Goal: Task Accomplishment & Management: Manage account settings

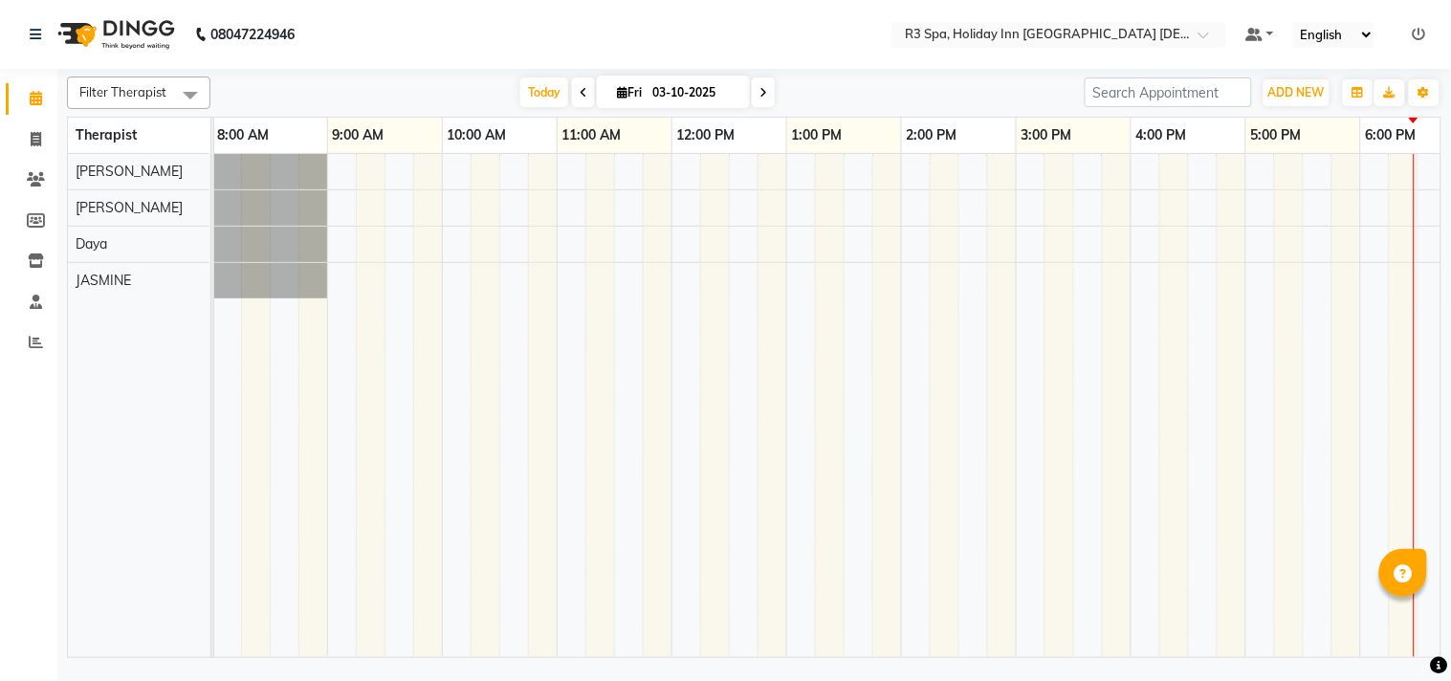
scroll to position [0, 609]
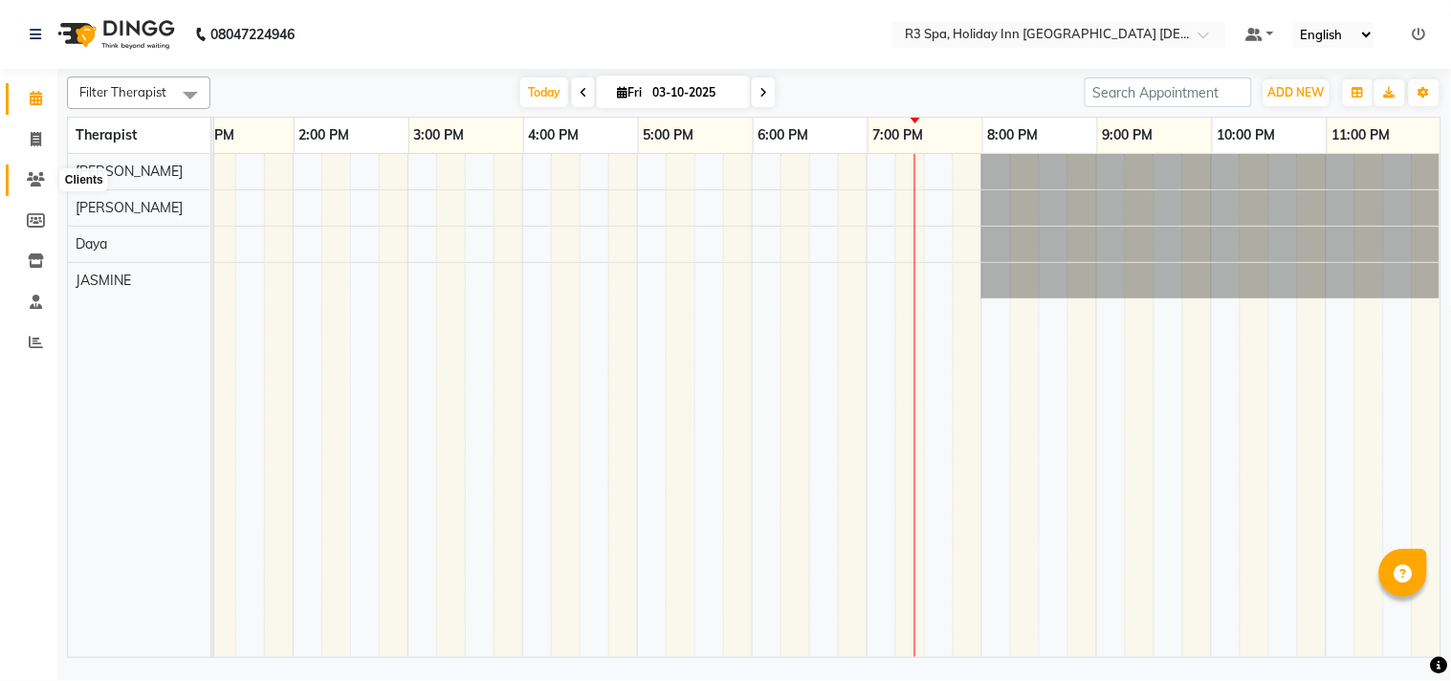
click at [36, 172] on icon at bounding box center [36, 179] width 18 height 14
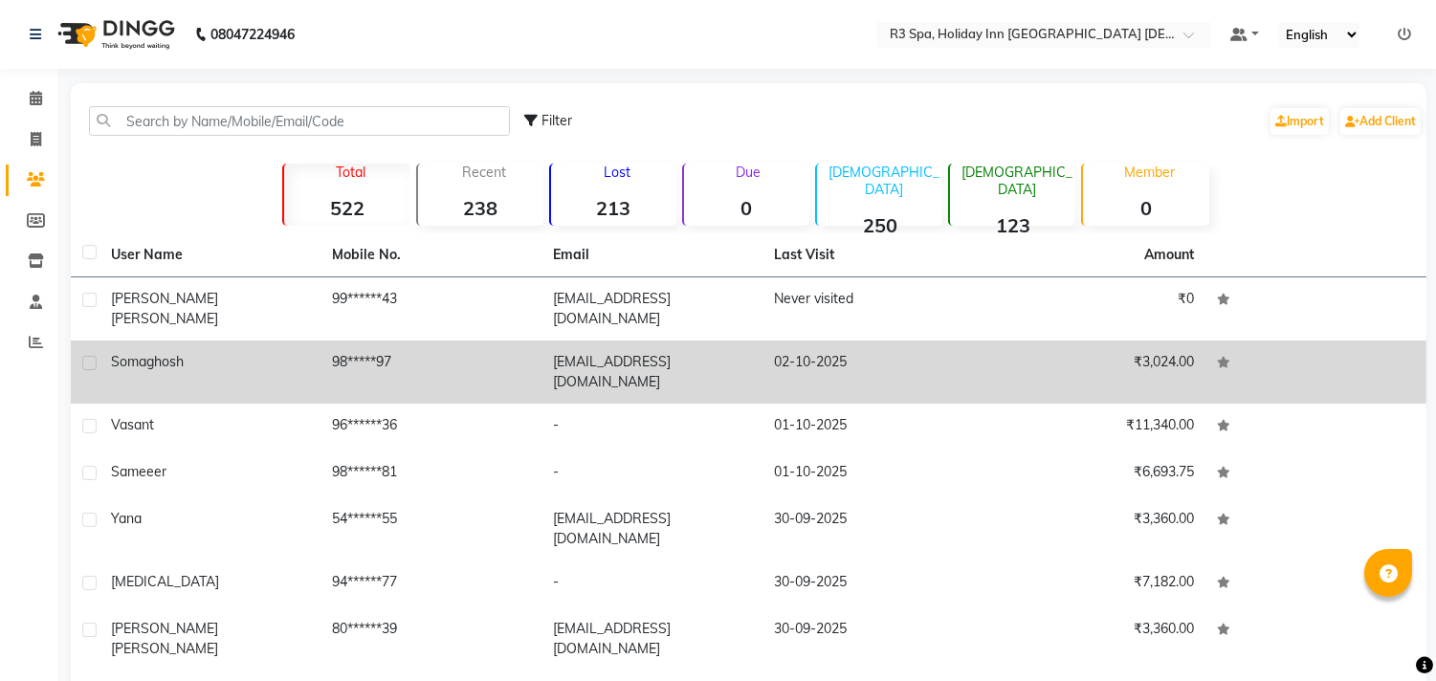
click at [284, 312] on td "[PERSON_NAME]" at bounding box center [209, 308] width 221 height 63
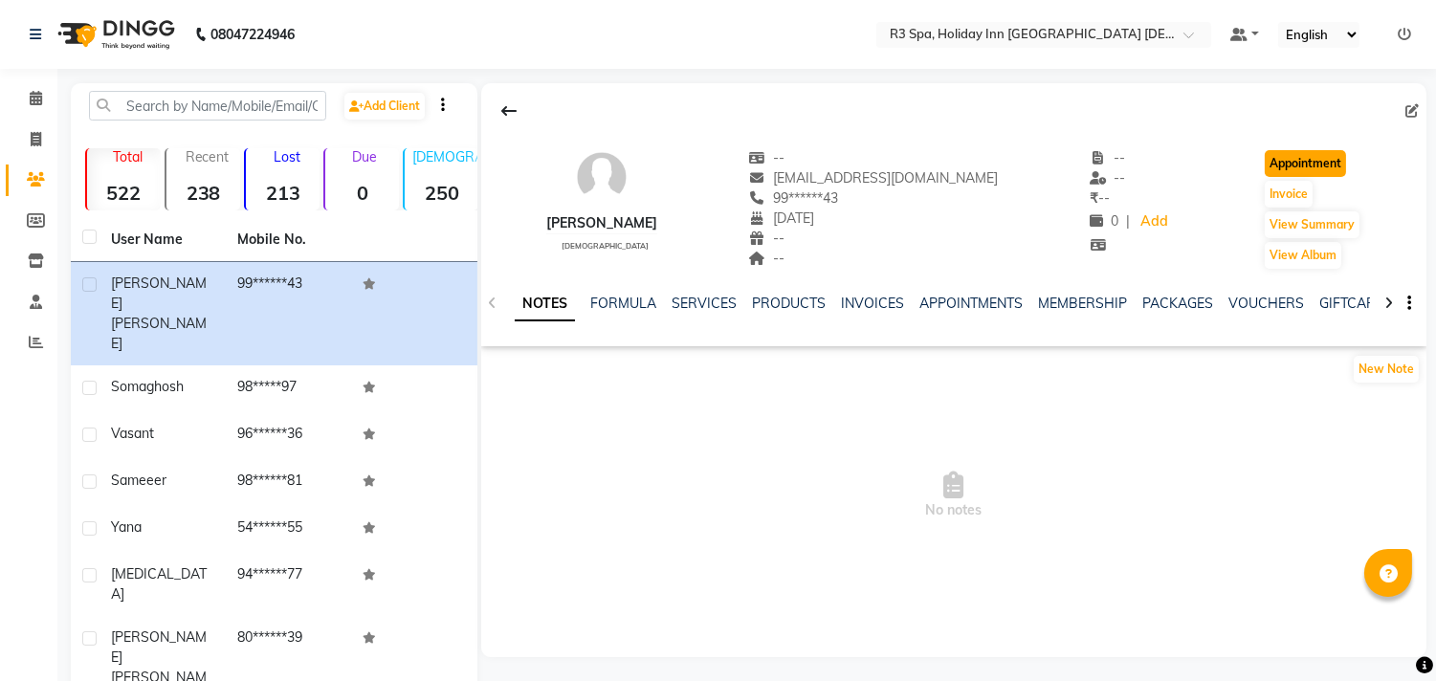
click at [1283, 158] on button "Appointment" at bounding box center [1305, 163] width 81 height 27
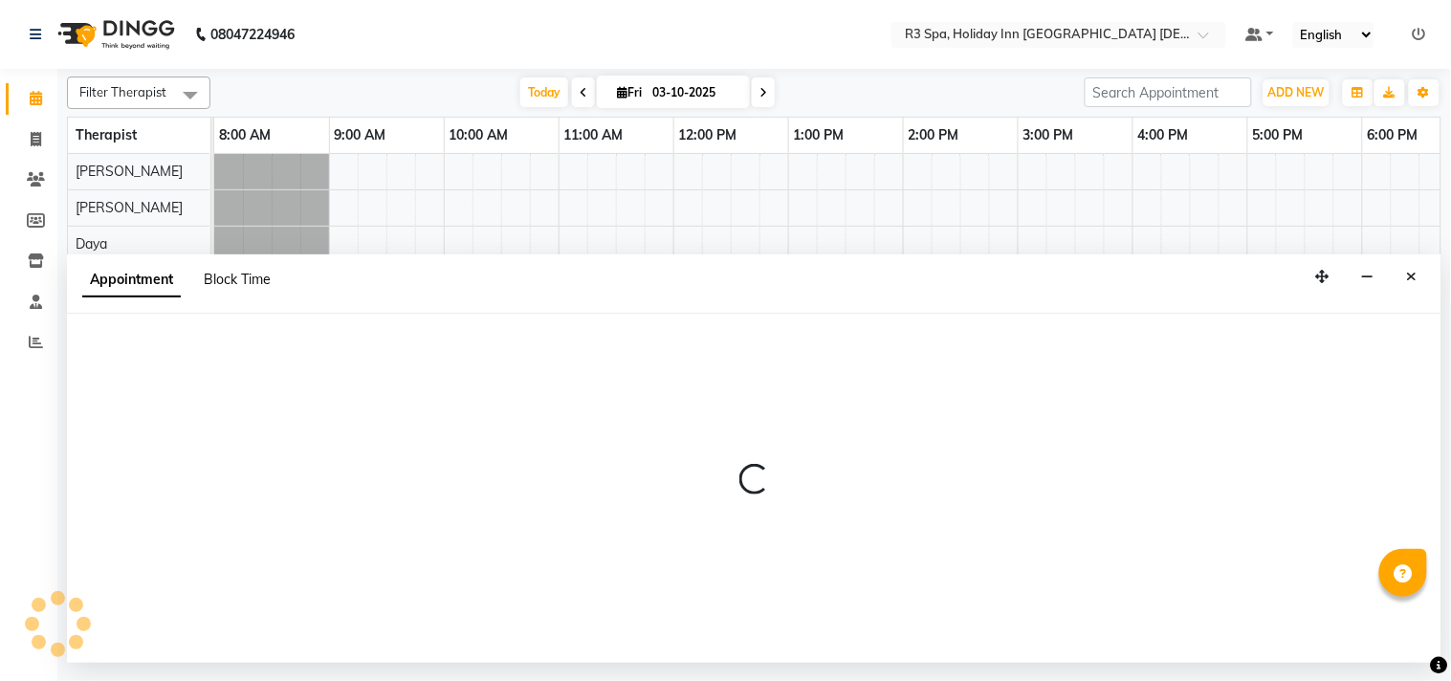
select select "540"
select select "tentative"
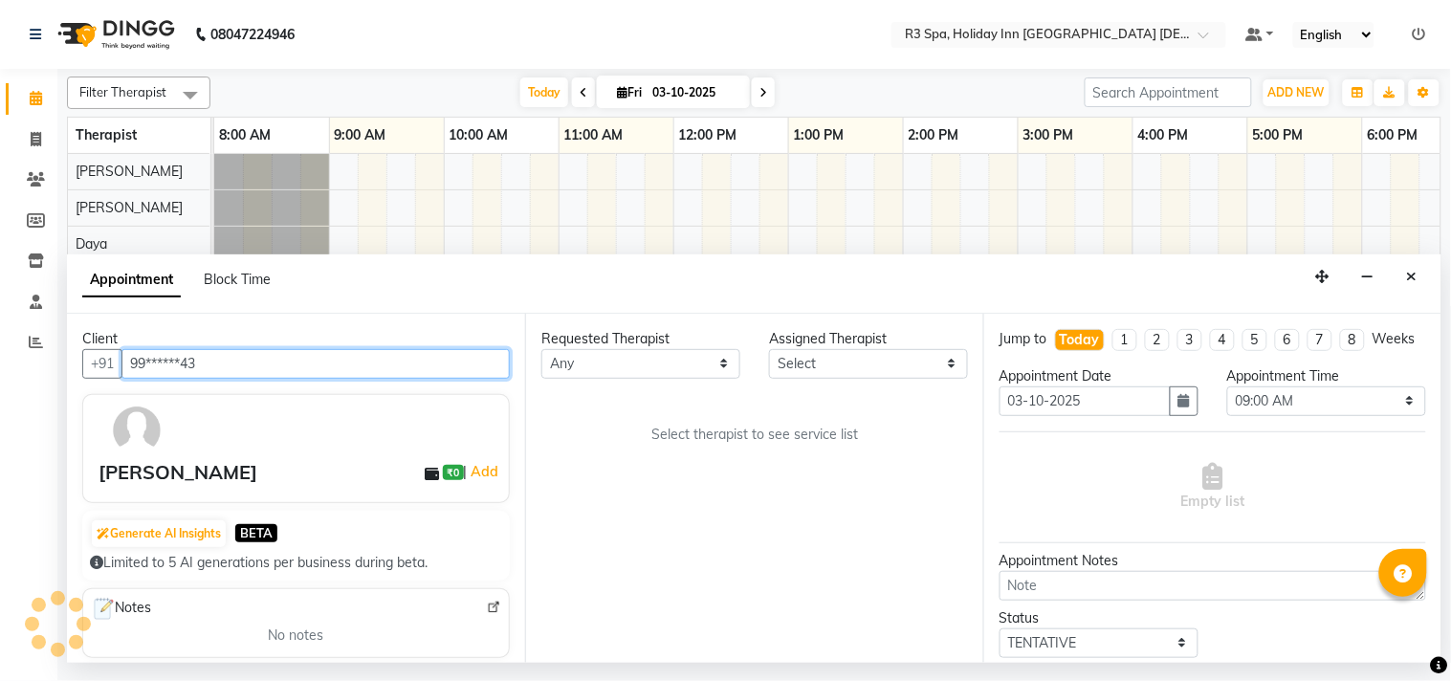
scroll to position [0, 609]
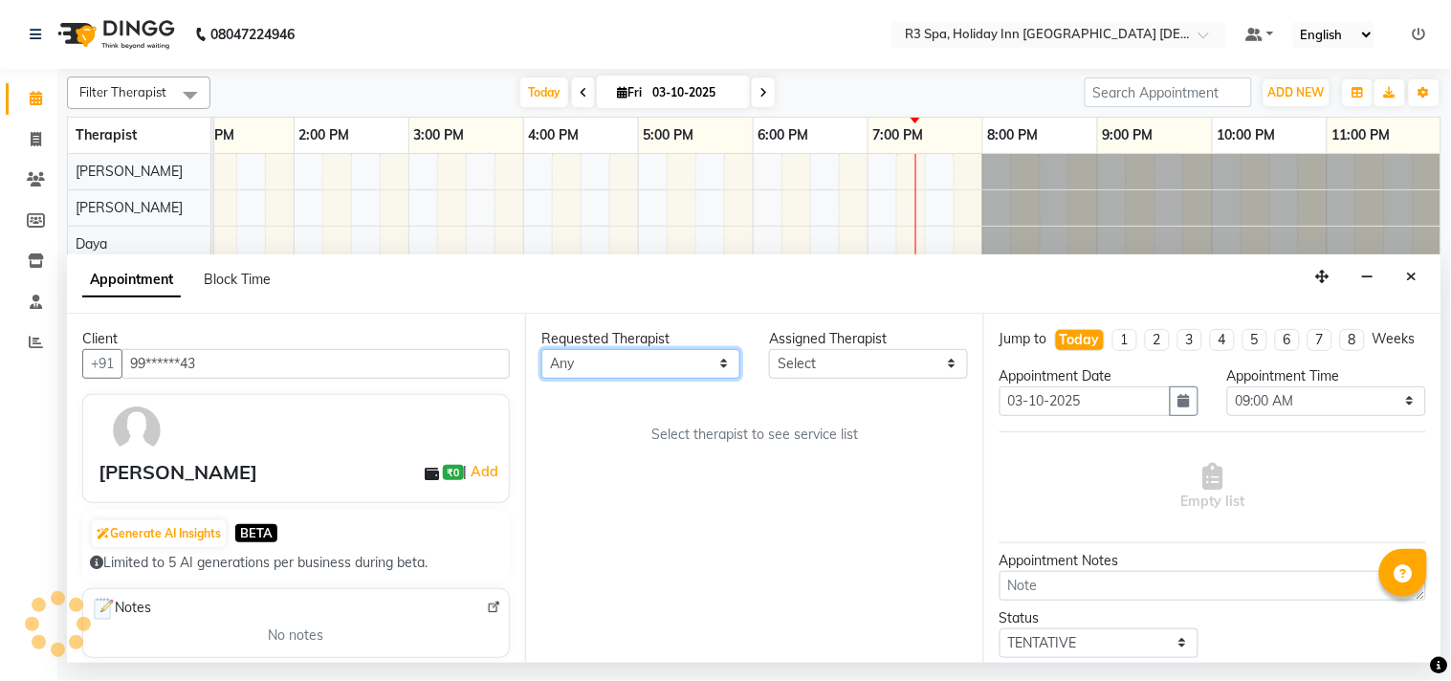
click at [656, 366] on select "Any [PERSON_NAME] [PERSON_NAME]" at bounding box center [640, 364] width 199 height 30
select select "71848"
click at [541, 349] on select "Any [PERSON_NAME] [PERSON_NAME]" at bounding box center [640, 364] width 199 height 30
select select "71848"
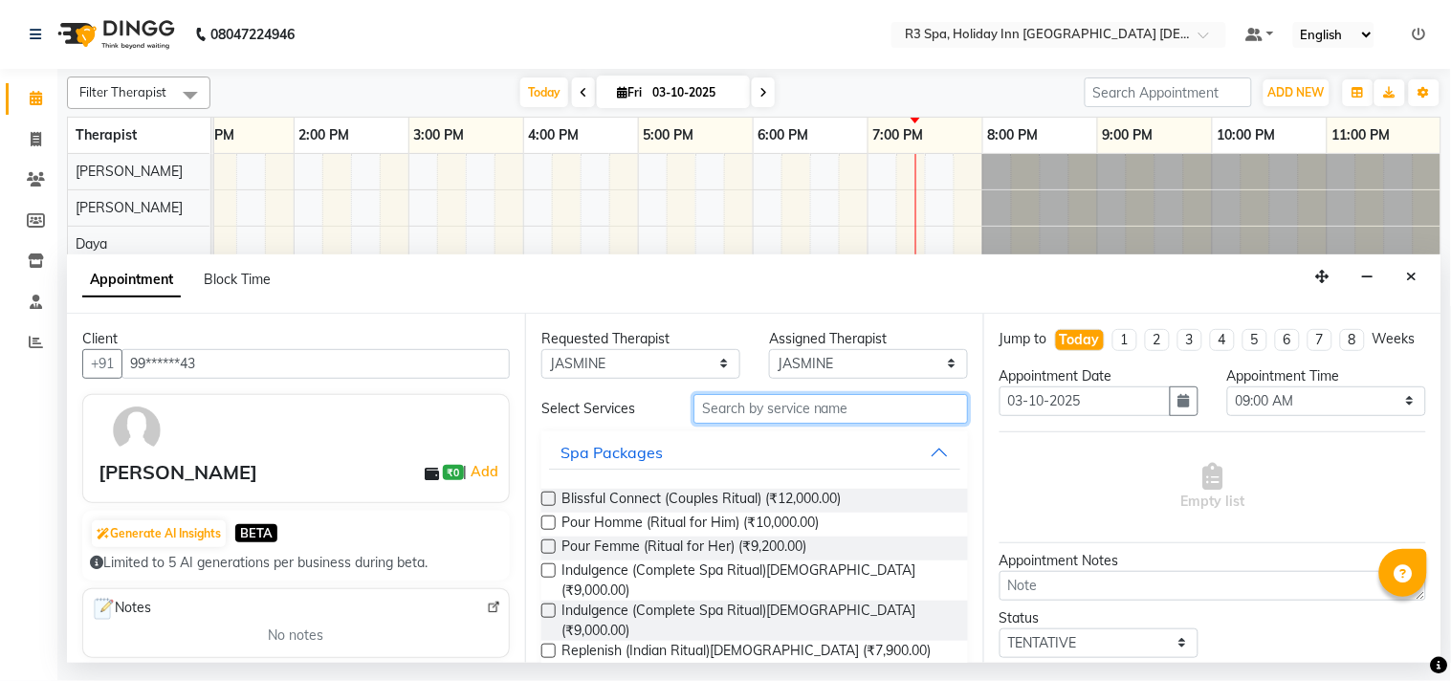
click at [748, 413] on input "text" at bounding box center [831, 409] width 275 height 30
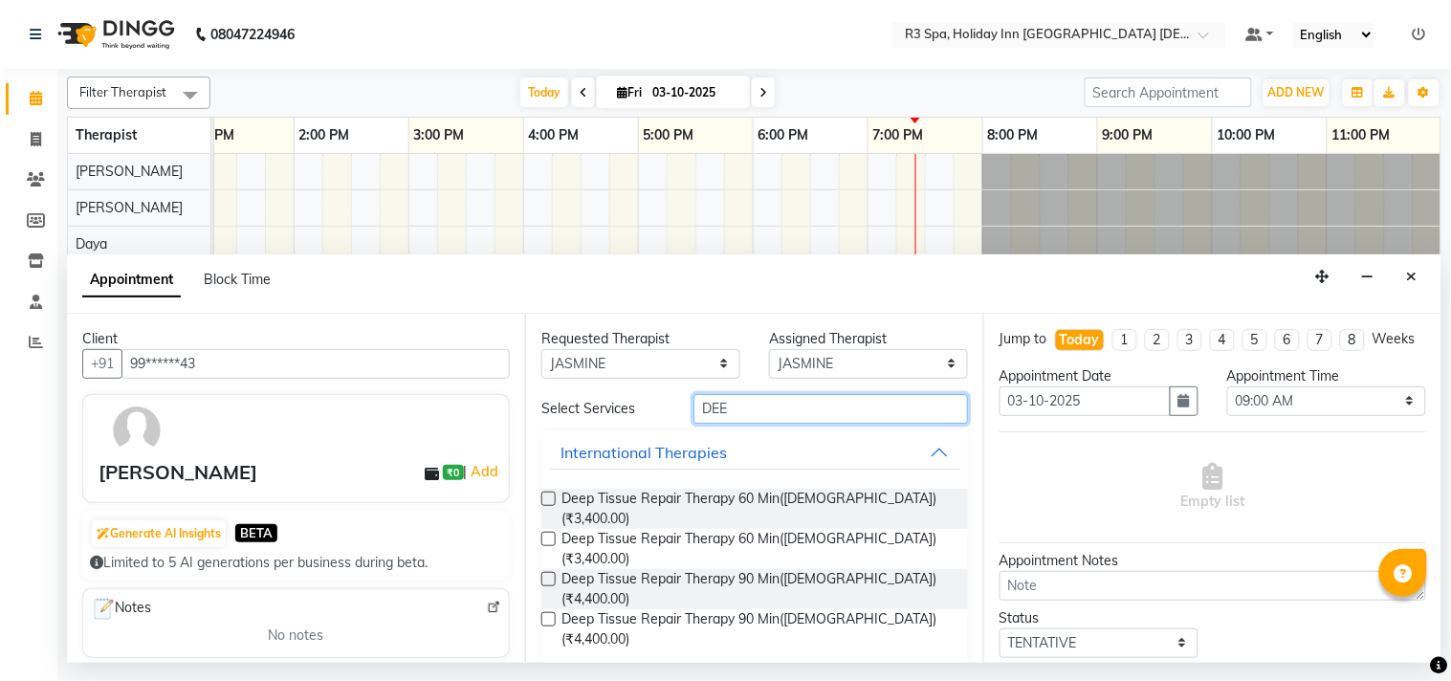
type input "DEE"
click at [542, 495] on label at bounding box center [548, 499] width 14 height 14
click at [542, 495] on input "checkbox" at bounding box center [547, 501] width 12 height 12
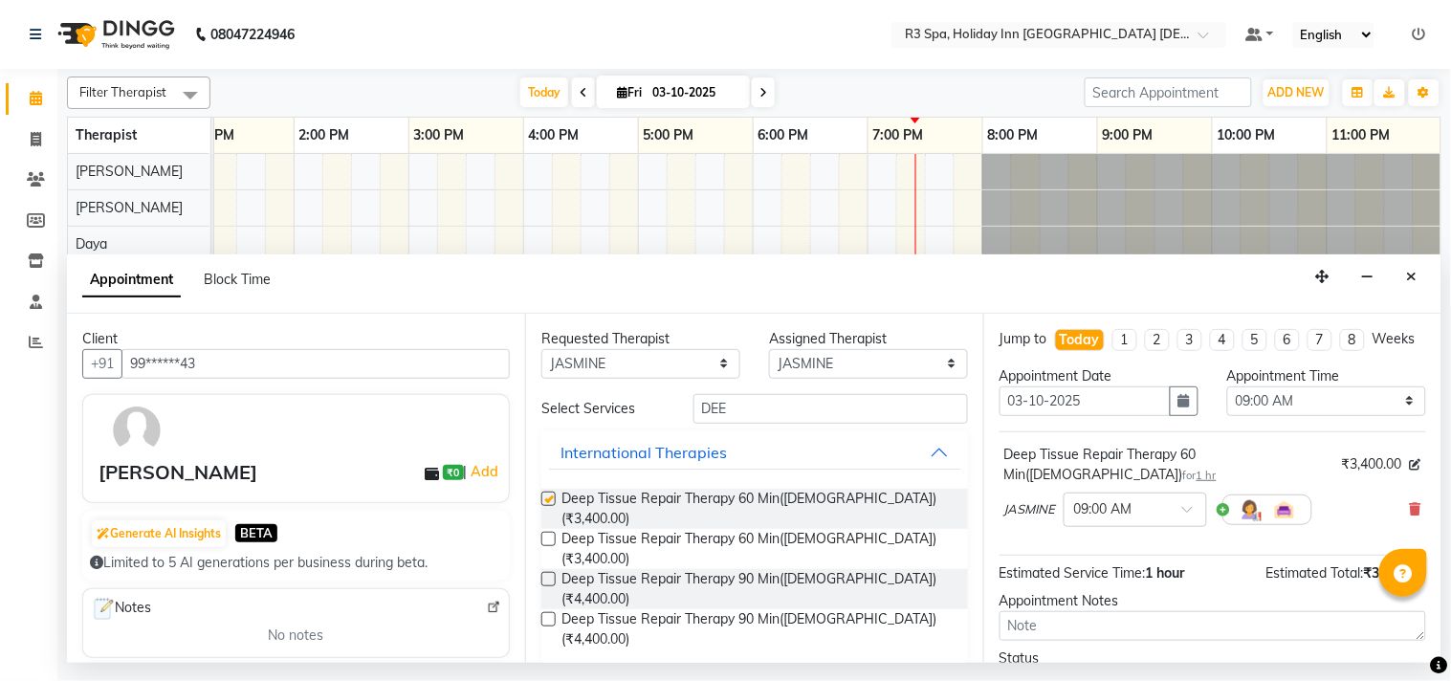
checkbox input "false"
click at [1153, 507] on input "text" at bounding box center [1116, 508] width 84 height 20
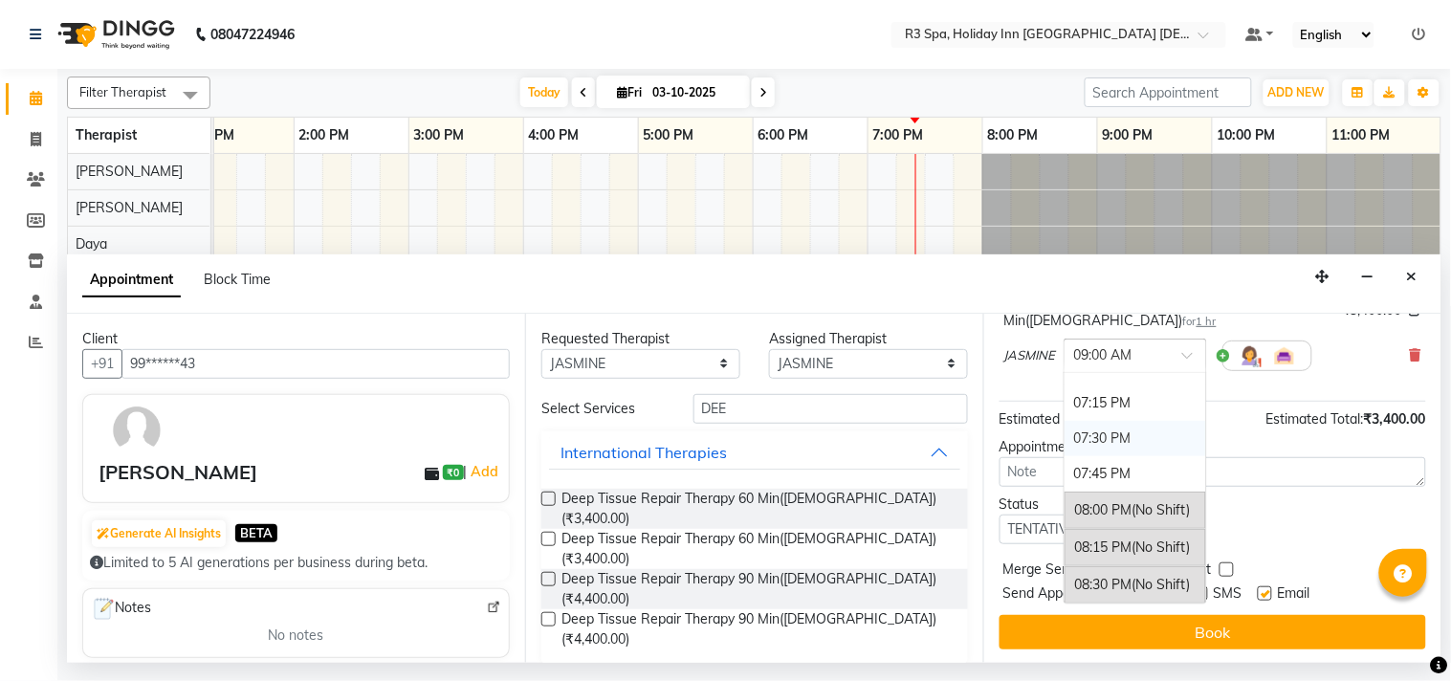
scroll to position [1488, 0]
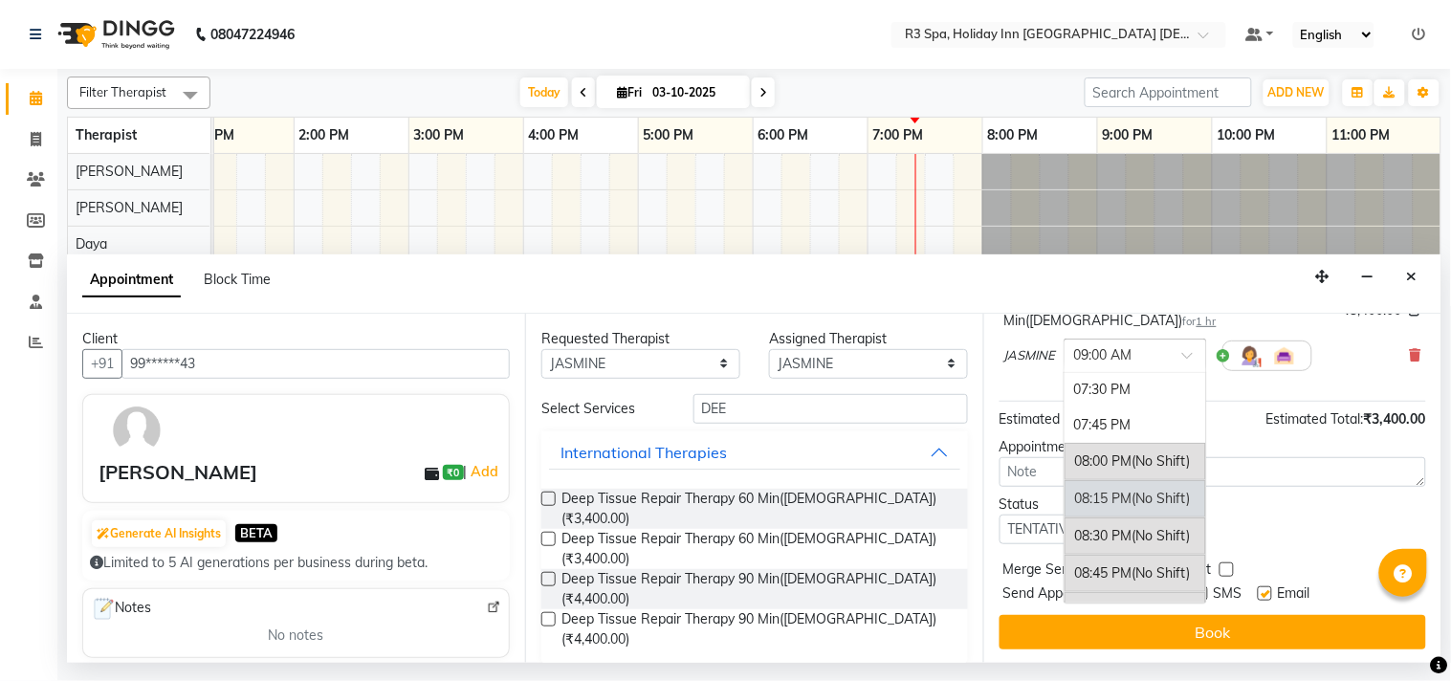
click at [1115, 494] on div "08:15 PM (No Shift)" at bounding box center [1136, 498] width 142 height 37
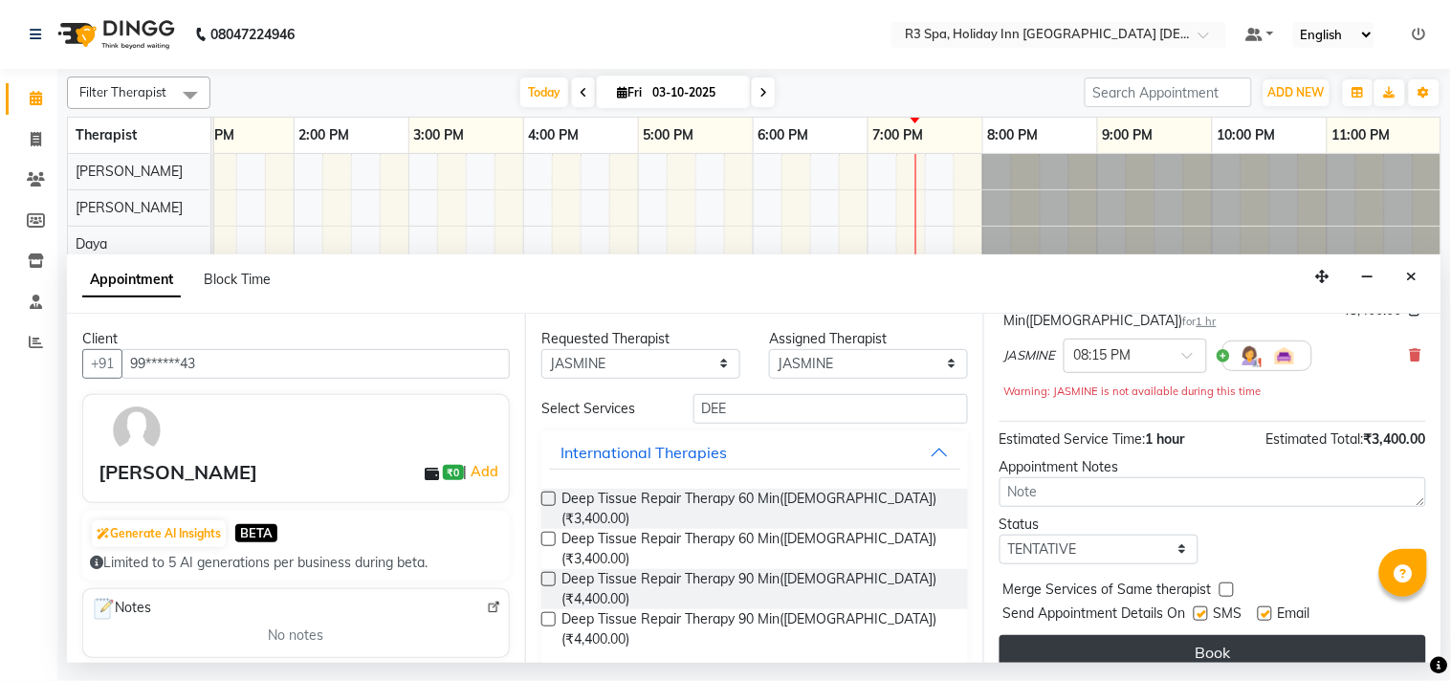
click at [1084, 641] on button "Book" at bounding box center [1213, 652] width 427 height 34
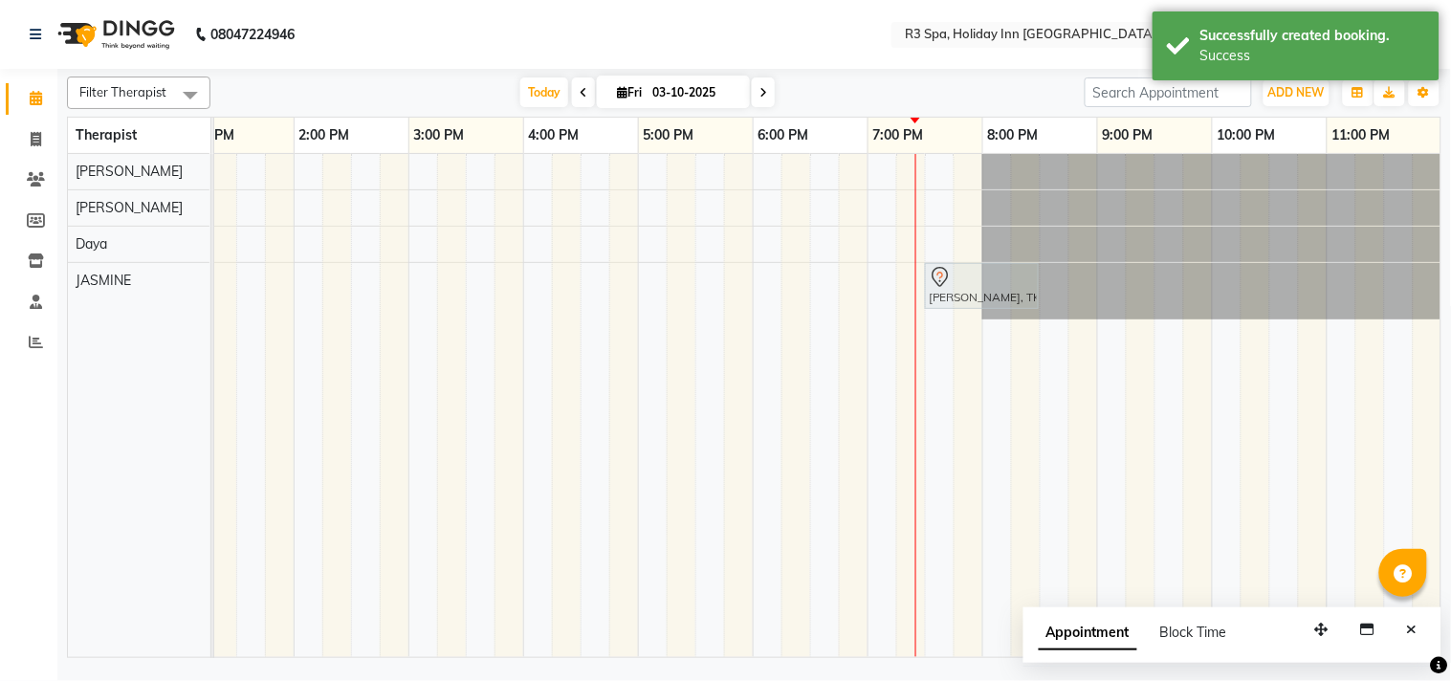
drag, startPoint x: 1053, startPoint y: 285, endPoint x: 954, endPoint y: 284, distance: 99.5
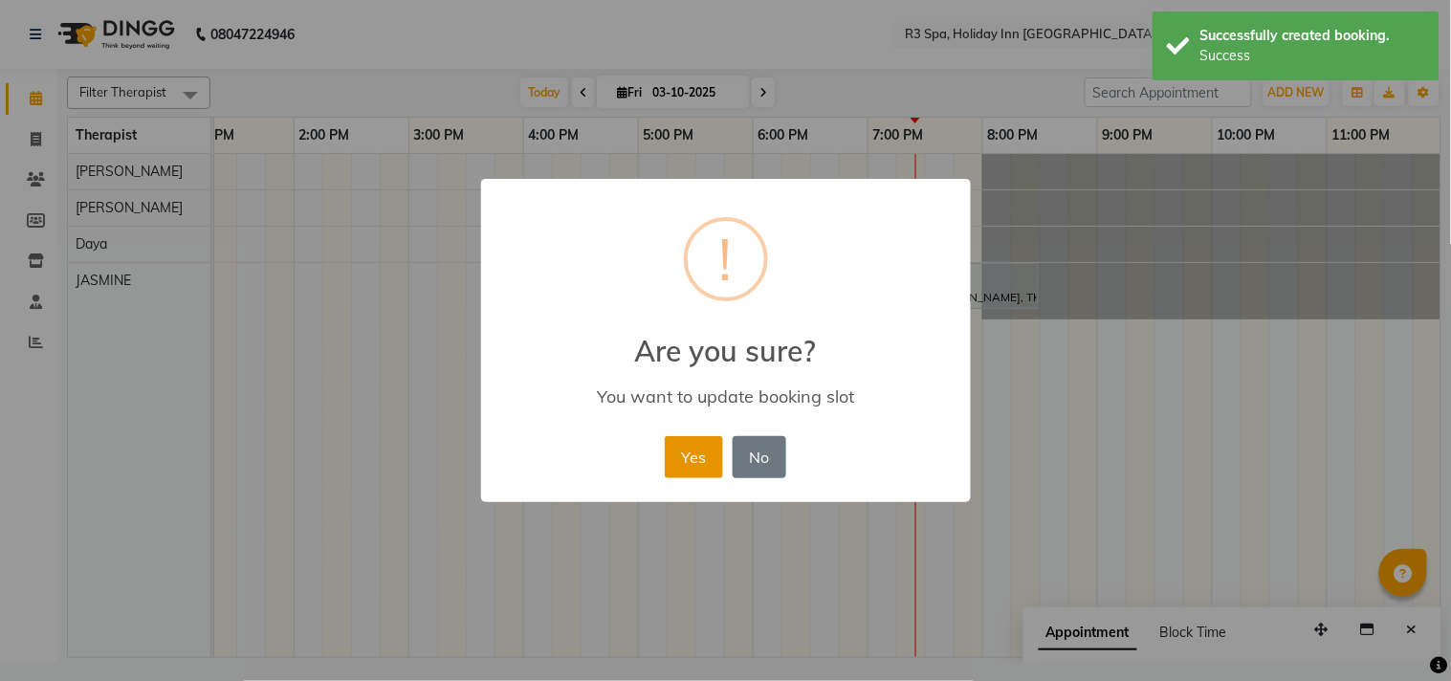
click at [699, 442] on button "Yes" at bounding box center [694, 457] width 58 height 42
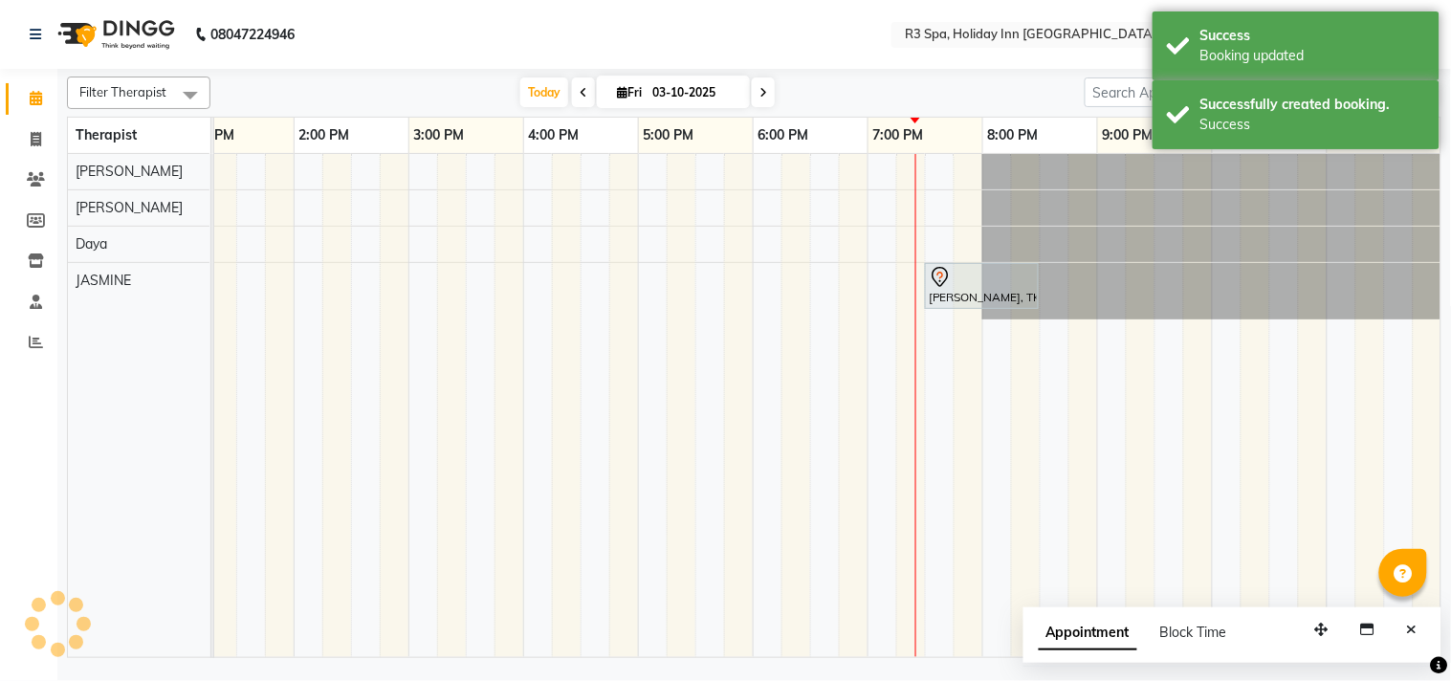
click at [964, 298] on div "[PERSON_NAME], TK01, 07:30 PM-08:30 PM, Deep Tissue Repair Therapy 60 Min([DEMO…" at bounding box center [982, 286] width 110 height 40
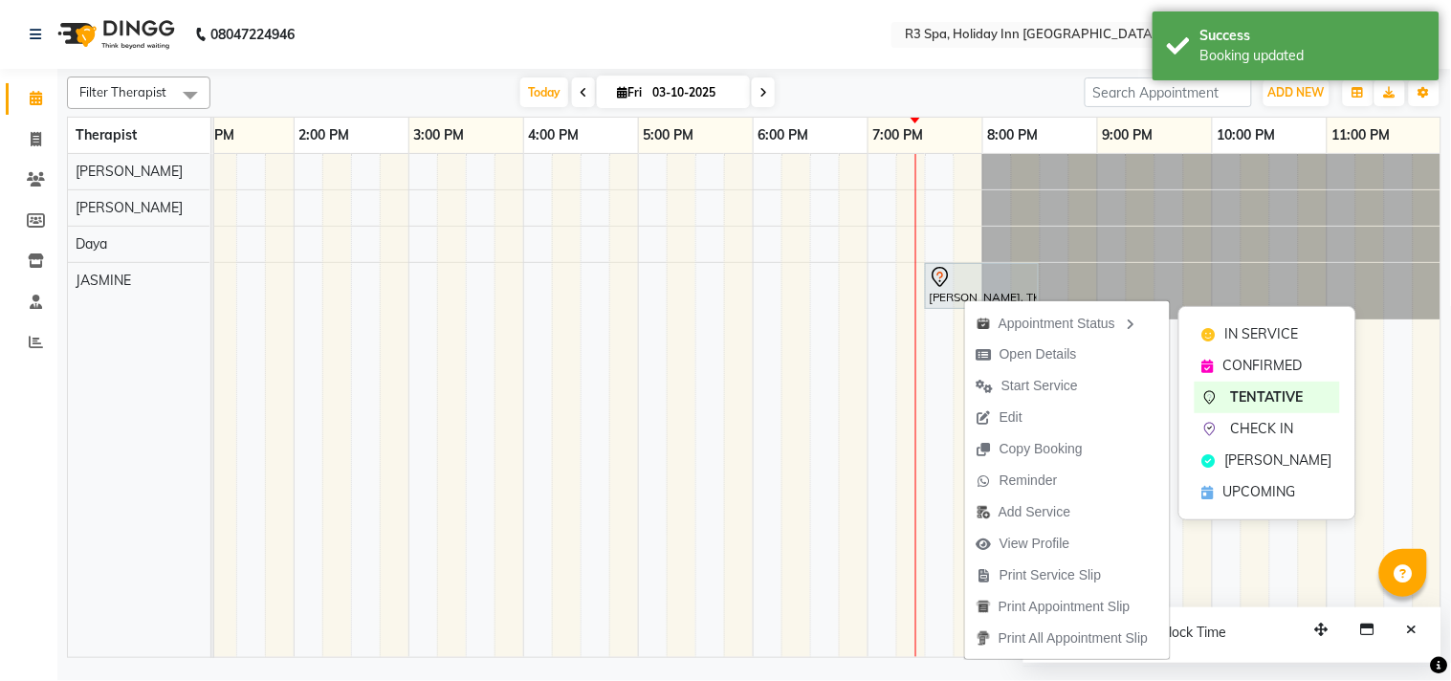
click at [1248, 332] on span "IN SERVICE" at bounding box center [1262, 334] width 74 height 20
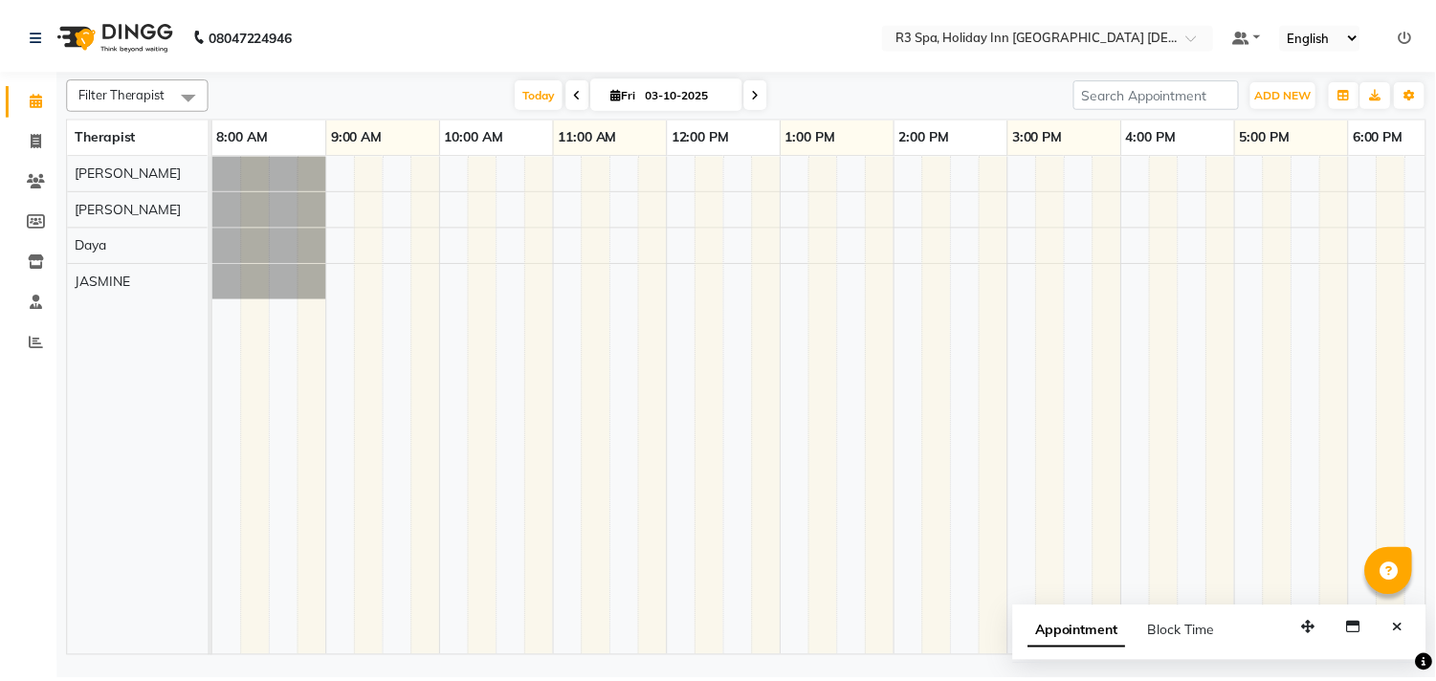
scroll to position [0, 609]
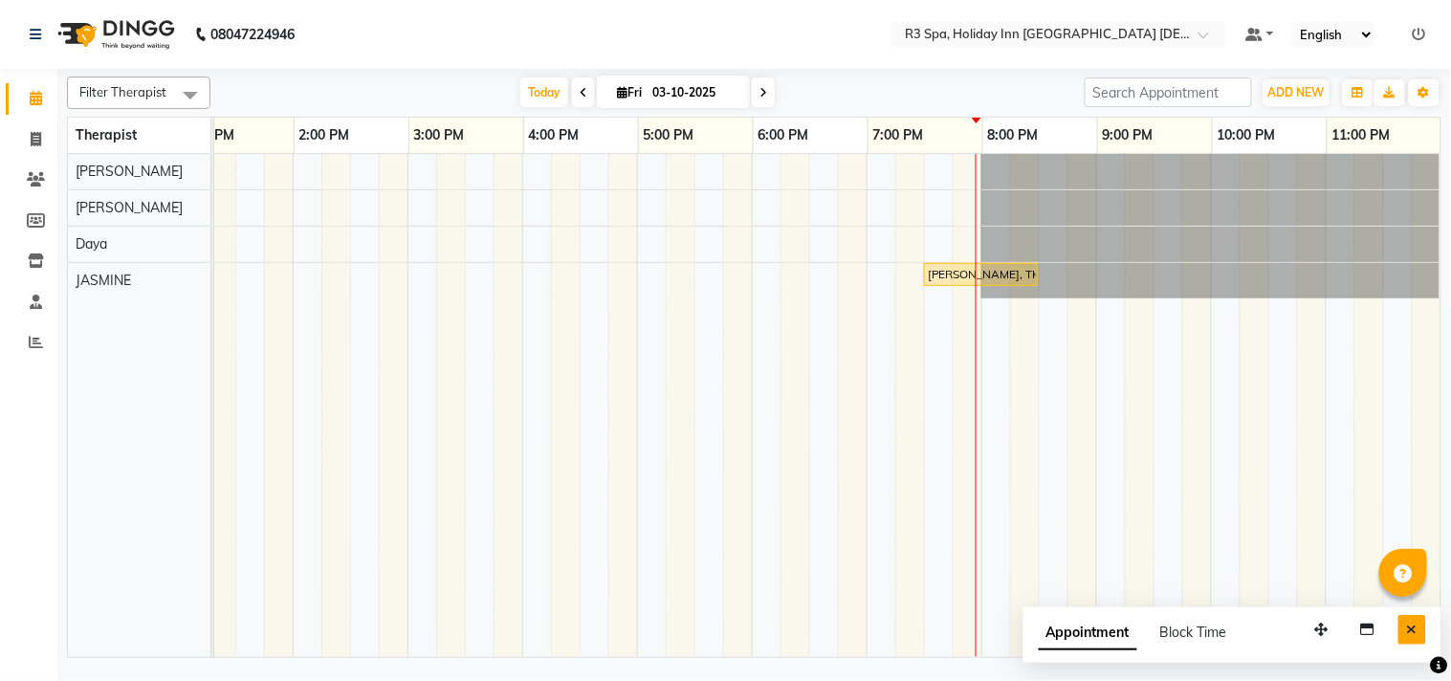
click at [1411, 629] on icon "Close" at bounding box center [1412, 629] width 11 height 13
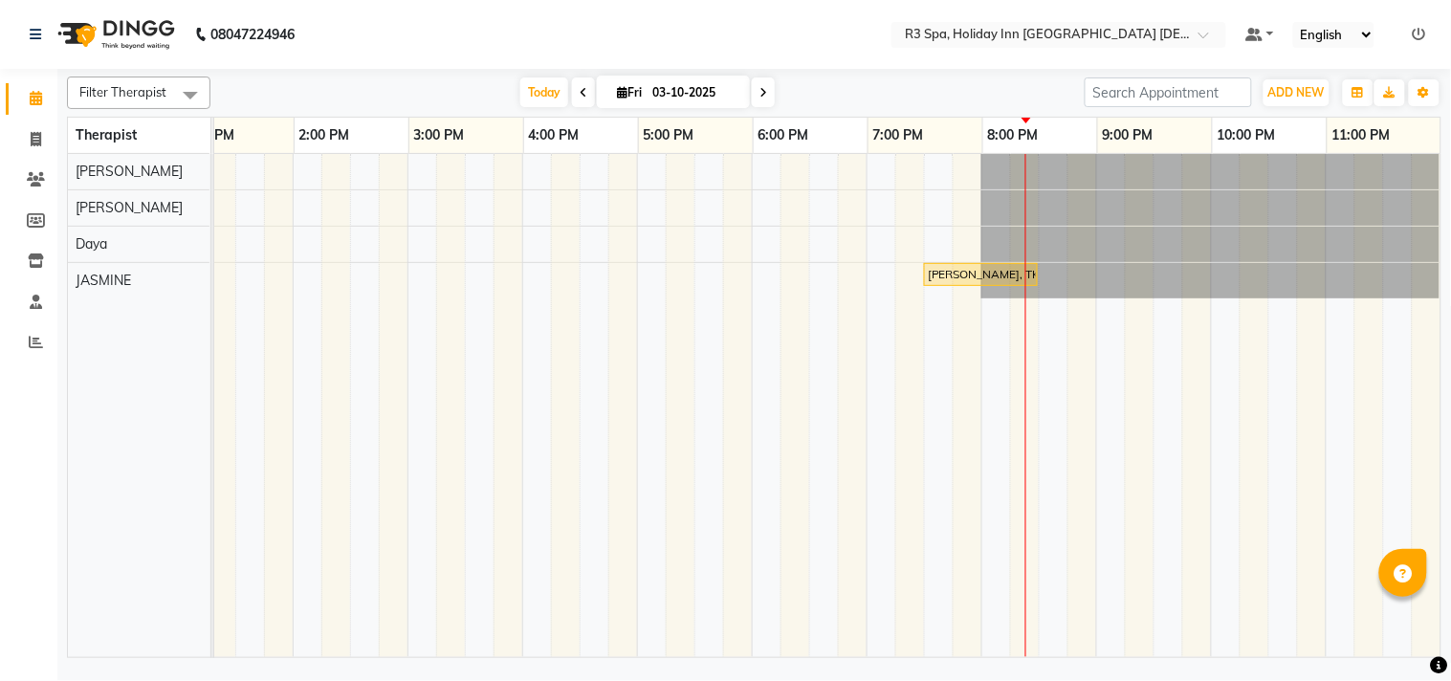
click at [938, 275] on div "[PERSON_NAME], TK01, 07:30 PM-08:30 PM, Deep Tissue Repair Therapy 60 Min([DEMO…" at bounding box center [981, 274] width 110 height 17
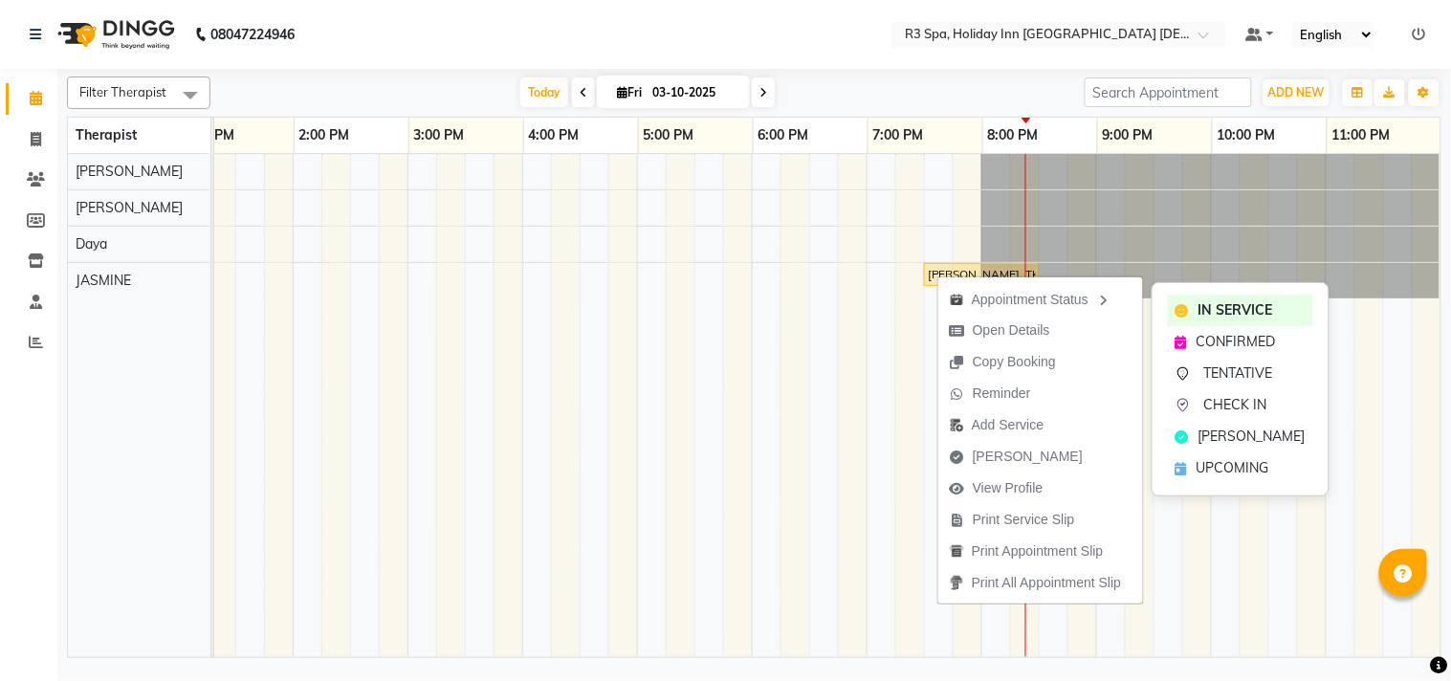
click at [1245, 435] on span "[PERSON_NAME]" at bounding box center [1252, 437] width 107 height 20
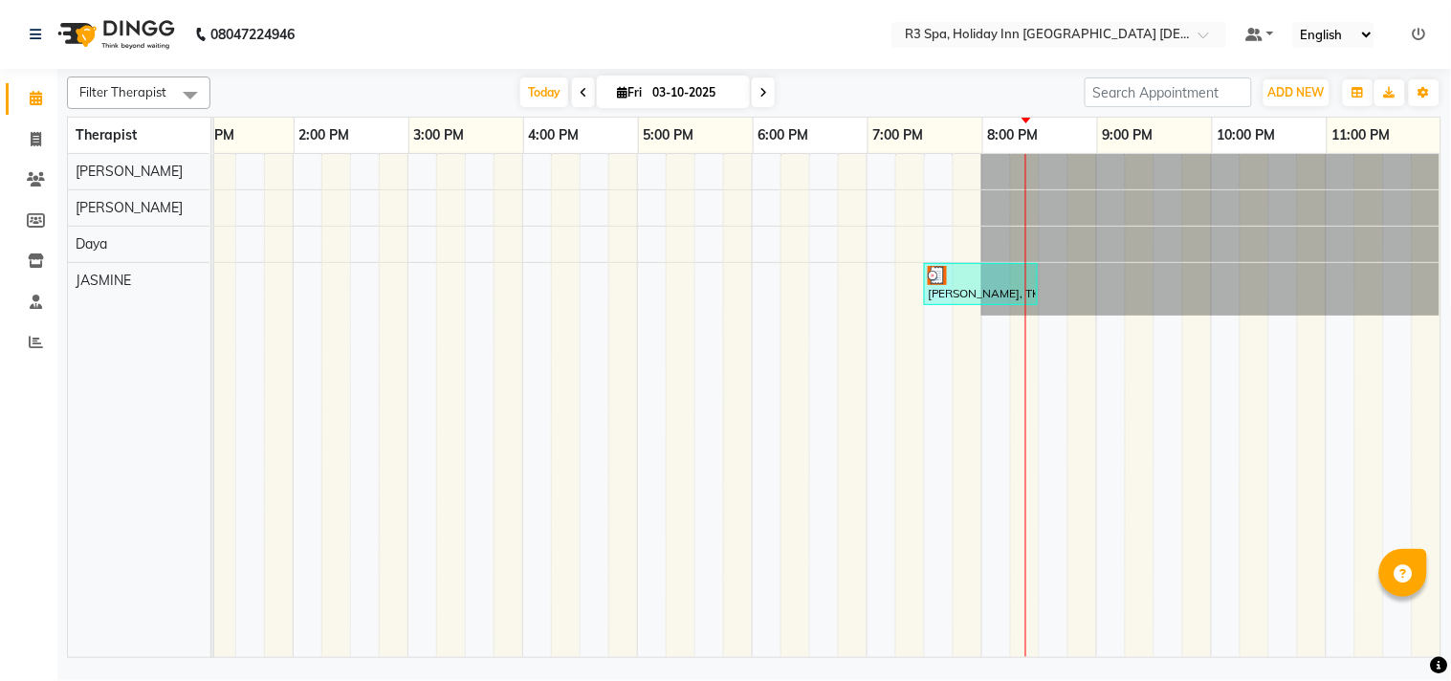
click at [936, 291] on div "[PERSON_NAME], TK01, 07:30 PM-08:30 PM, Deep Tissue Repair Therapy 60 Min([DEMO…" at bounding box center [981, 284] width 110 height 36
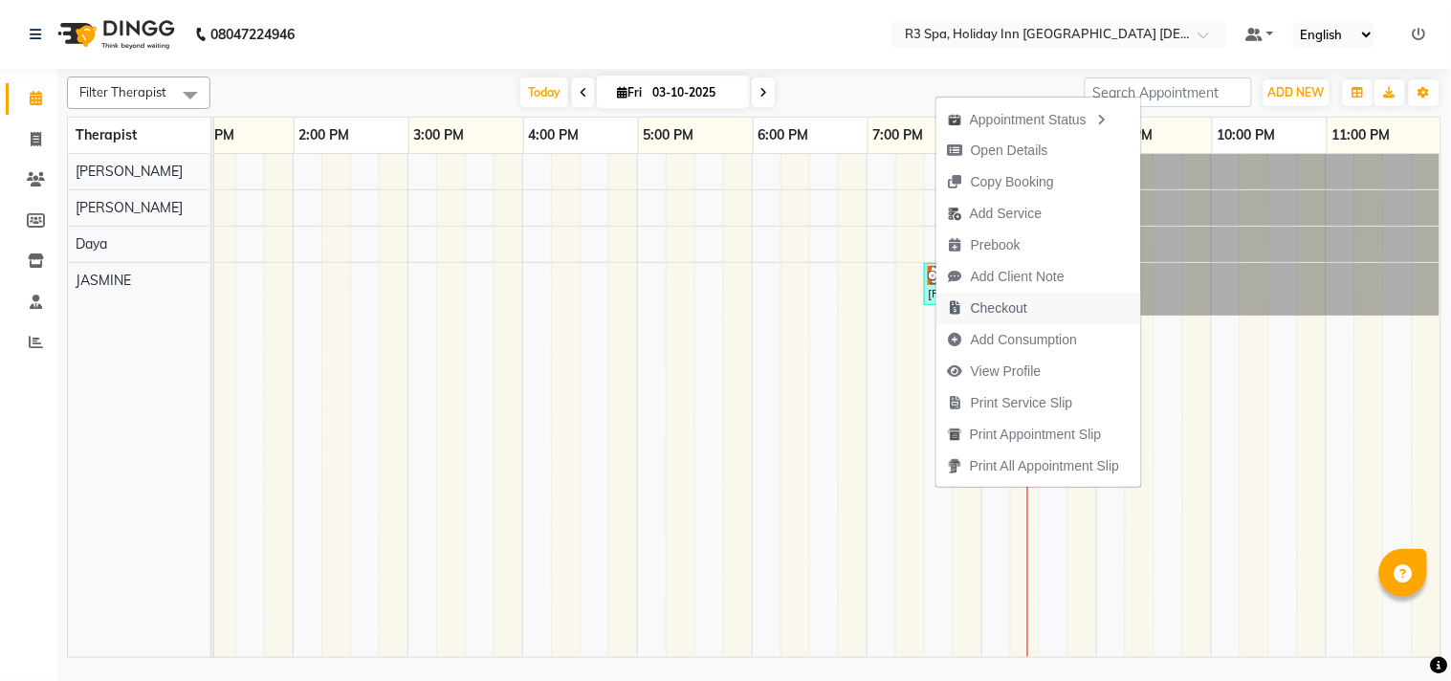
click at [1001, 308] on span "Checkout" at bounding box center [999, 308] width 56 height 20
select select "7921"
select select "service"
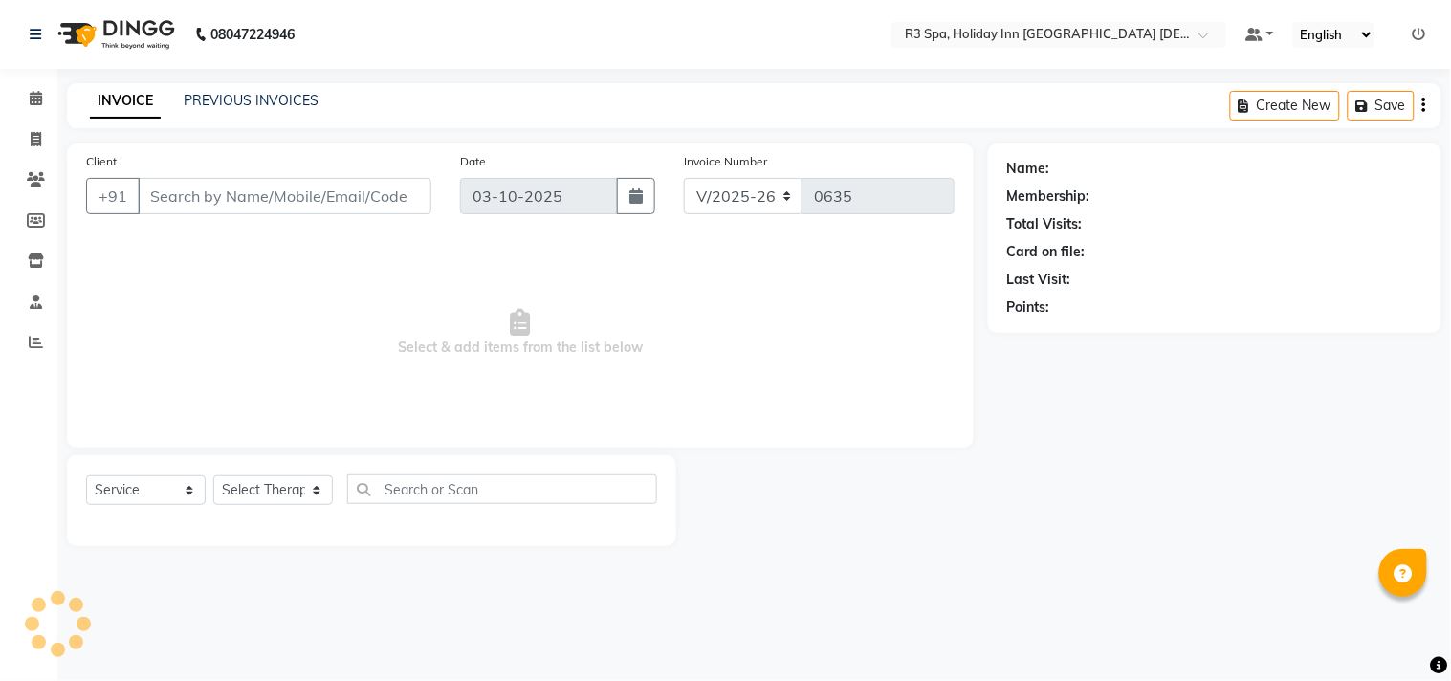
type input "99******43"
select select "71848"
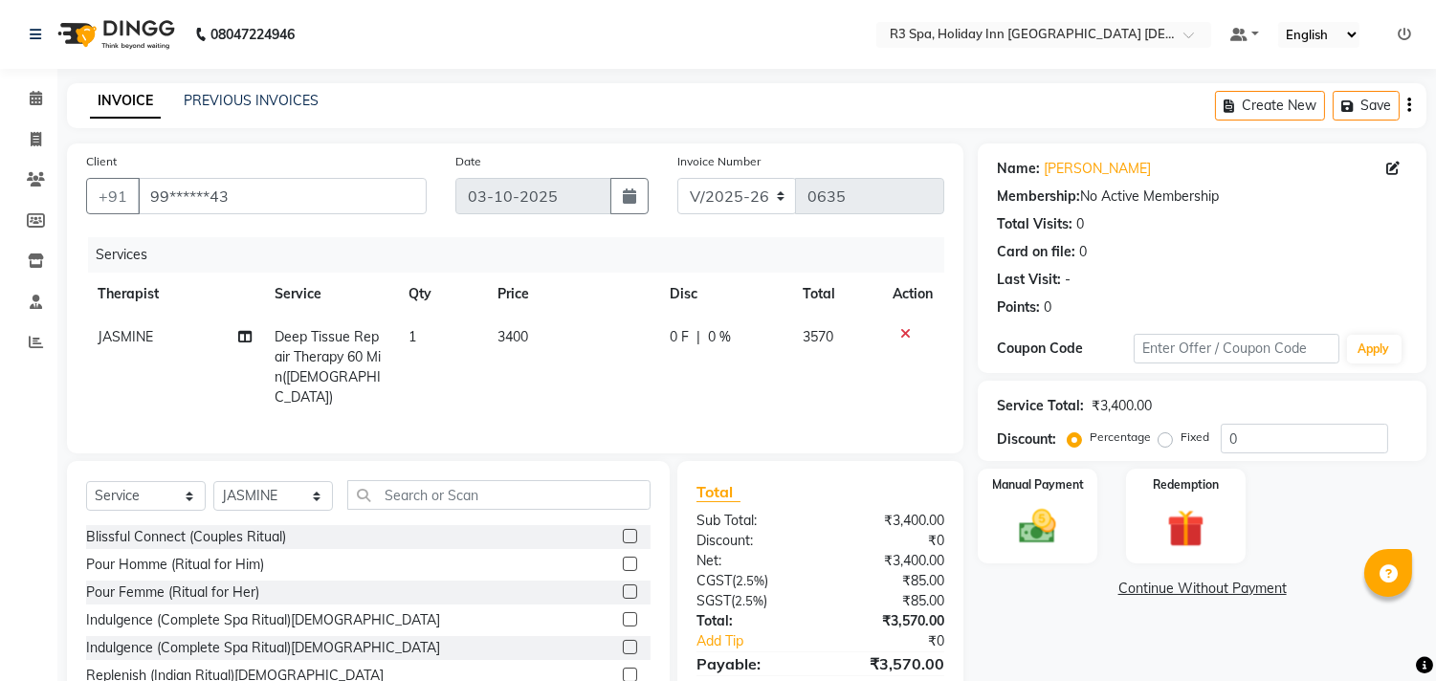
scroll to position [87, 0]
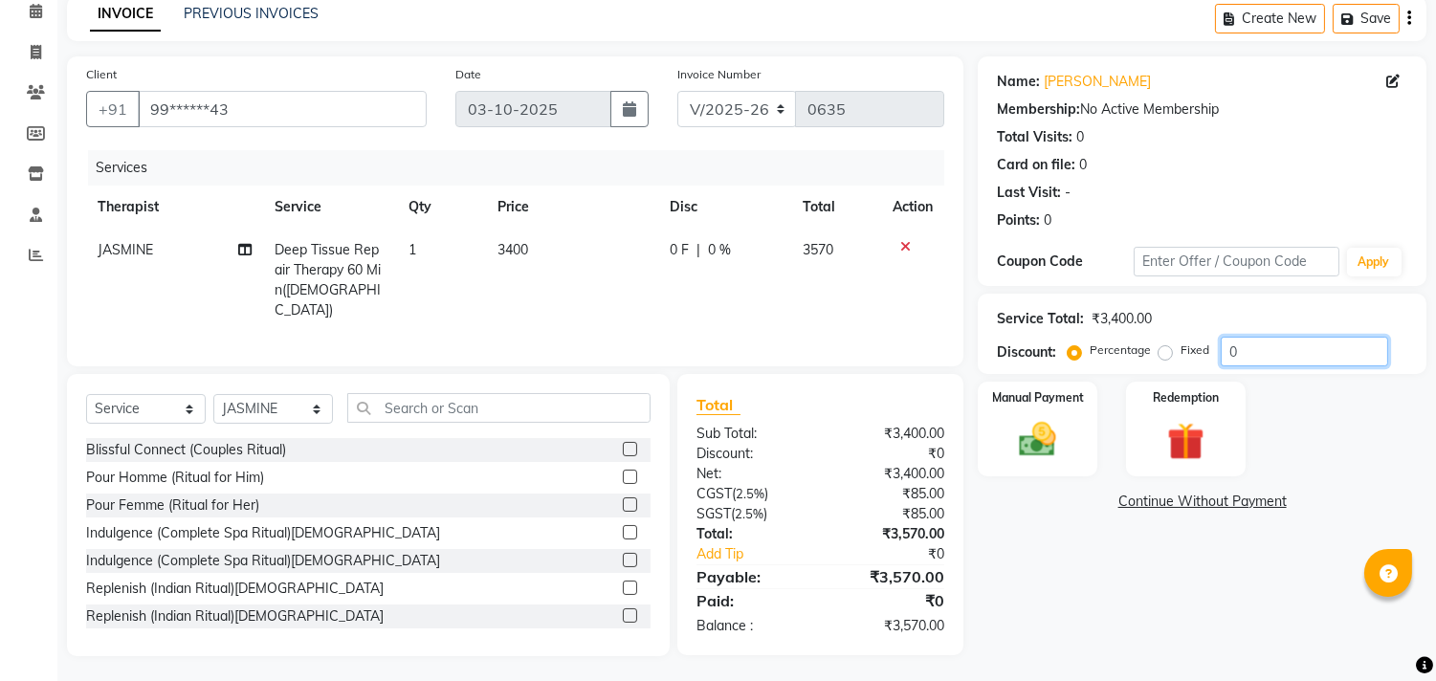
click at [1238, 349] on input "0" at bounding box center [1304, 352] width 167 height 30
type input "10"
click at [1055, 432] on img at bounding box center [1037, 440] width 63 height 45
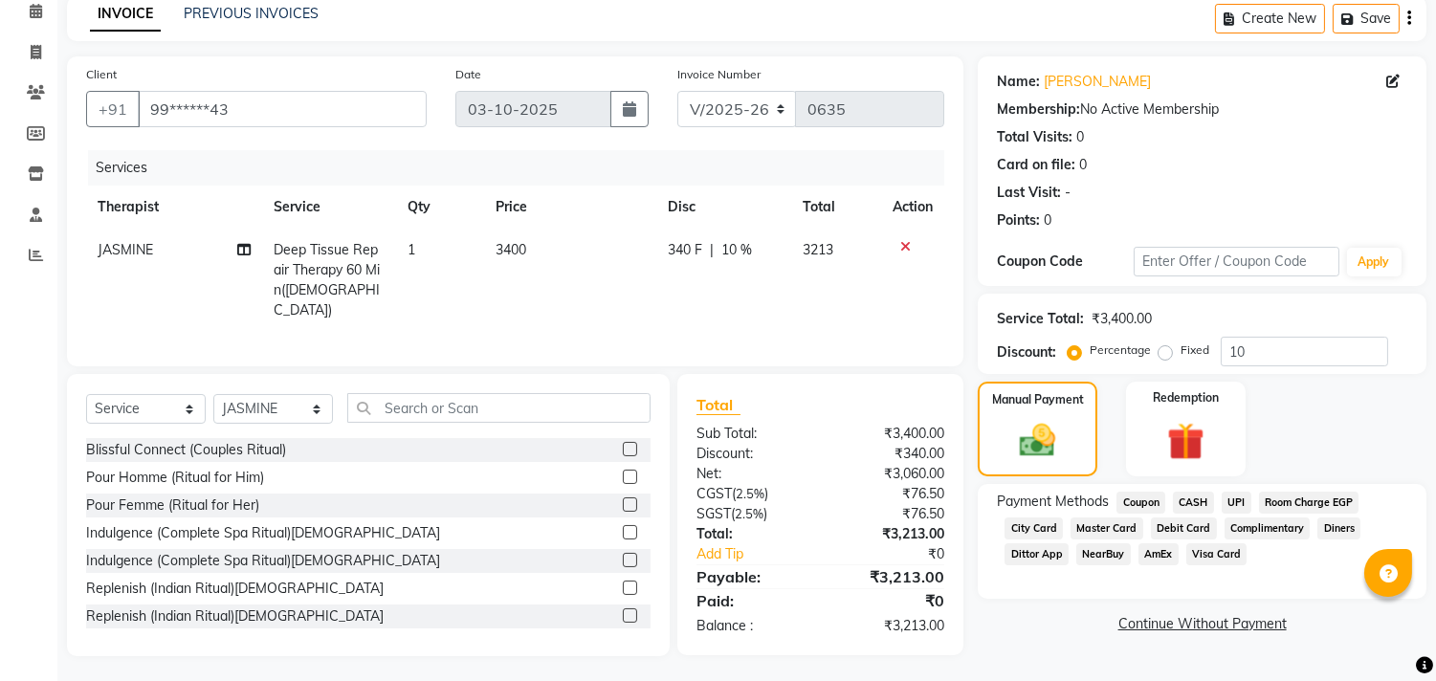
click at [1302, 498] on span "Room Charge EGP" at bounding box center [1309, 503] width 100 height 22
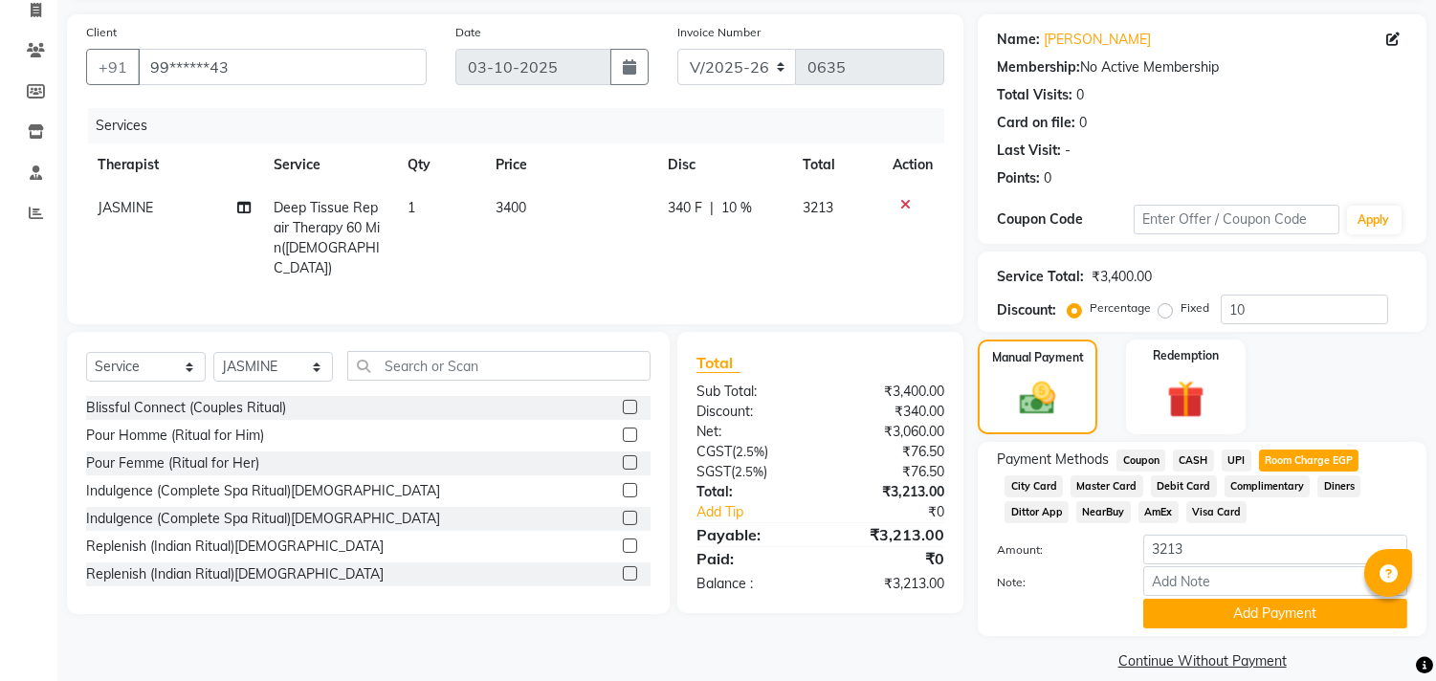
scroll to position [151, 0]
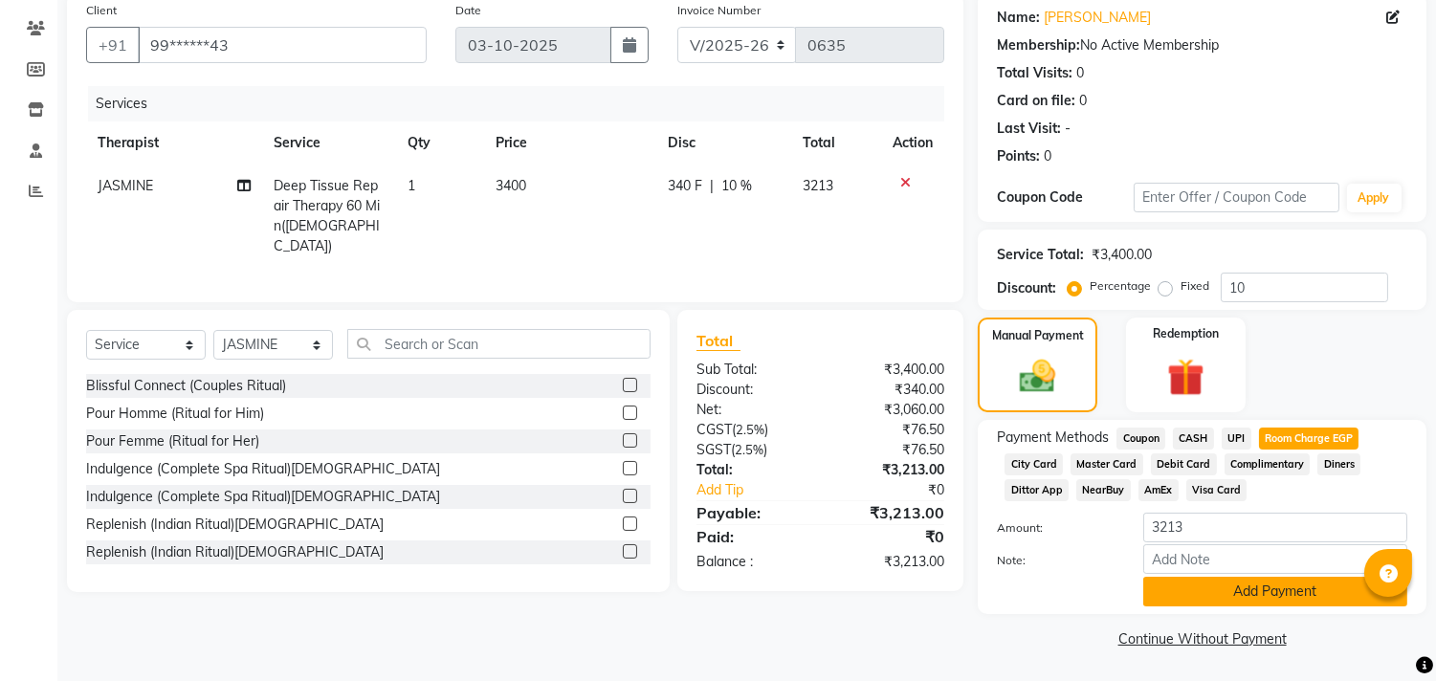
click at [1238, 599] on button "Add Payment" at bounding box center [1275, 592] width 264 height 30
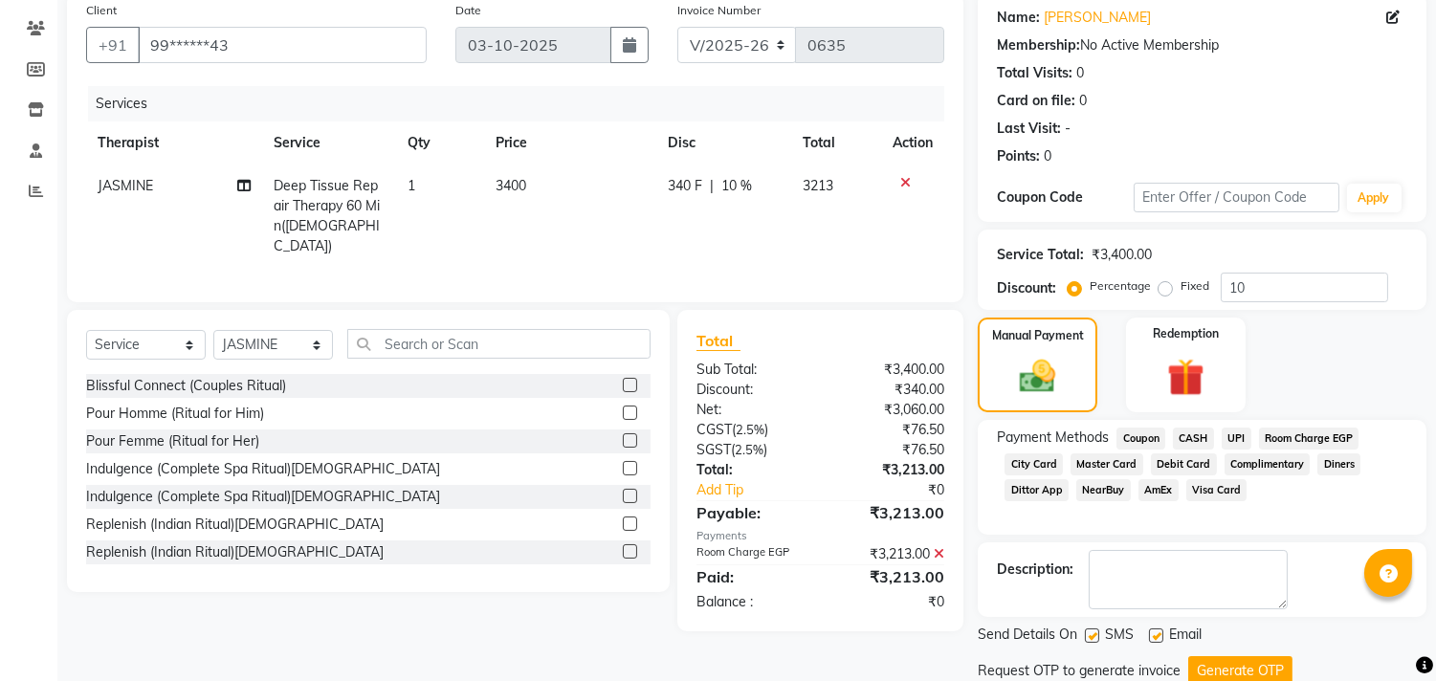
click at [1269, 666] on button "Generate OTP" at bounding box center [1240, 671] width 104 height 30
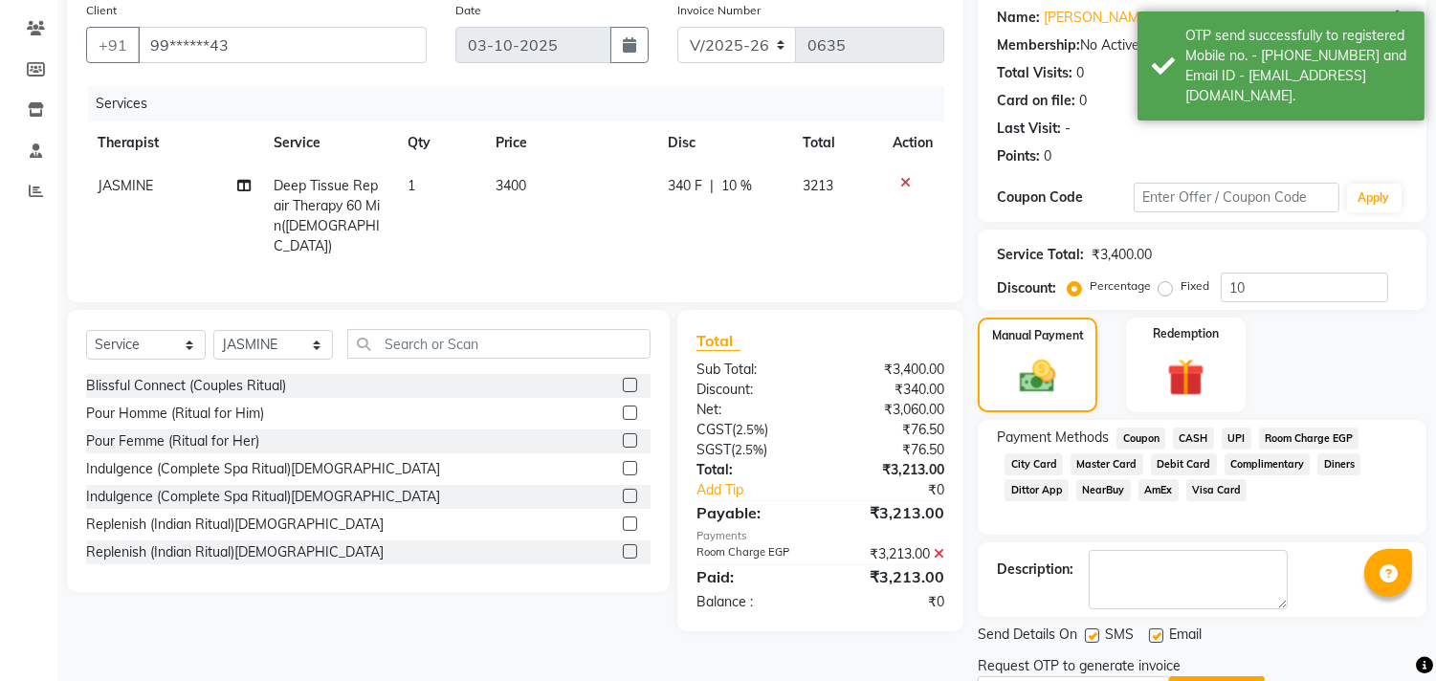
scroll to position [254, 0]
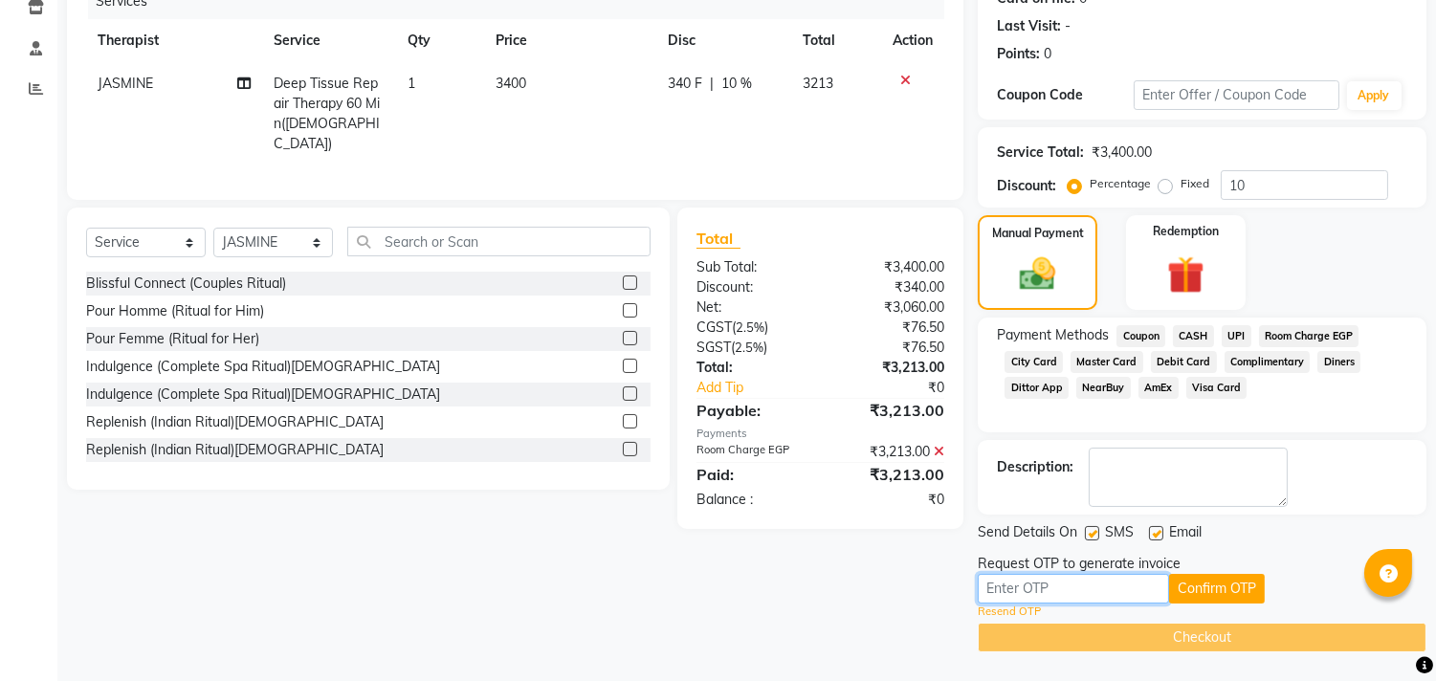
click at [1057, 591] on input "text" at bounding box center [1073, 589] width 191 height 30
click at [1017, 608] on link "Resend OTP" at bounding box center [1009, 612] width 63 height 16
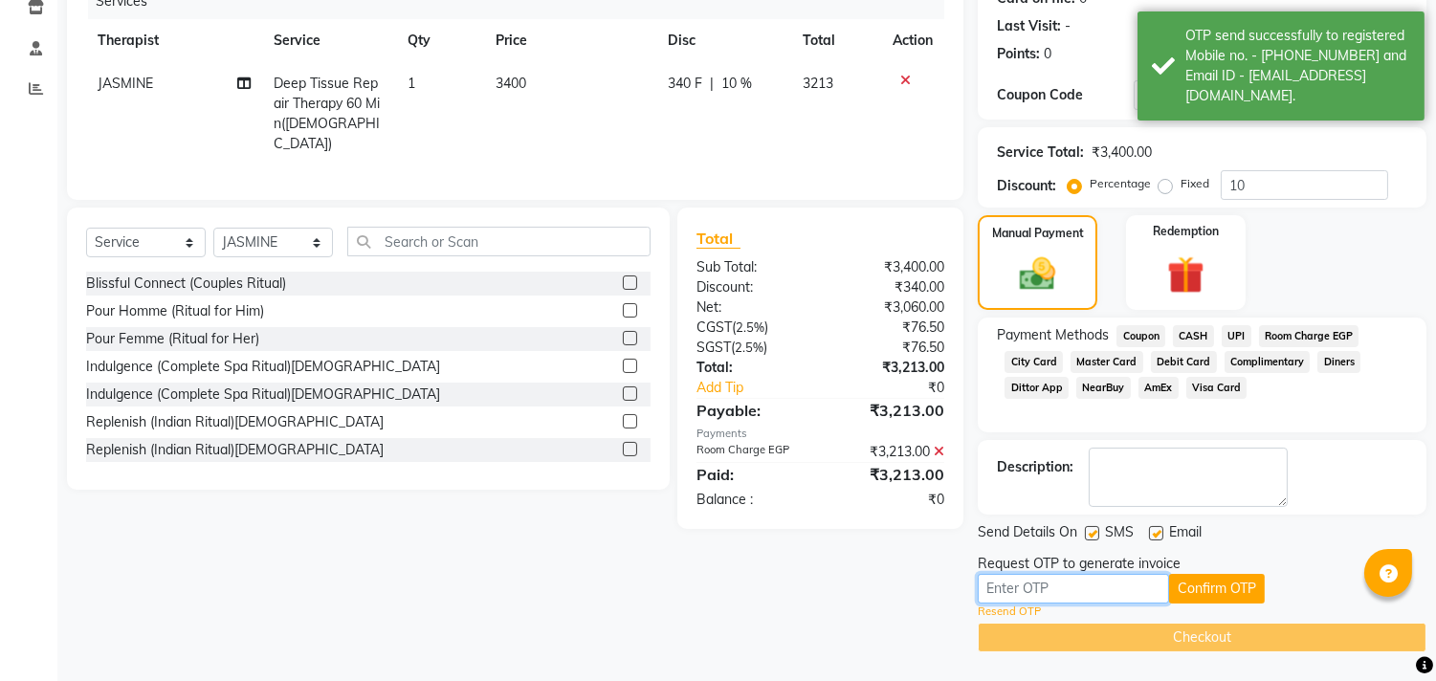
click at [1132, 585] on input "text" at bounding box center [1073, 589] width 191 height 30
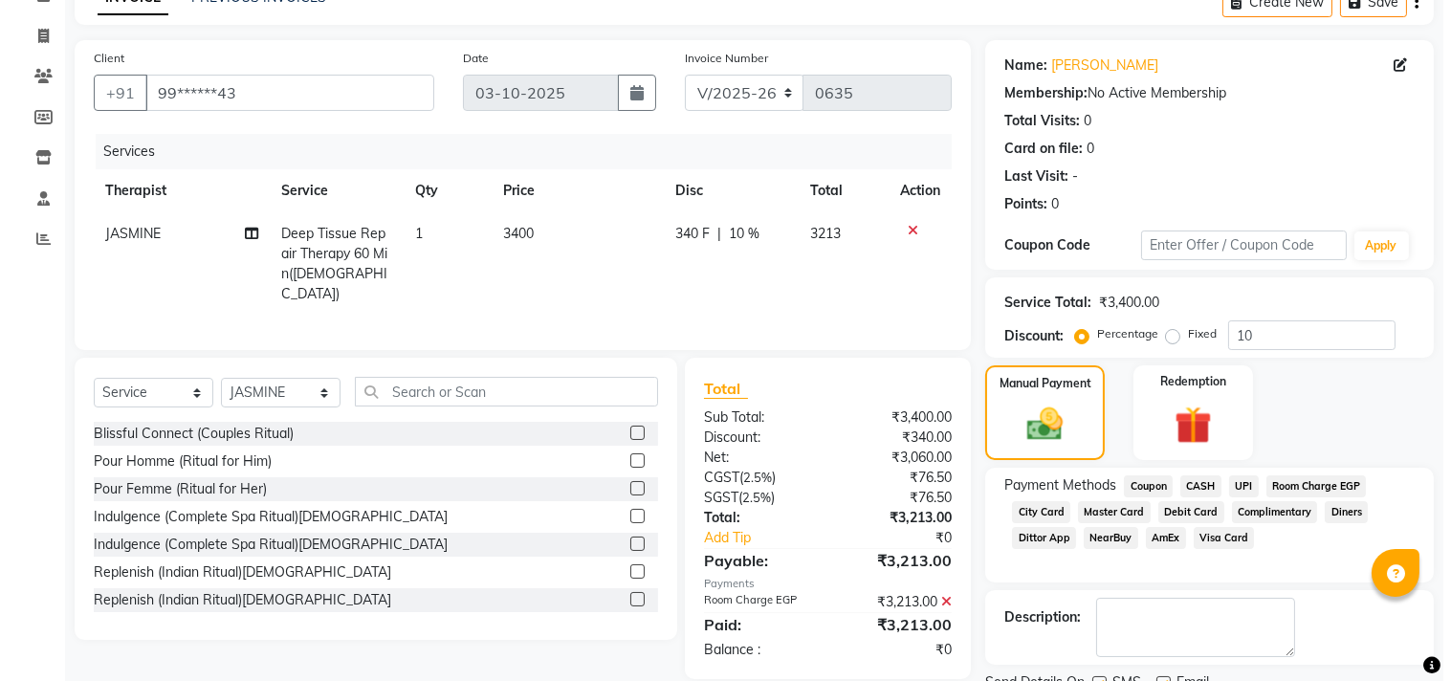
scroll to position [0, 0]
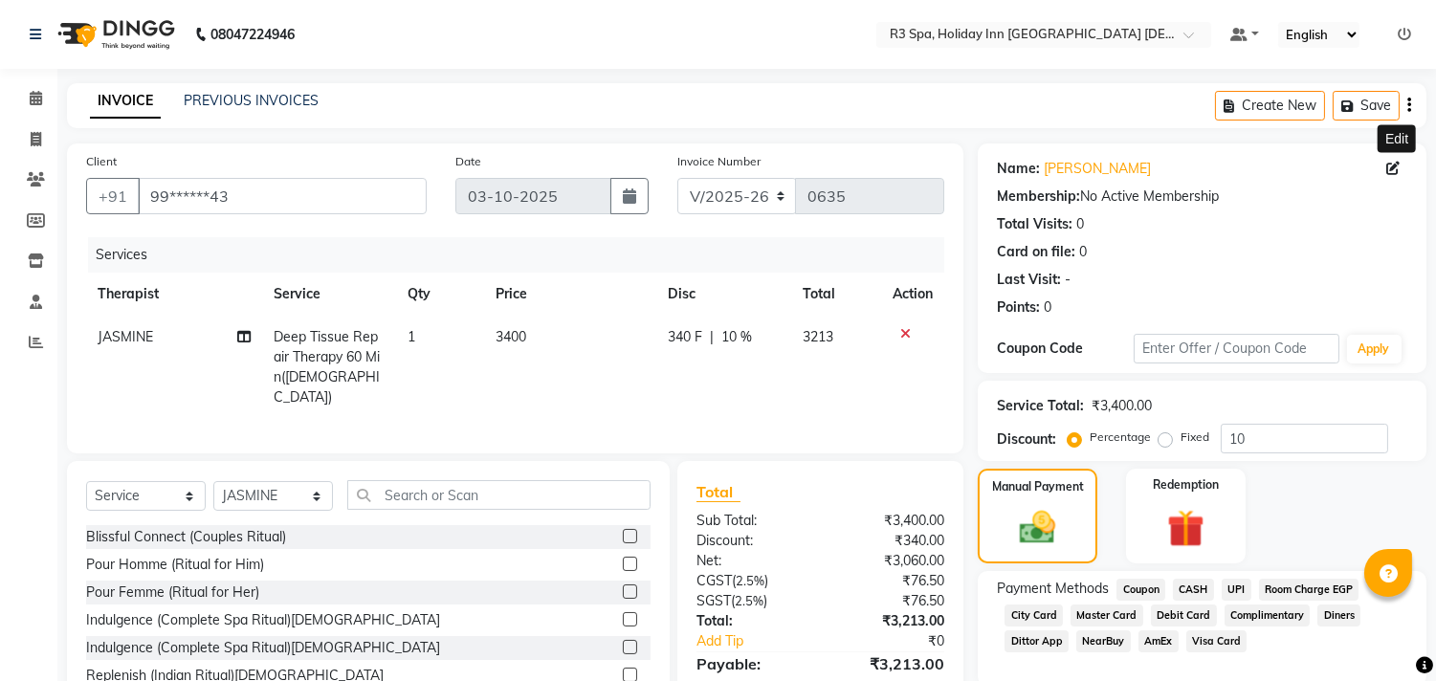
drag, startPoint x: 1391, startPoint y: 164, endPoint x: 1363, endPoint y: 176, distance: 30.4
click at [1391, 164] on icon at bounding box center [1392, 168] width 13 height 13
select select "1989"
select select "22"
select select "[DEMOGRAPHIC_DATA]"
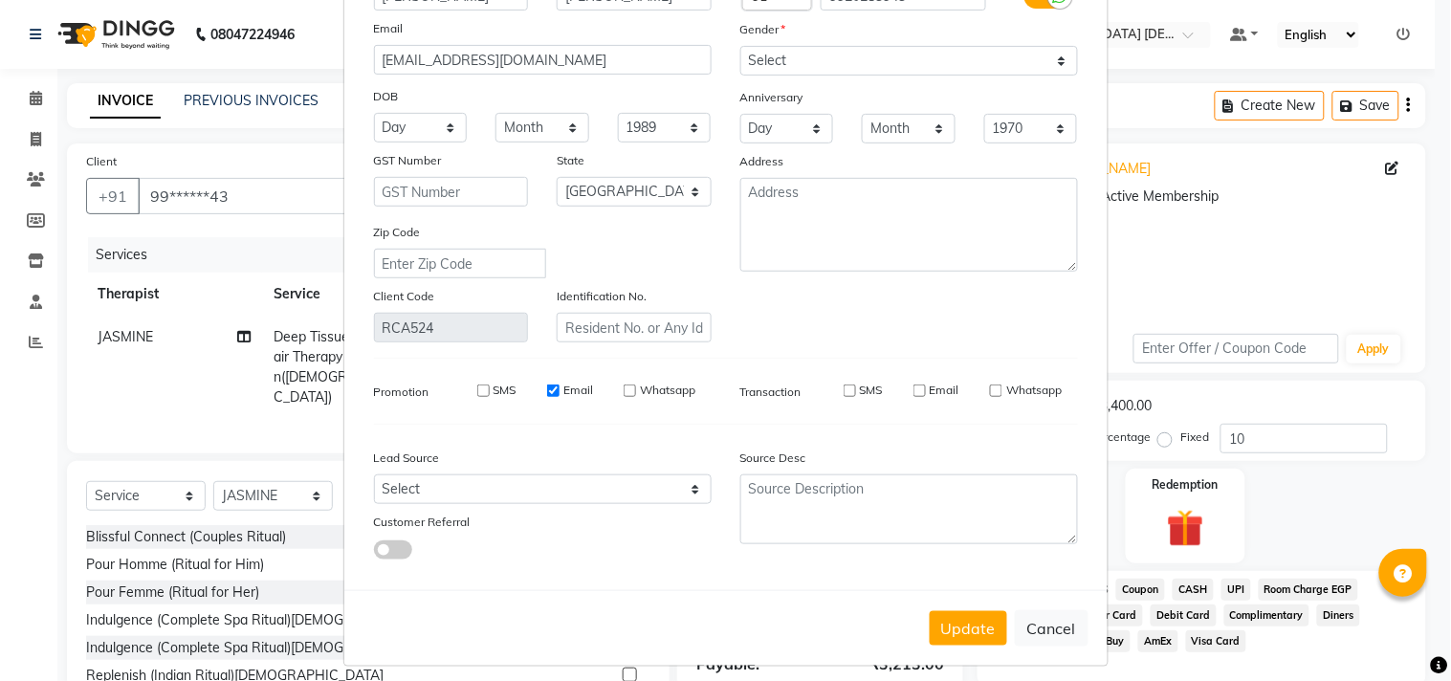
scroll to position [169, 0]
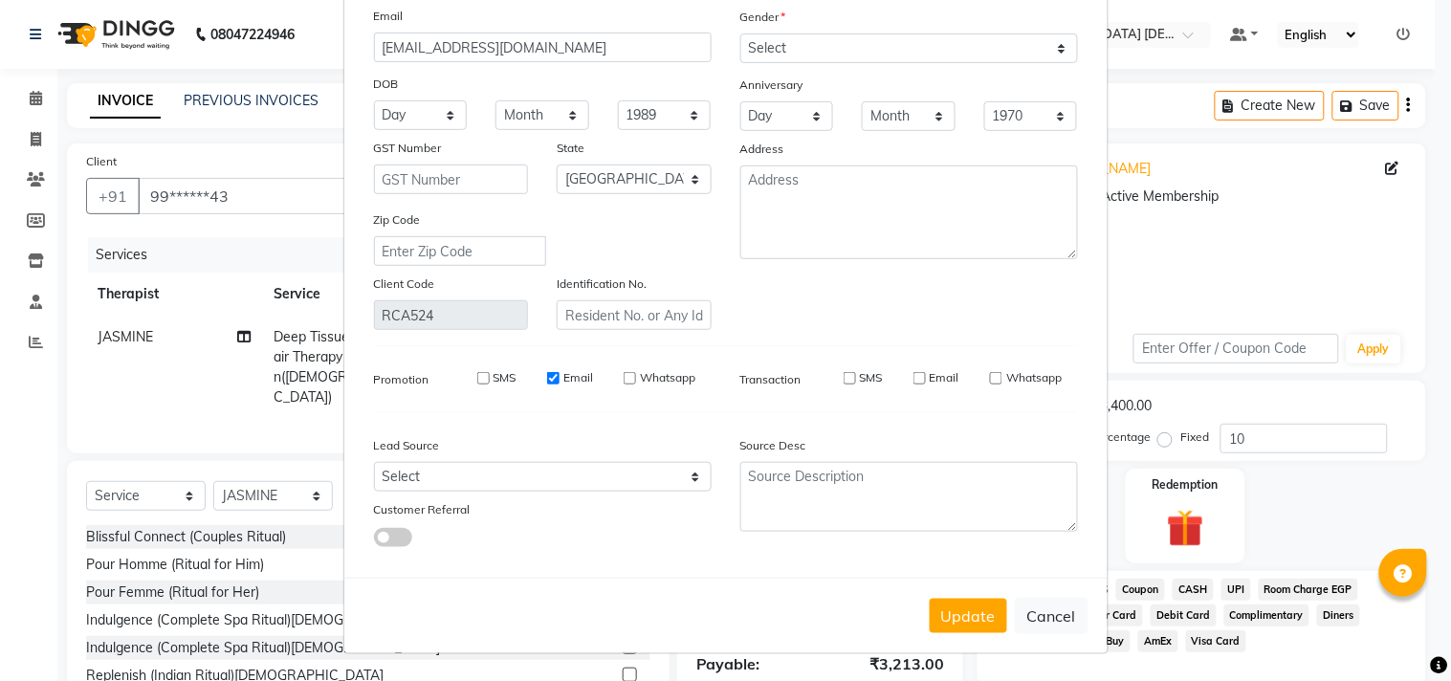
click at [477, 373] on input "SMS" at bounding box center [483, 378] width 12 height 12
checkbox input "true"
click at [624, 379] on input "Whatsapp" at bounding box center [630, 378] width 12 height 12
checkbox input "true"
click at [849, 370] on div "SMS" at bounding box center [850, 377] width 66 height 17
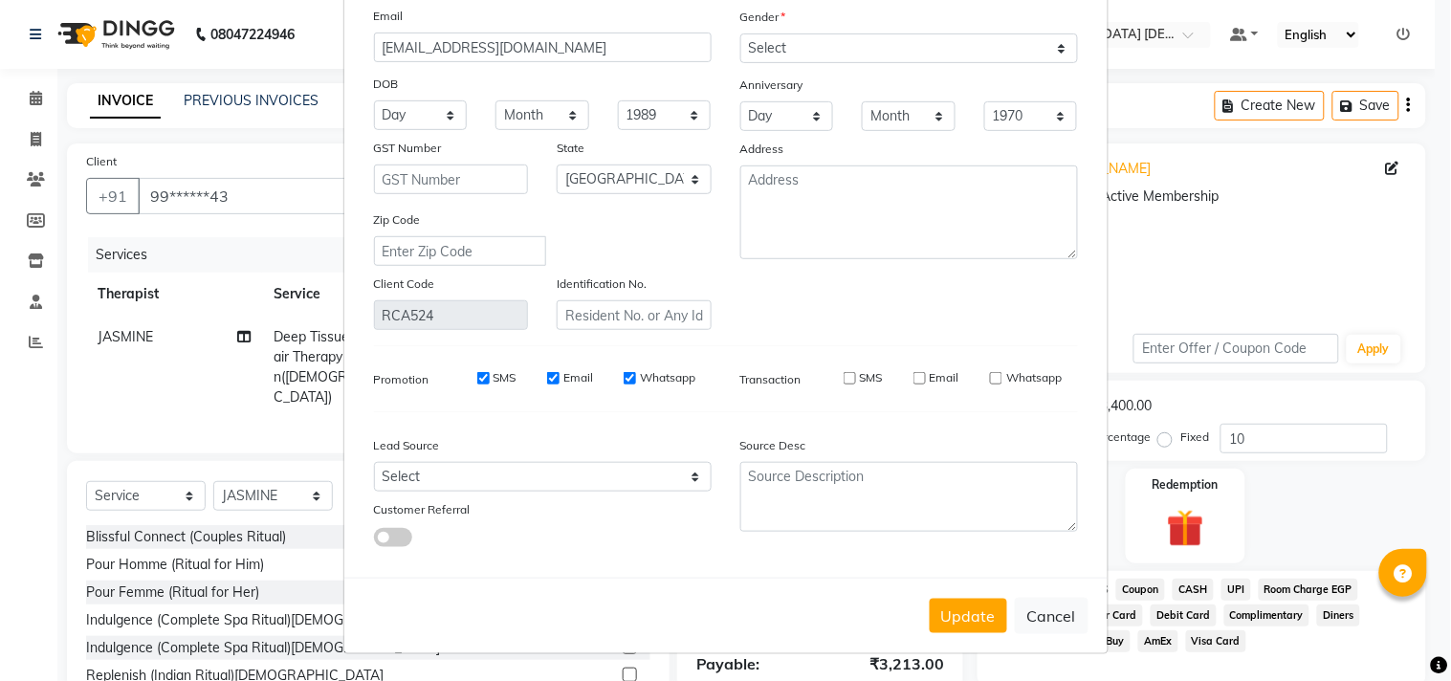
drag, startPoint x: 842, startPoint y: 371, endPoint x: 858, endPoint y: 376, distance: 17.0
click at [844, 372] on input "SMS" at bounding box center [850, 378] width 12 height 12
checkbox input "true"
click at [914, 377] on input "Email" at bounding box center [920, 378] width 12 height 12
checkbox input "true"
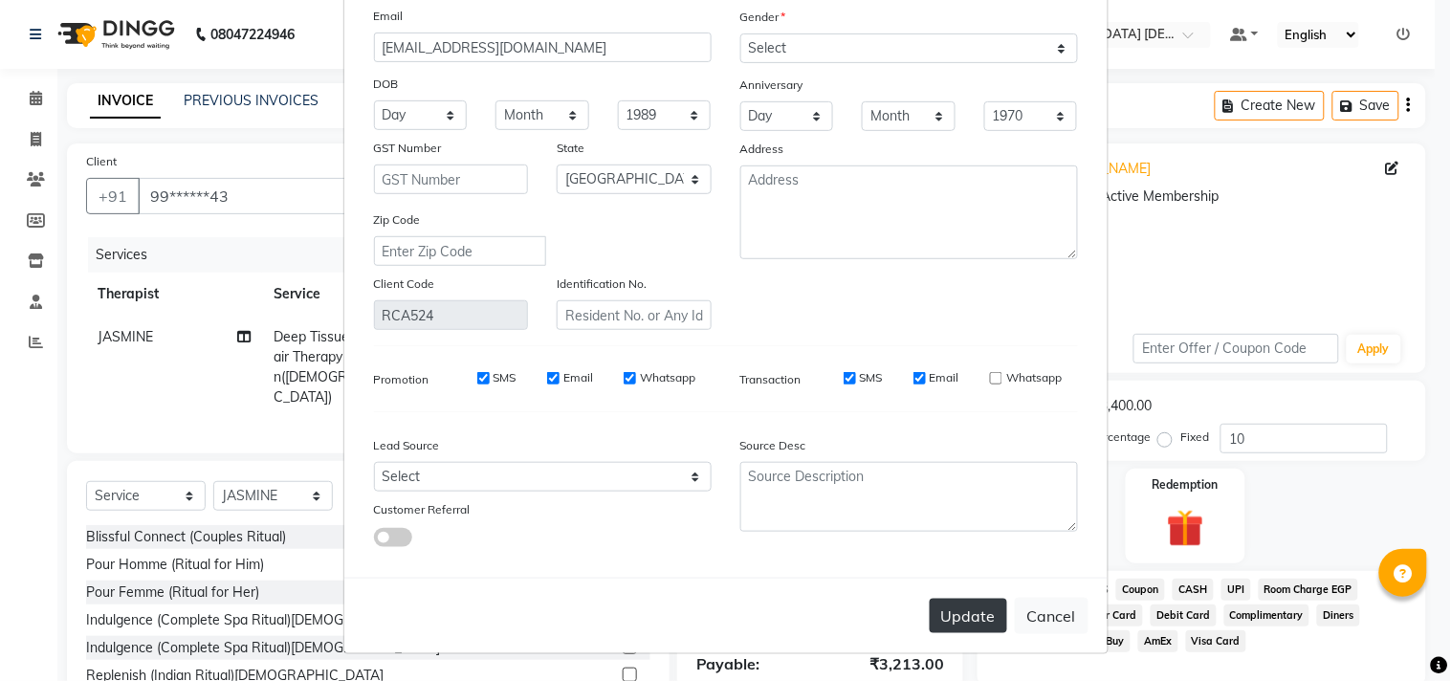
click at [963, 617] on button "Update" at bounding box center [968, 616] width 77 height 34
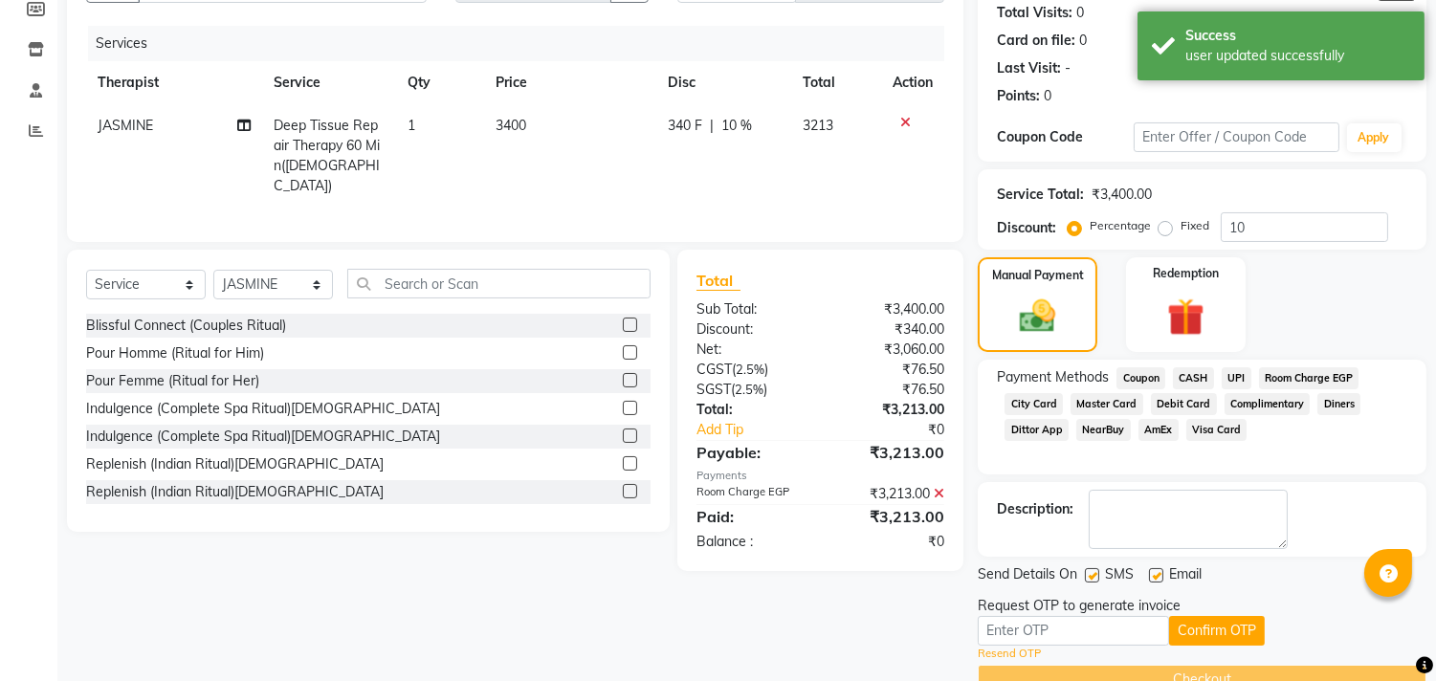
scroll to position [254, 0]
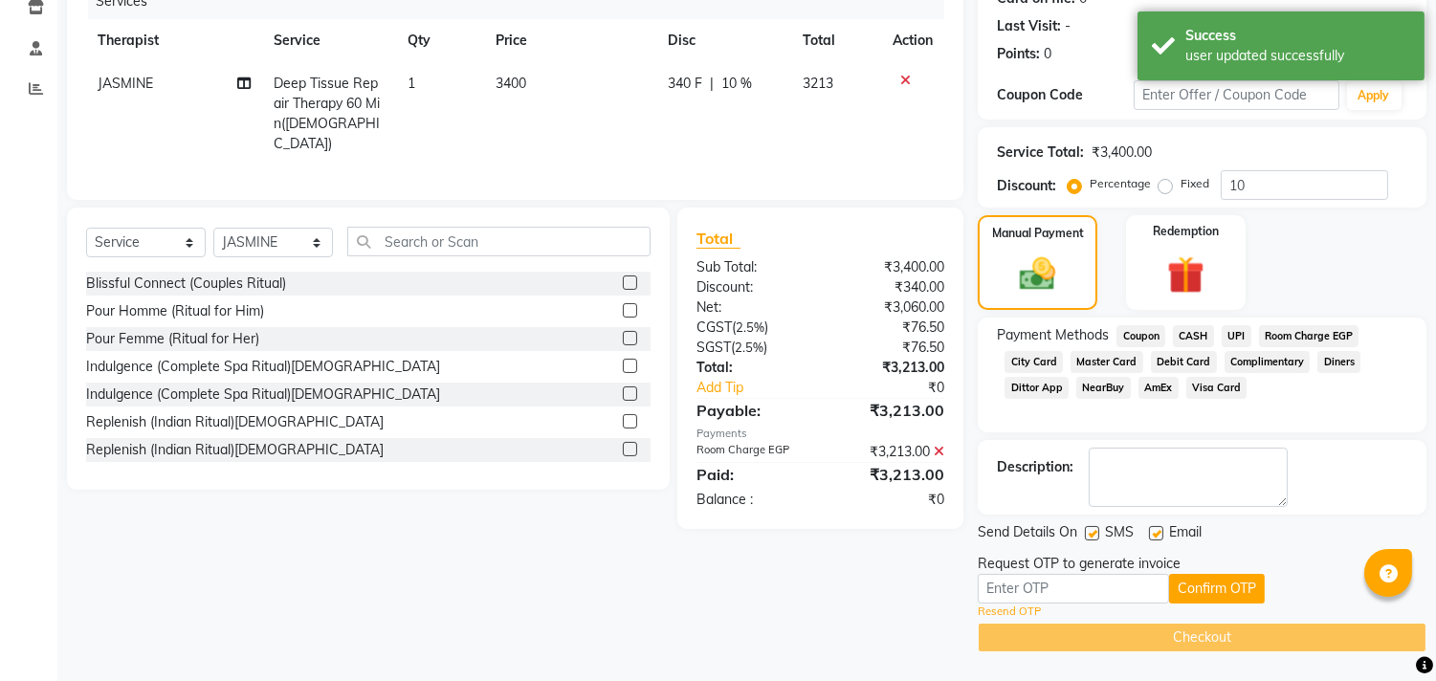
click at [1007, 606] on link "Resend OTP" at bounding box center [1009, 612] width 63 height 16
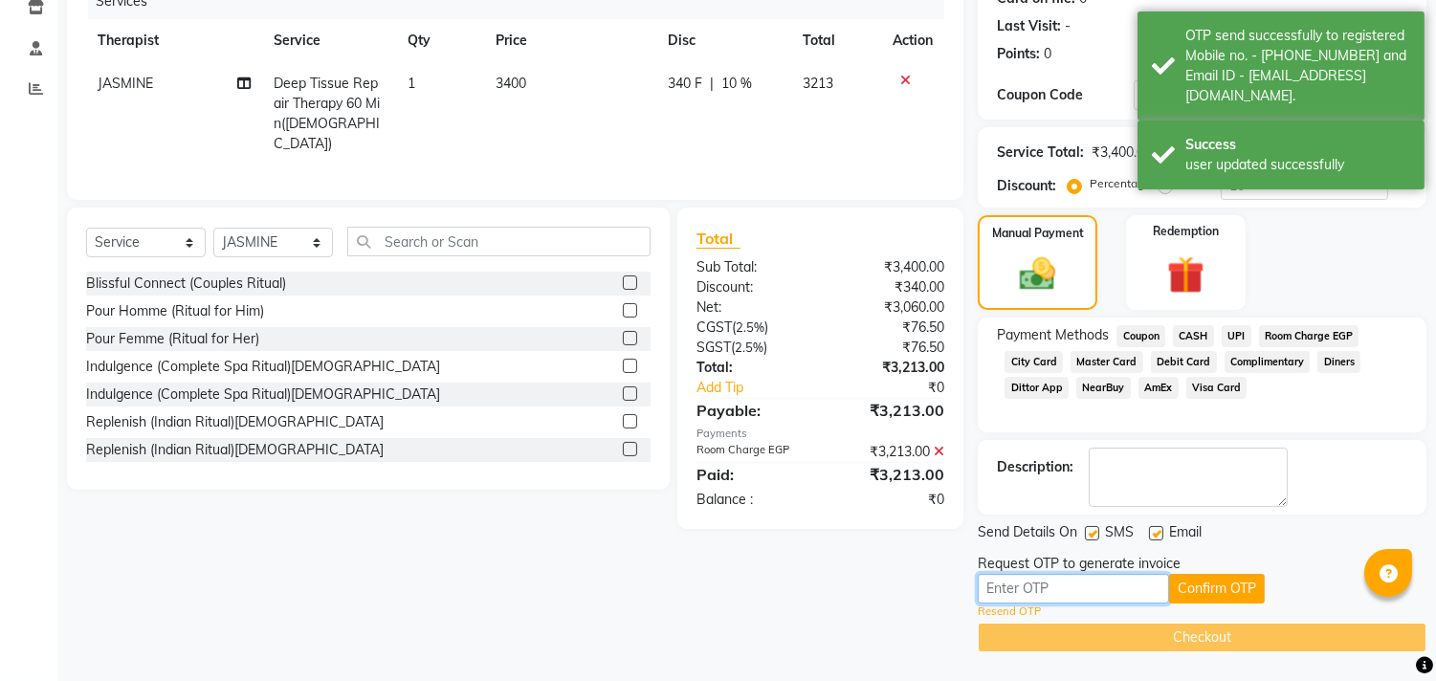
click at [1025, 585] on input "text" at bounding box center [1073, 589] width 191 height 30
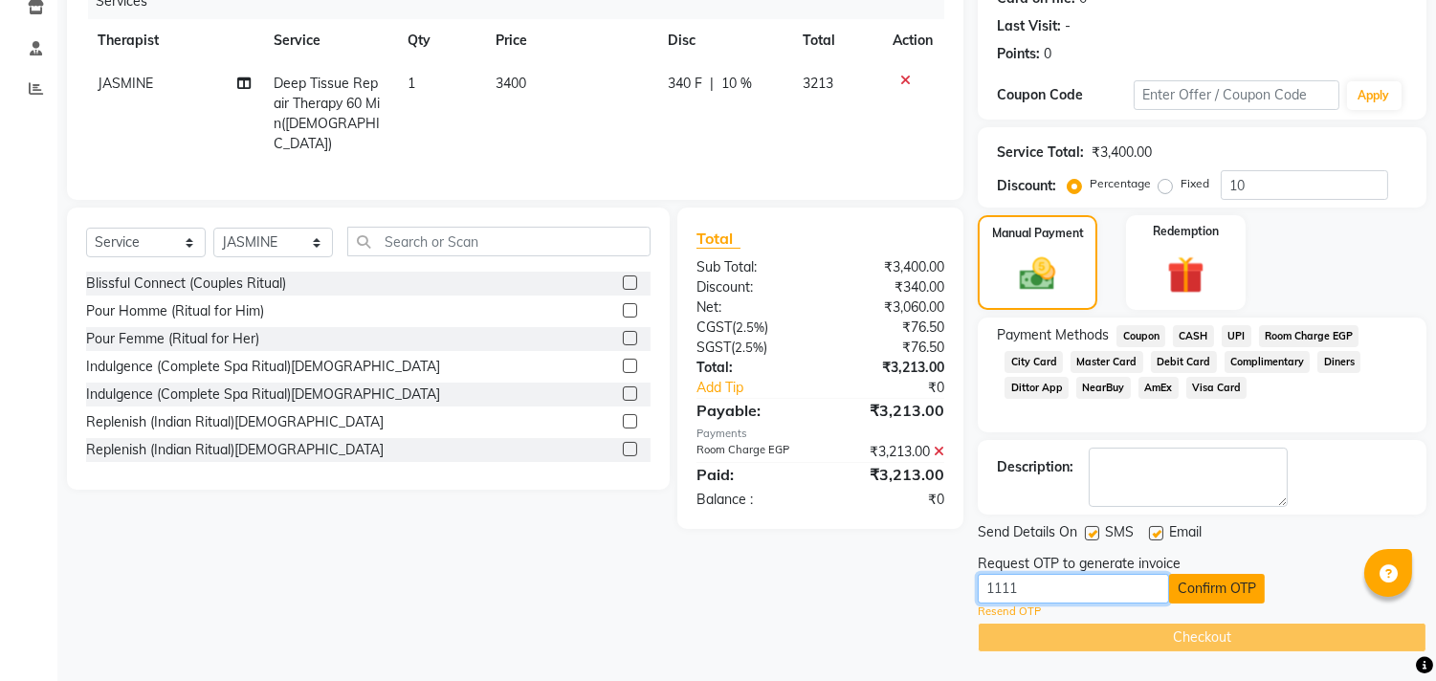
type input "1111"
click at [1191, 585] on button "Confirm OTP" at bounding box center [1217, 589] width 96 height 30
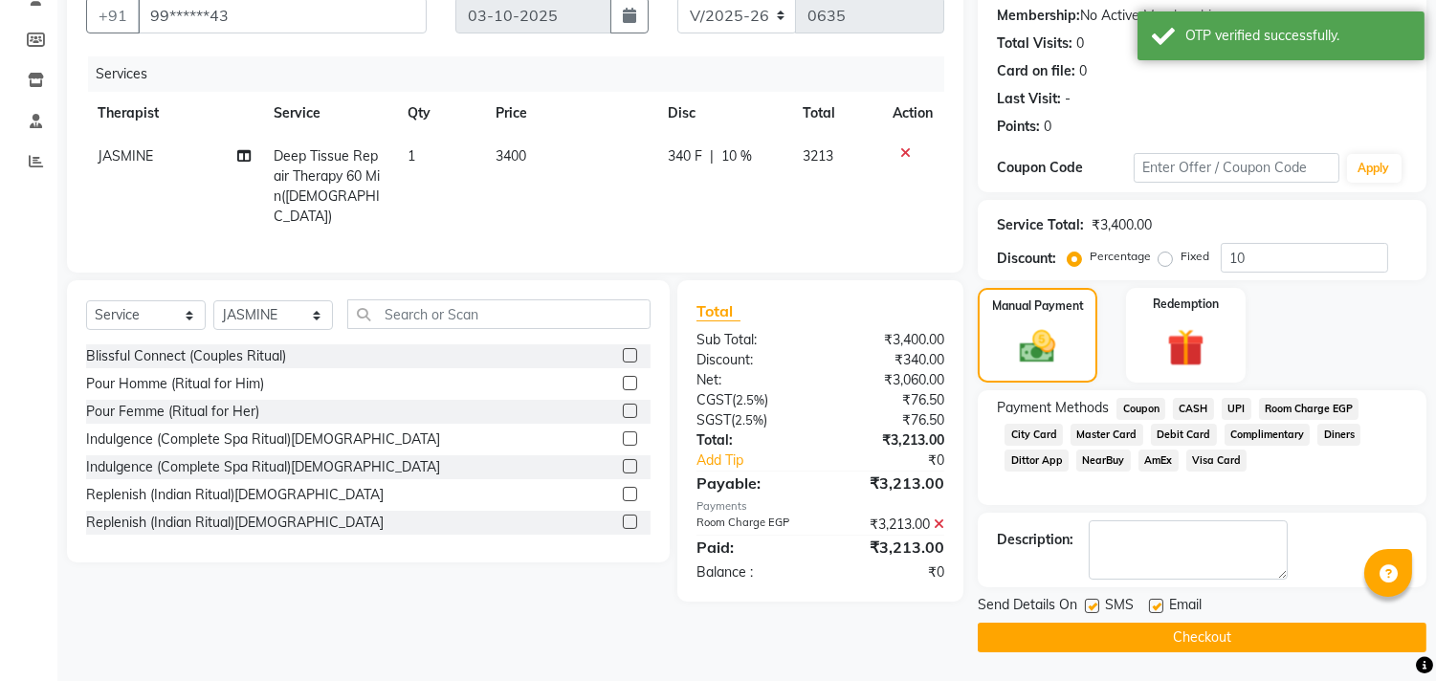
scroll to position [179, 0]
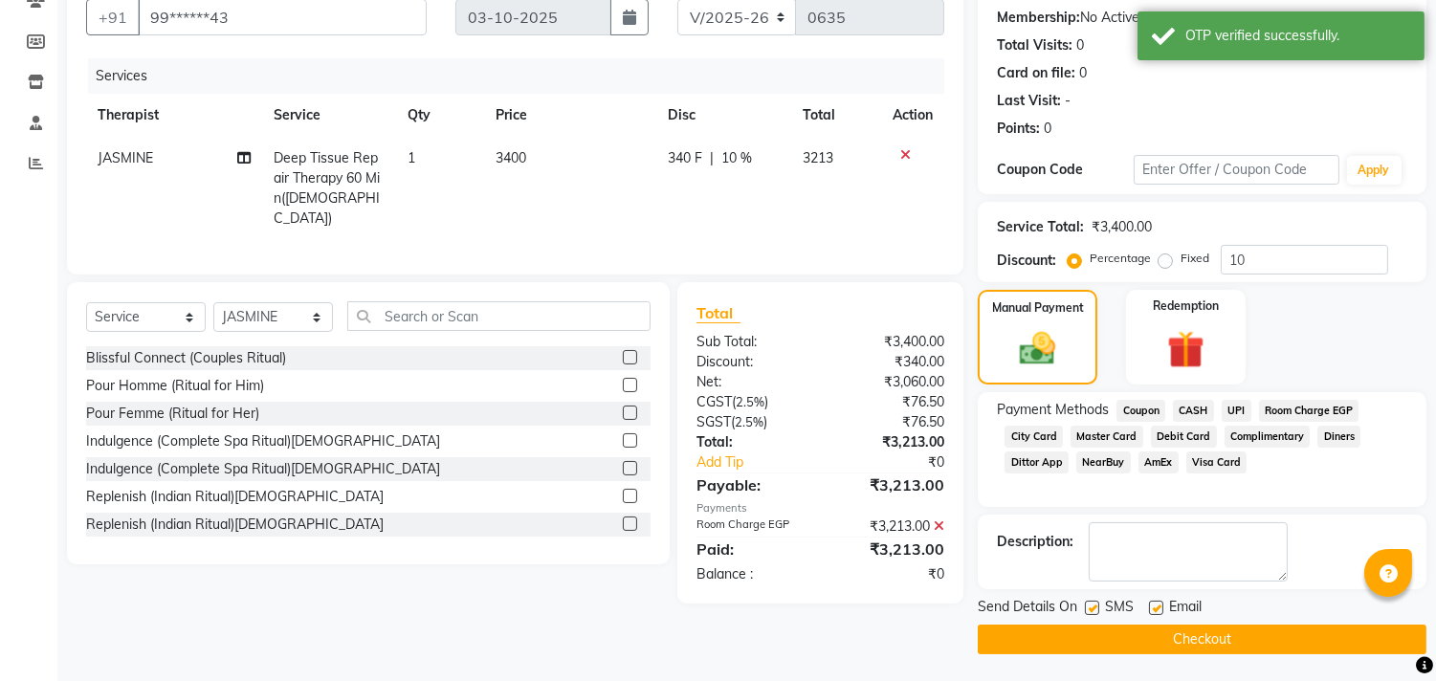
click at [1115, 634] on button "Checkout" at bounding box center [1202, 640] width 449 height 30
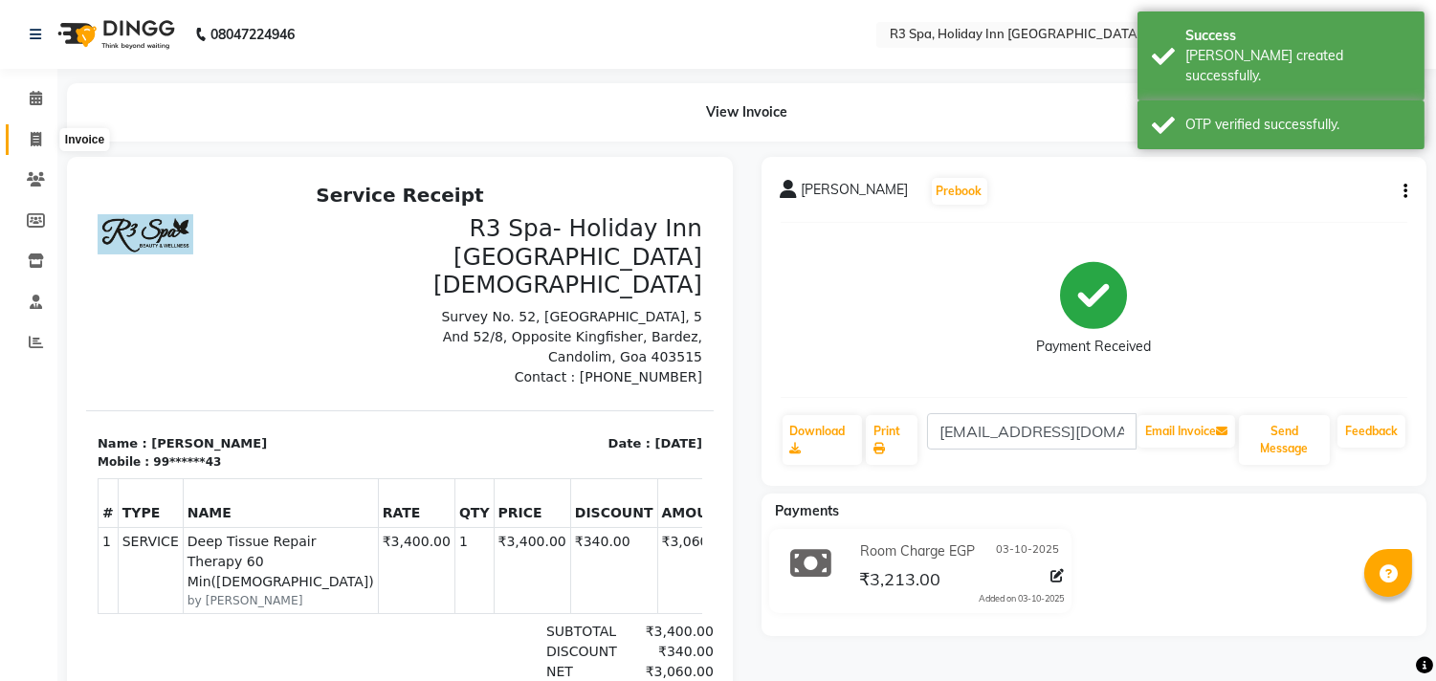
drag, startPoint x: 39, startPoint y: 134, endPoint x: 184, endPoint y: 49, distance: 167.7
click at [39, 134] on icon at bounding box center [36, 139] width 11 height 14
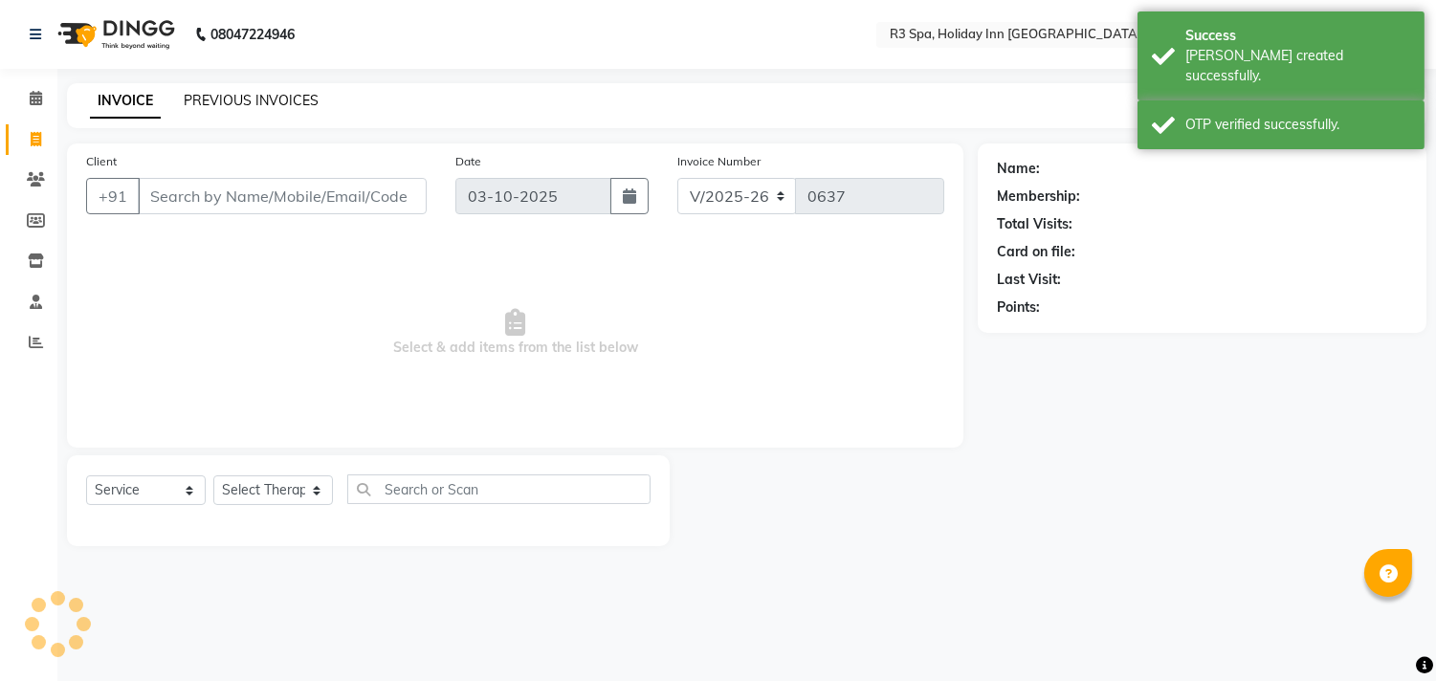
drag, startPoint x: 206, startPoint y: 41, endPoint x: 209, endPoint y: 100, distance: 59.4
click at [209, 100] on link "PREVIOUS INVOICES" at bounding box center [251, 100] width 135 height 17
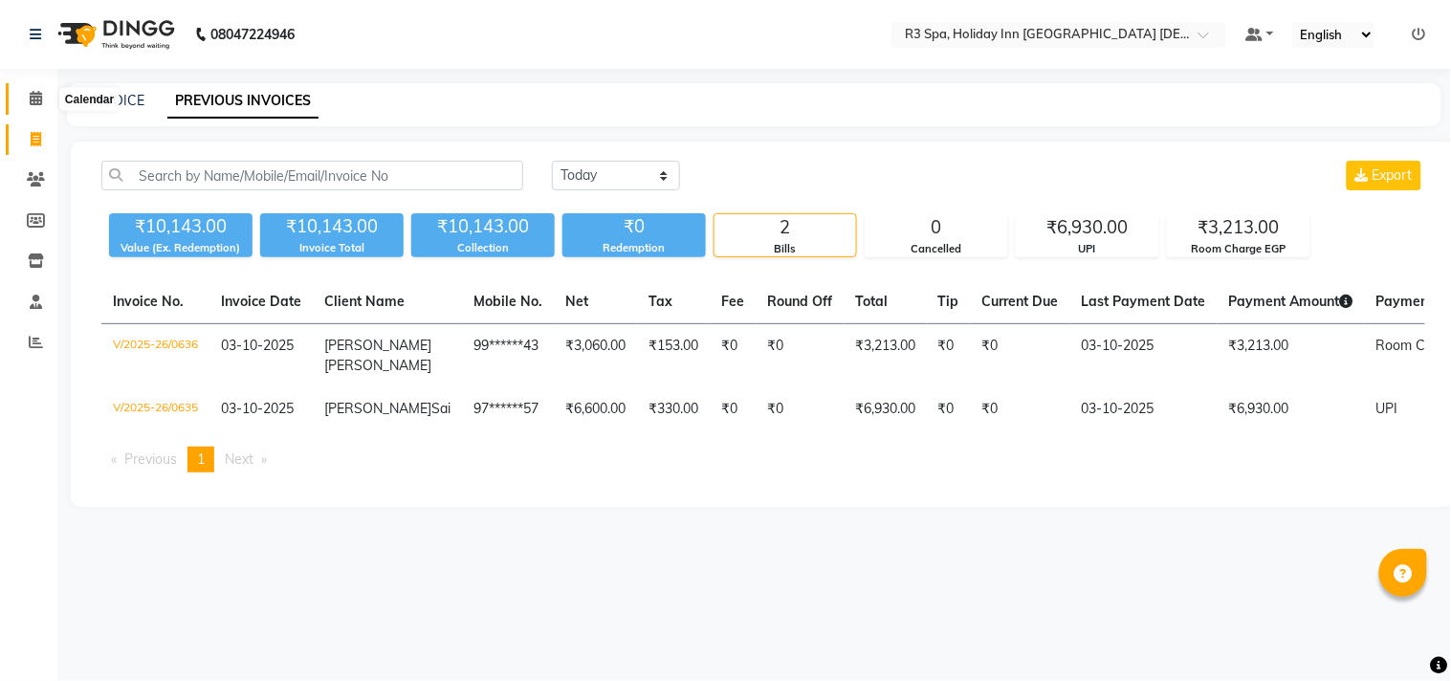
click at [26, 97] on span at bounding box center [35, 99] width 33 height 22
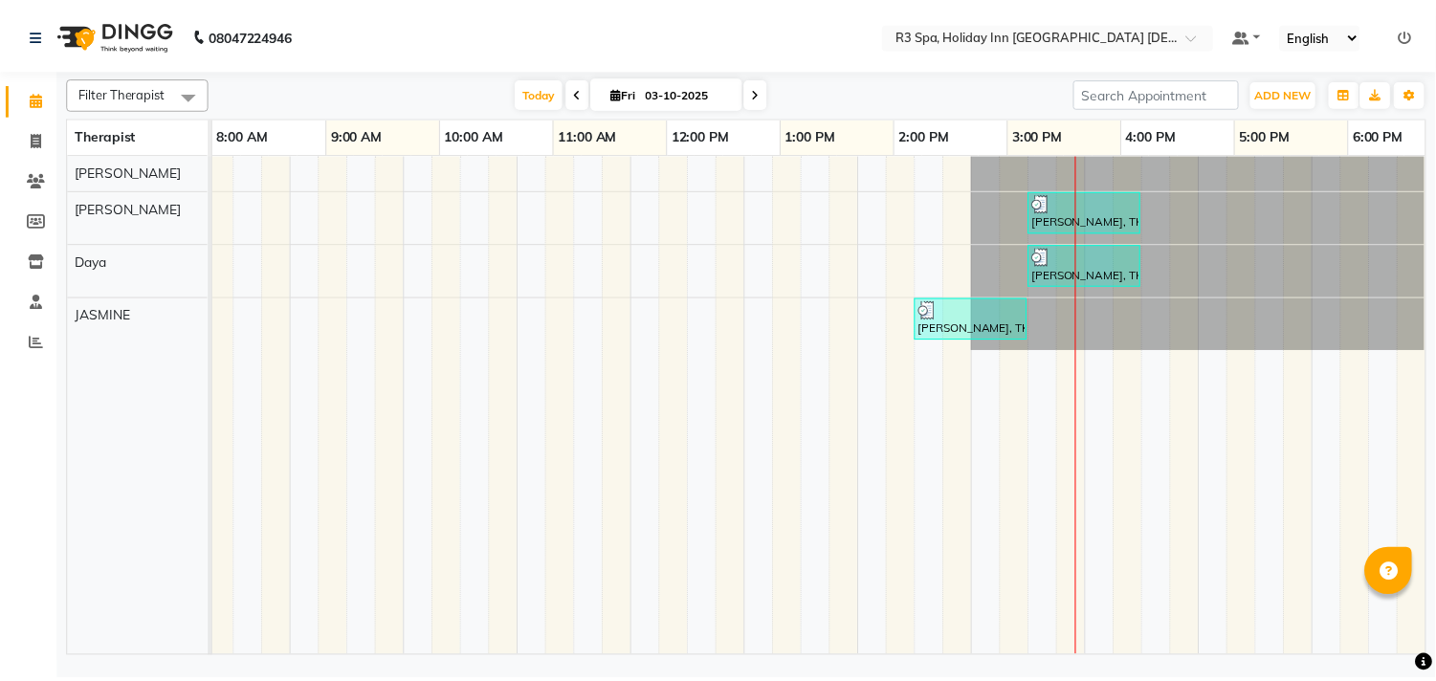
scroll to position [0, 609]
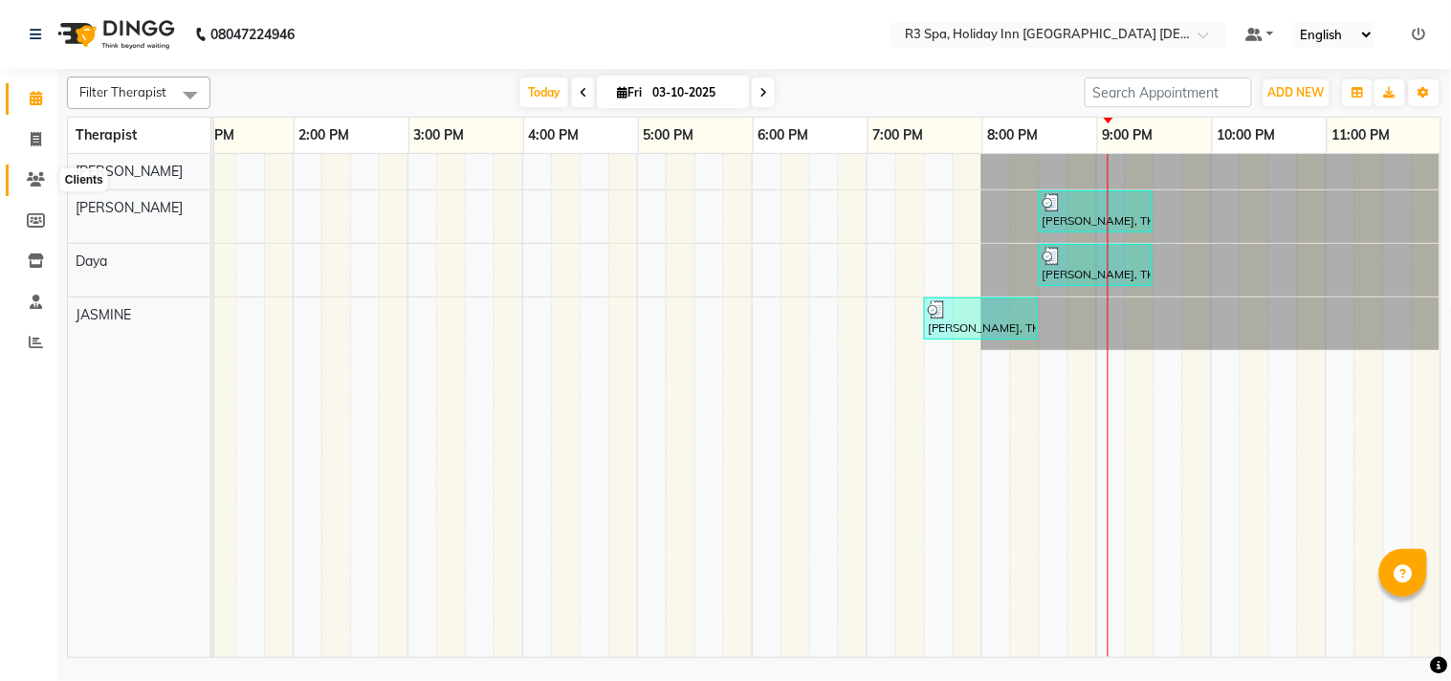
click at [33, 176] on icon at bounding box center [36, 179] width 18 height 14
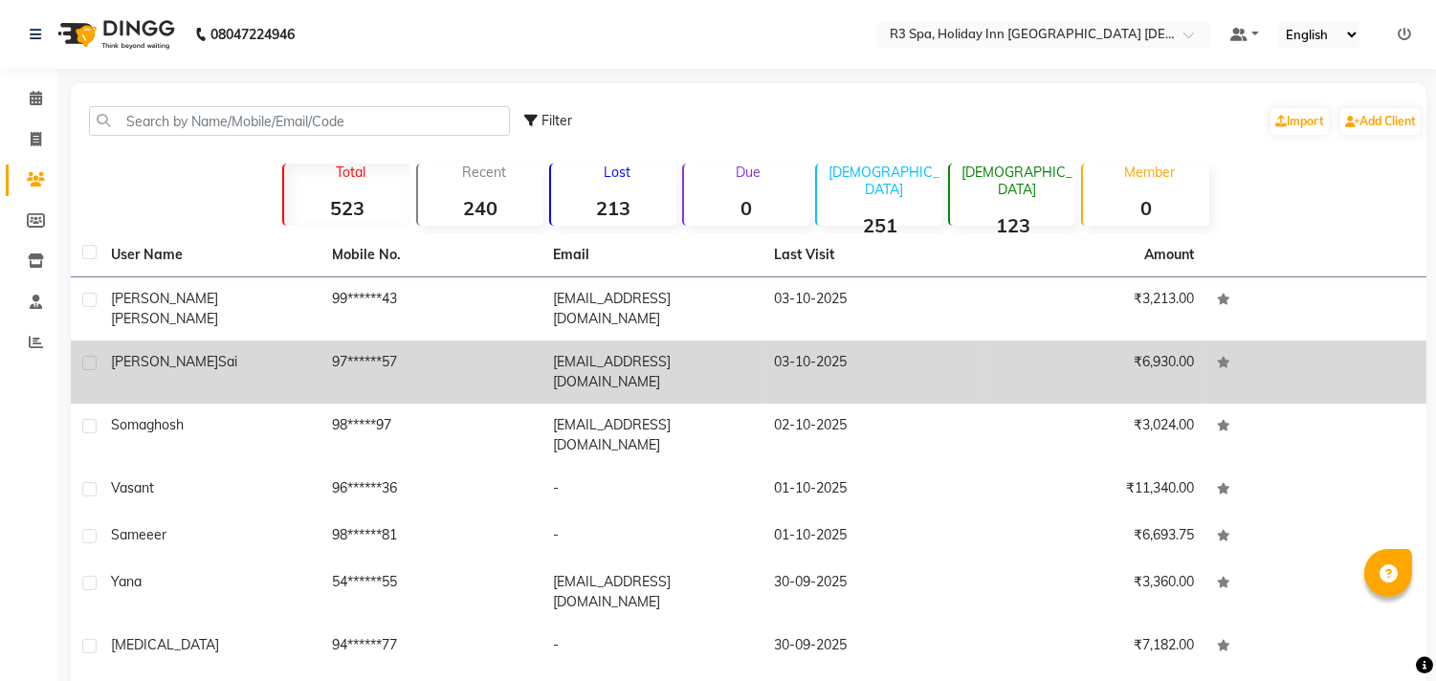
click at [724, 350] on td "[EMAIL_ADDRESS][DOMAIN_NAME]" at bounding box center [651, 372] width 221 height 63
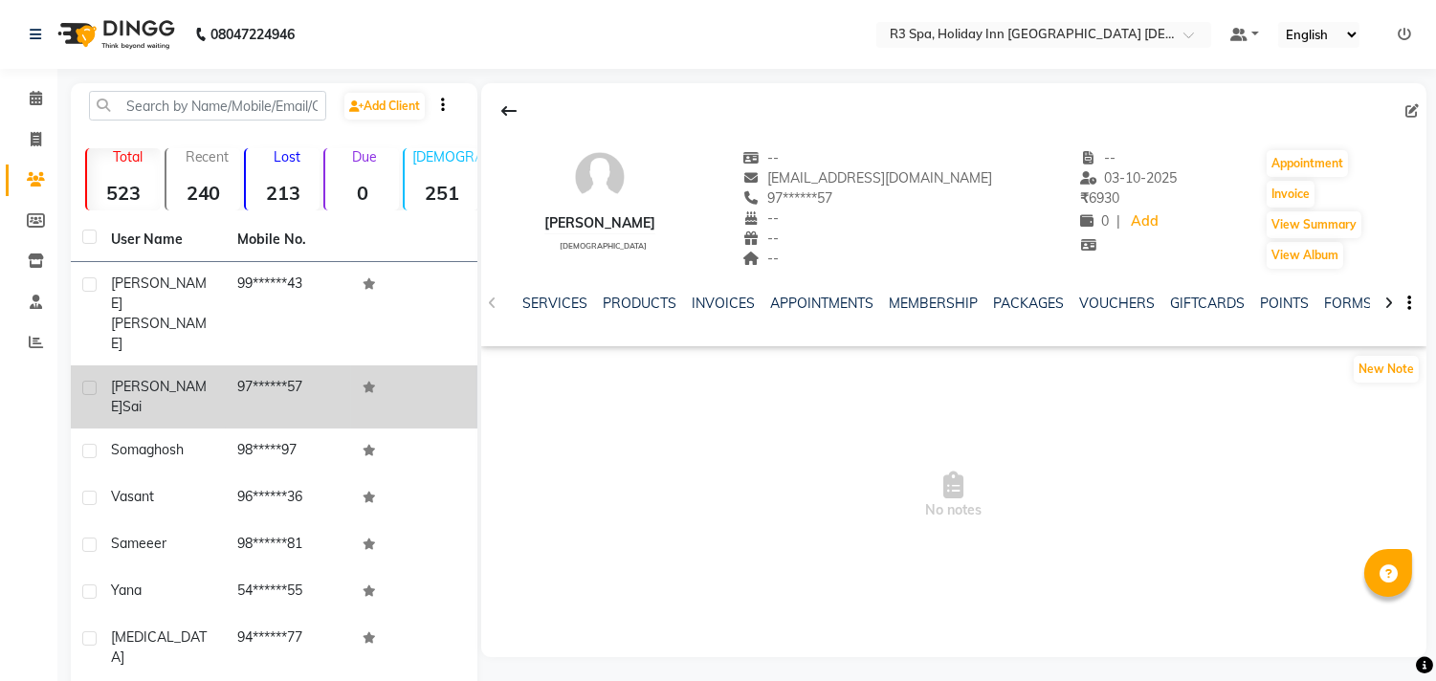
scroll to position [0, 352]
click at [1125, 304] on link "FORMS" at bounding box center [1145, 303] width 48 height 17
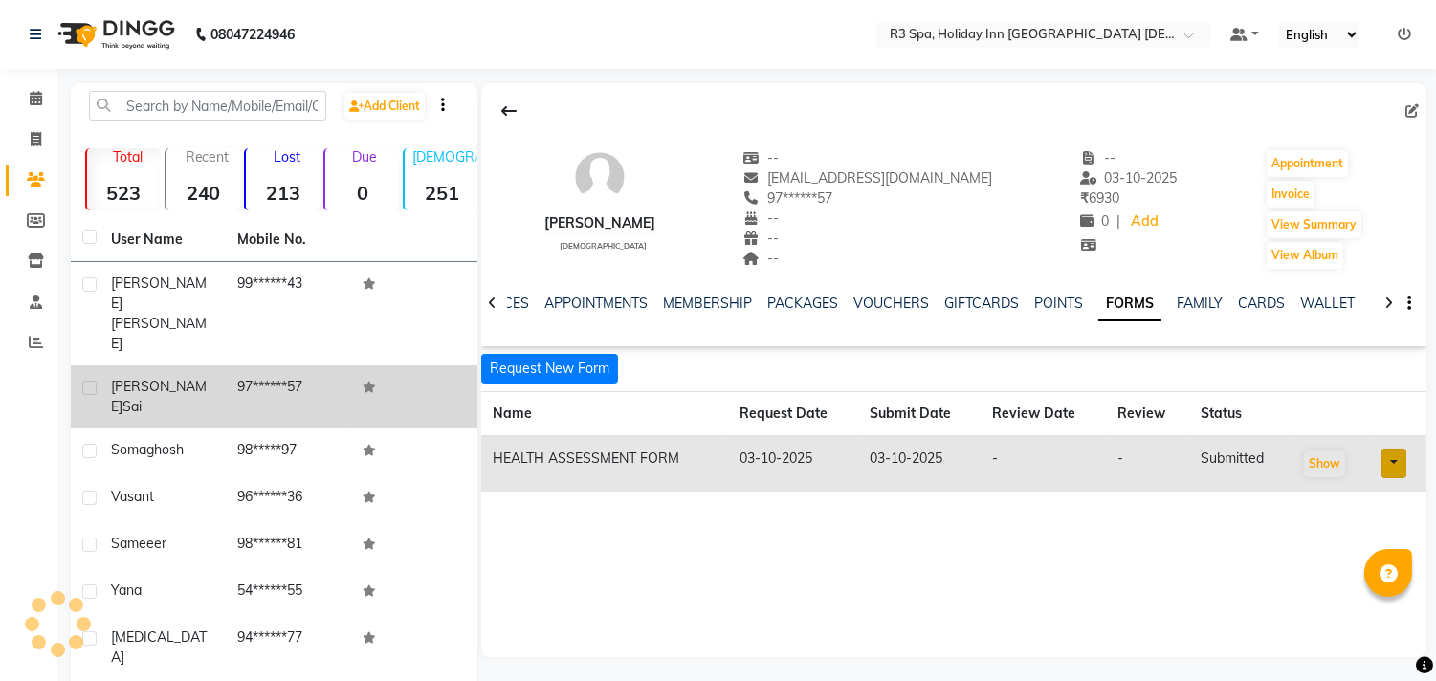
scroll to position [0, 180]
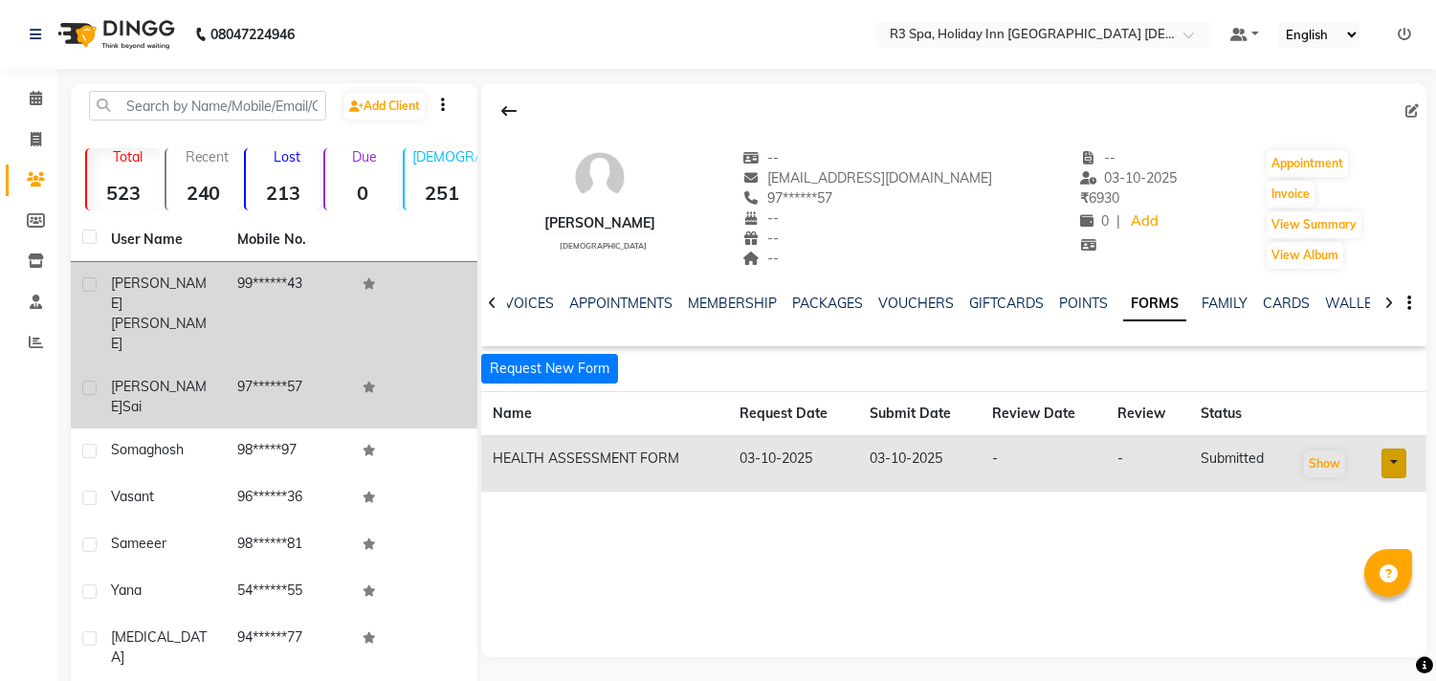
click at [263, 281] on td "99******43" at bounding box center [289, 313] width 126 height 103
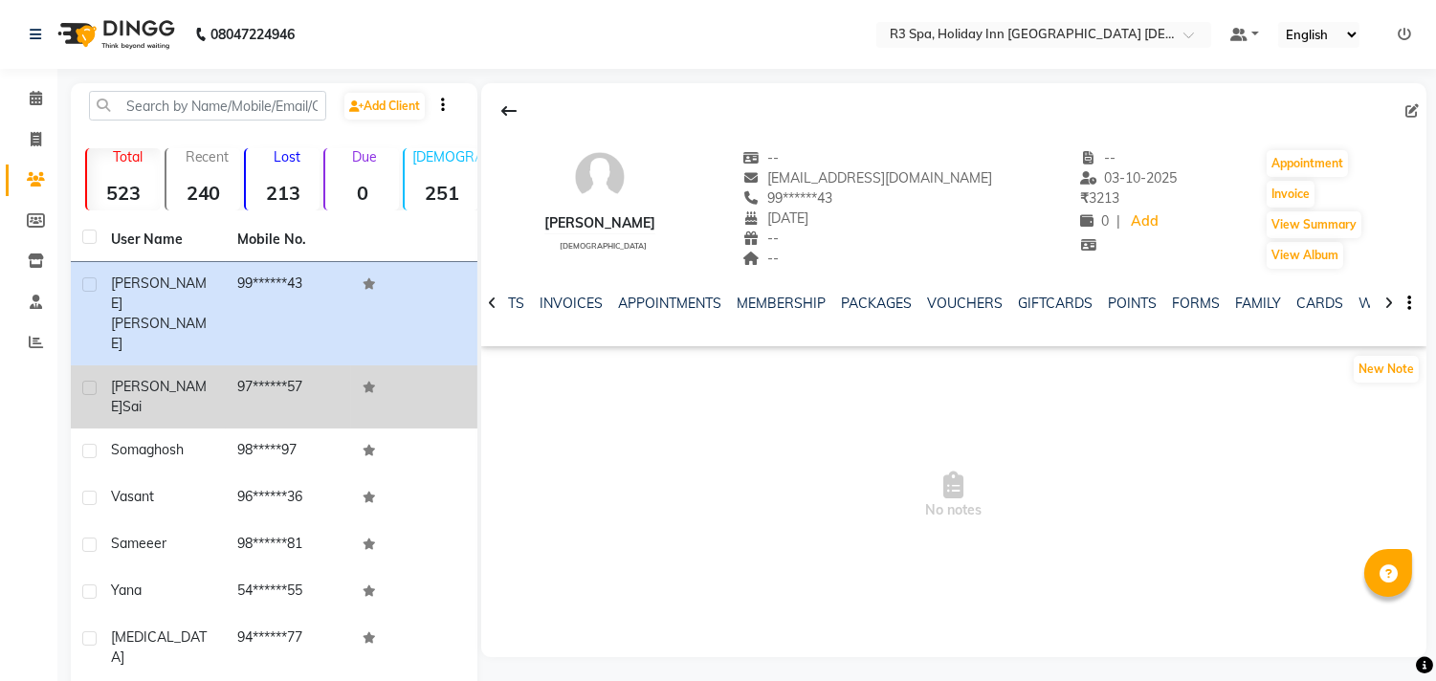
scroll to position [0, 183]
click at [1137, 298] on link "FORMS" at bounding box center [1161, 303] width 48 height 17
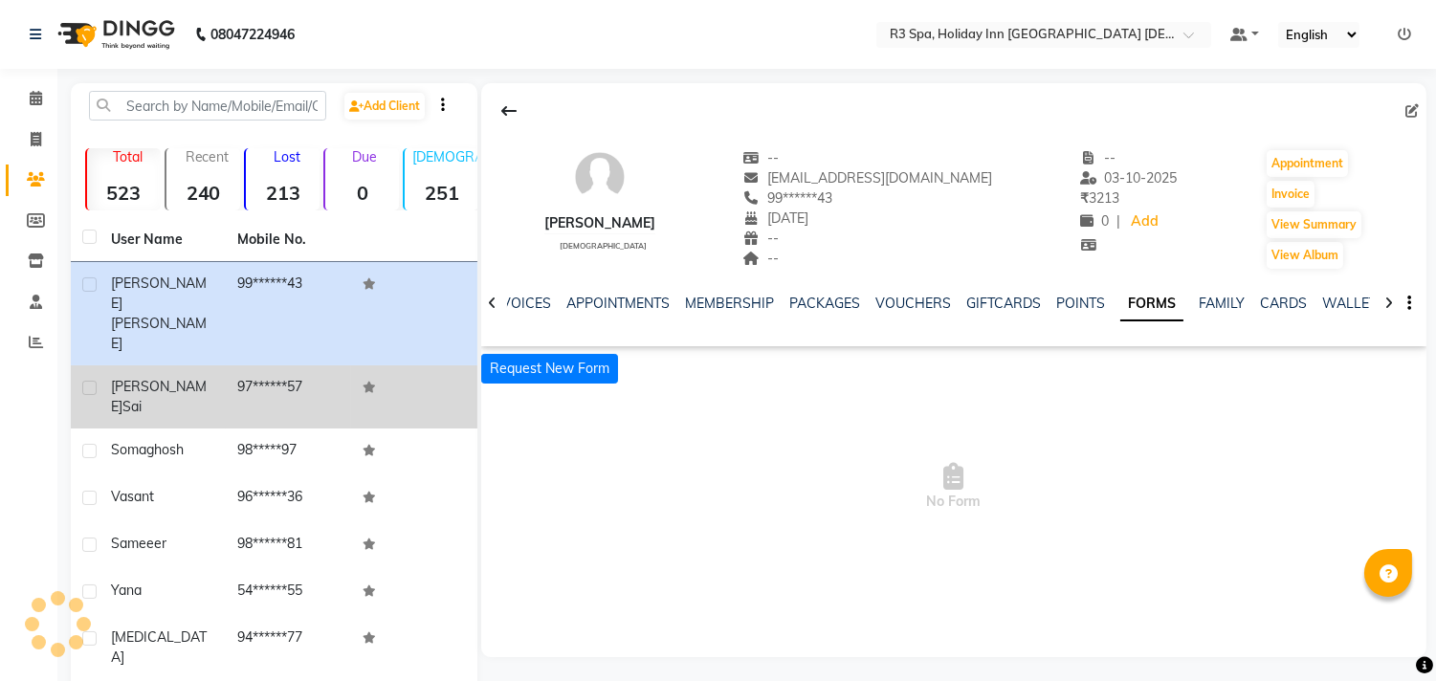
scroll to position [0, 180]
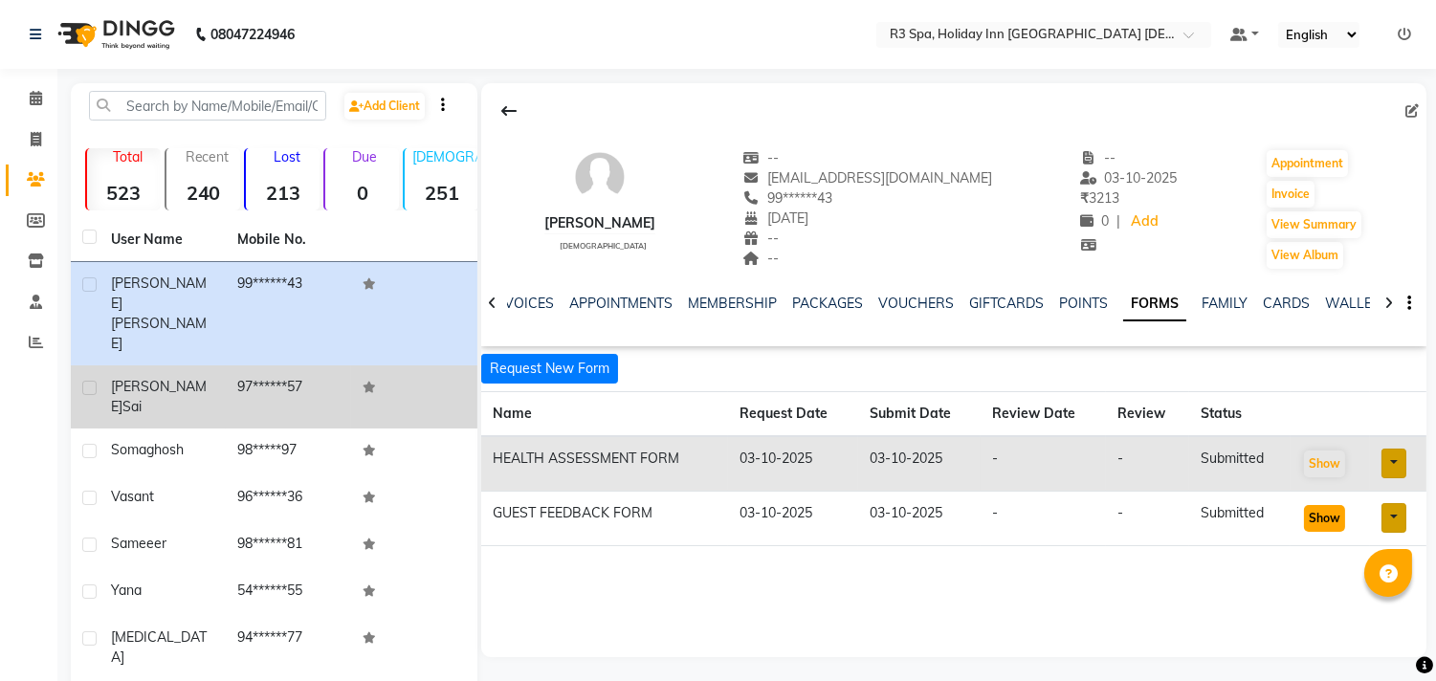
click at [1326, 518] on button "Show" at bounding box center [1324, 518] width 41 height 27
click at [191, 377] on div "[PERSON_NAME]" at bounding box center [162, 397] width 103 height 40
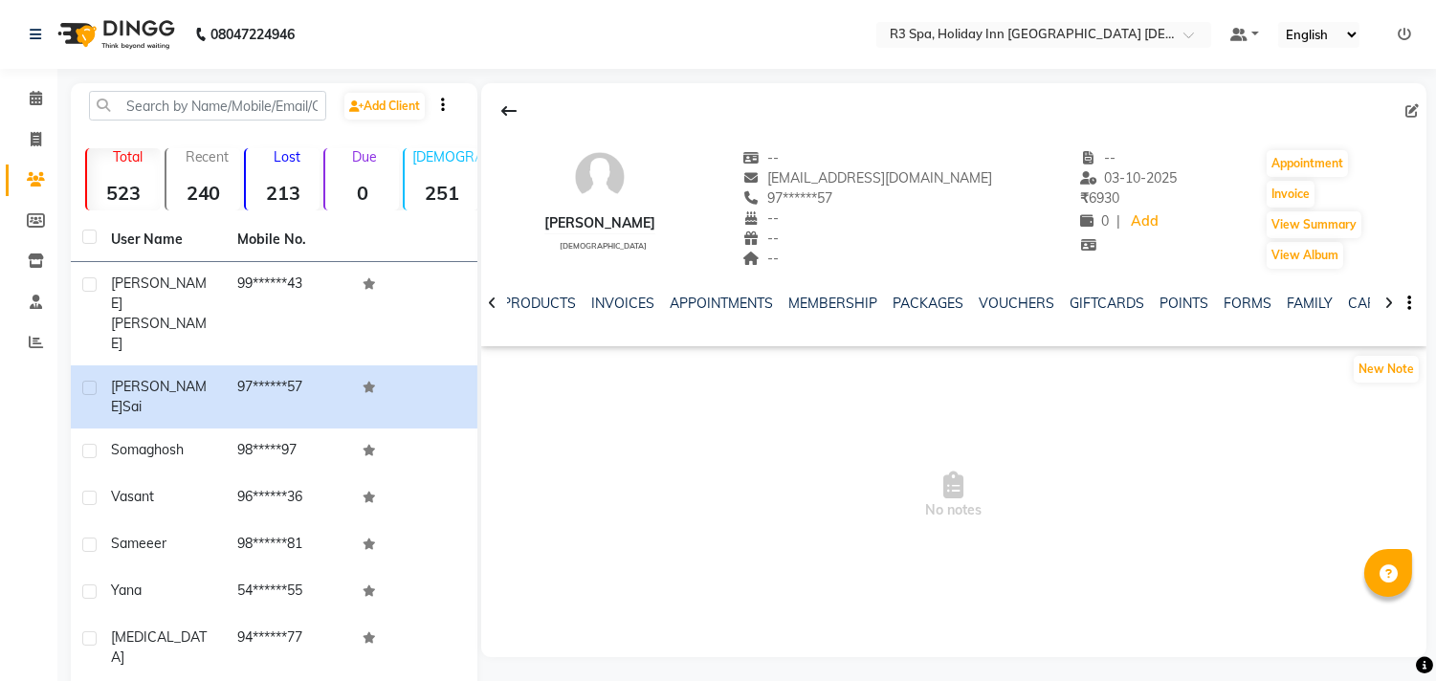
scroll to position [0, 175]
click at [1145, 306] on link "FORMS" at bounding box center [1169, 303] width 48 height 17
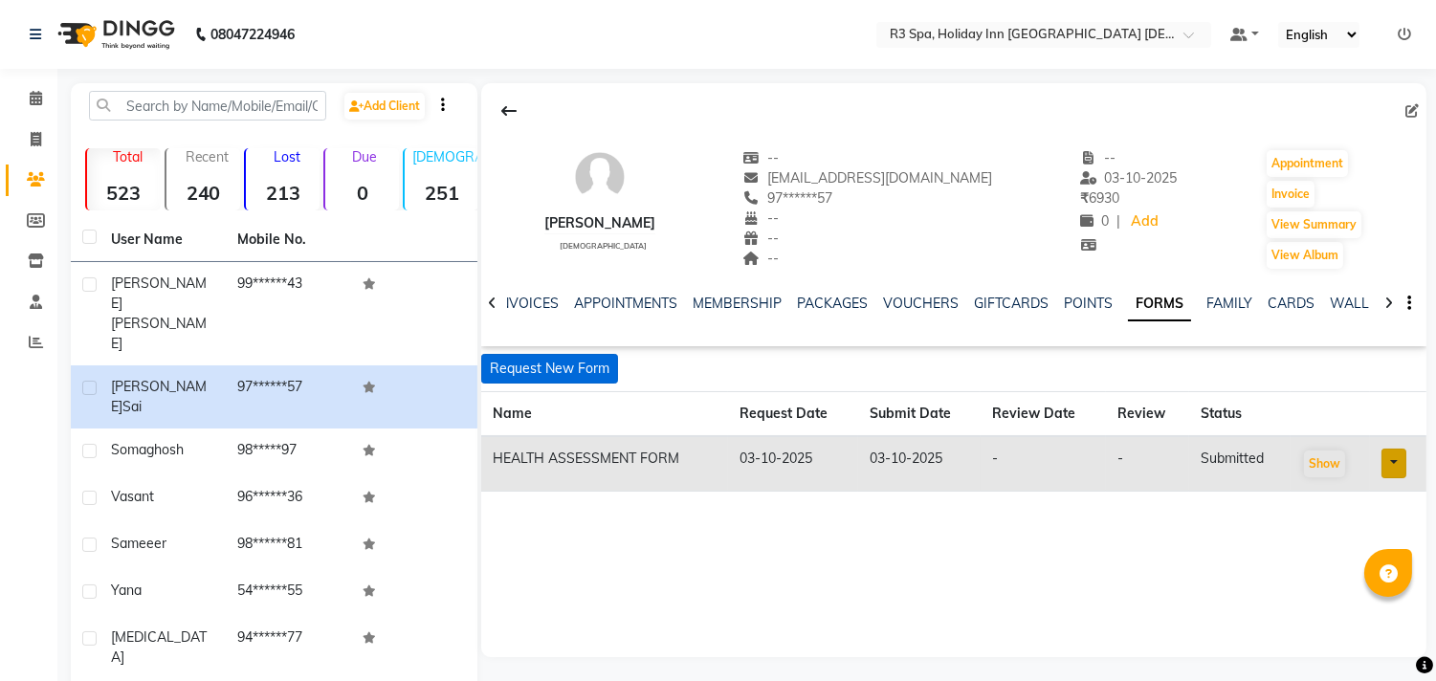
click at [548, 368] on button "Request New Form" at bounding box center [549, 369] width 137 height 30
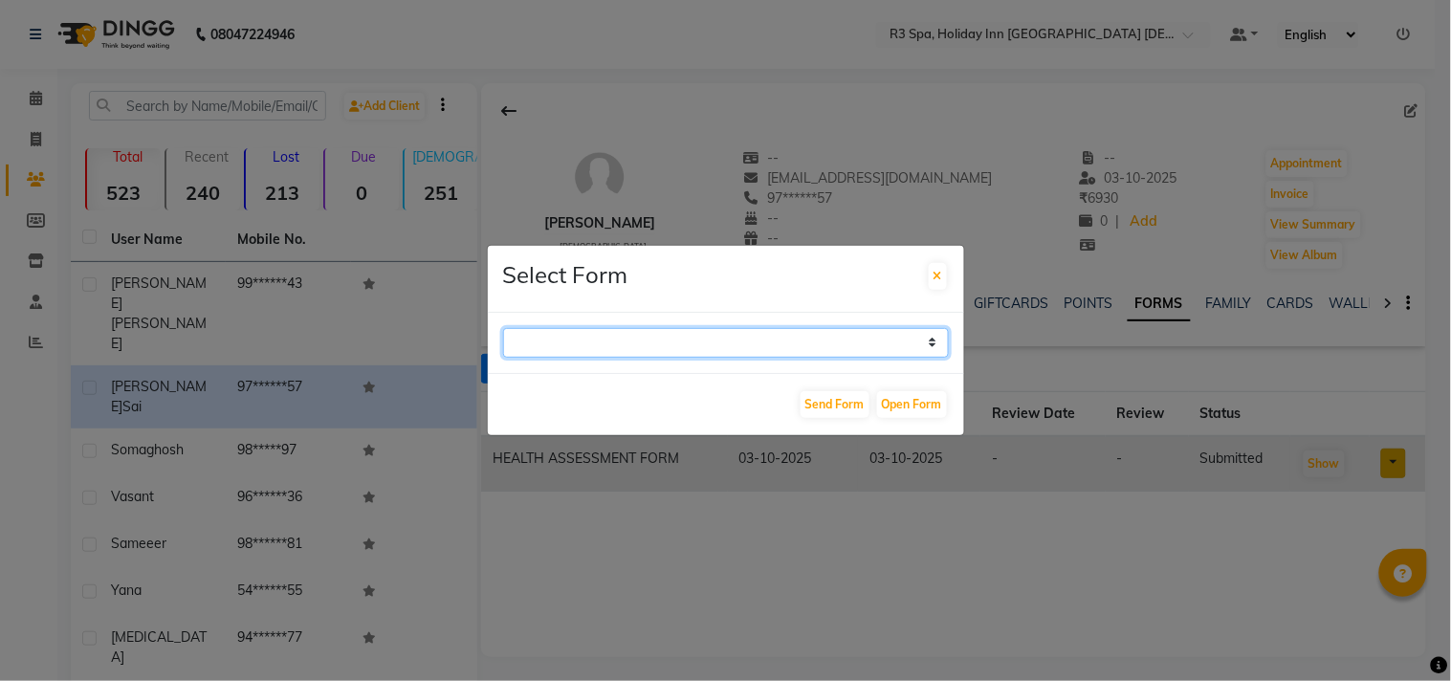
click at [833, 333] on select "GUEST FEEDBACK FORM HEALTH ASSESSMENT FORM" at bounding box center [726, 343] width 446 height 30
select select "204"
click at [503, 328] on select "GUEST FEEDBACK FORM HEALTH ASSESSMENT FORM" at bounding box center [726, 343] width 446 height 30
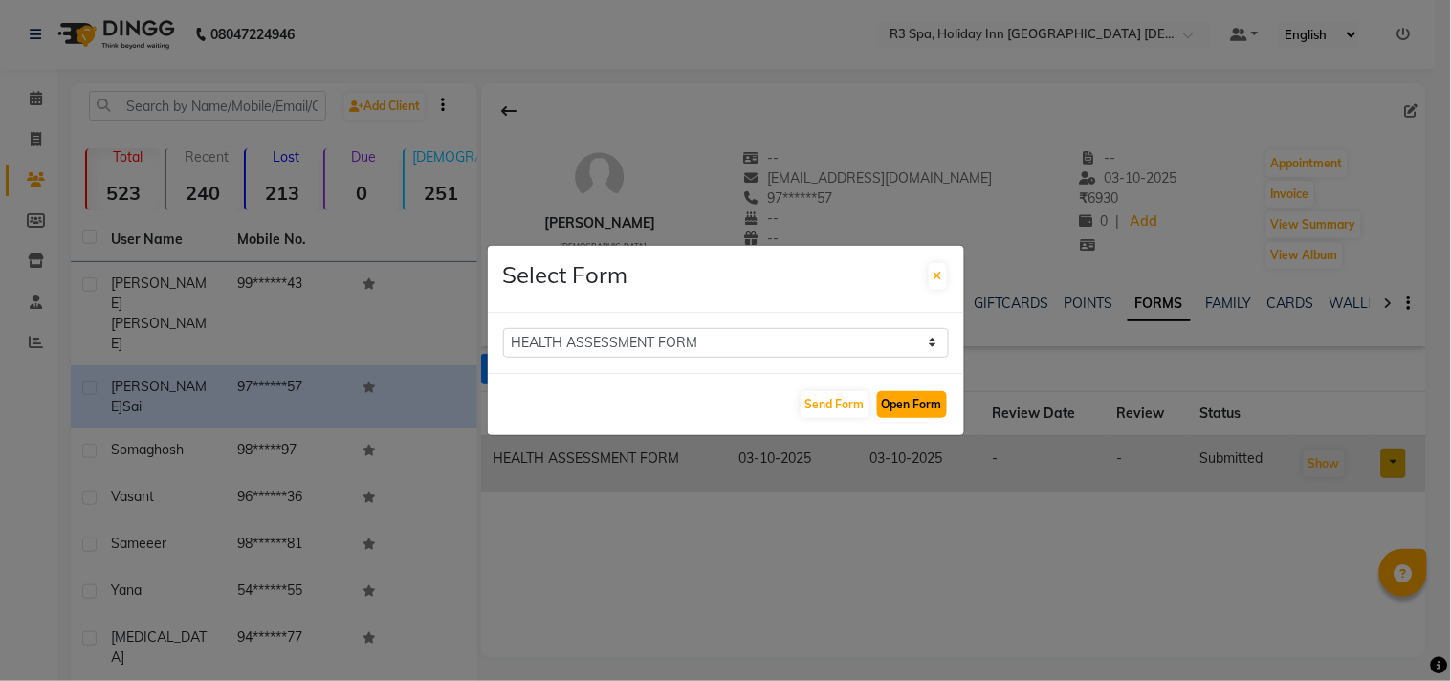
click at [915, 403] on button "Open Form" at bounding box center [912, 404] width 70 height 27
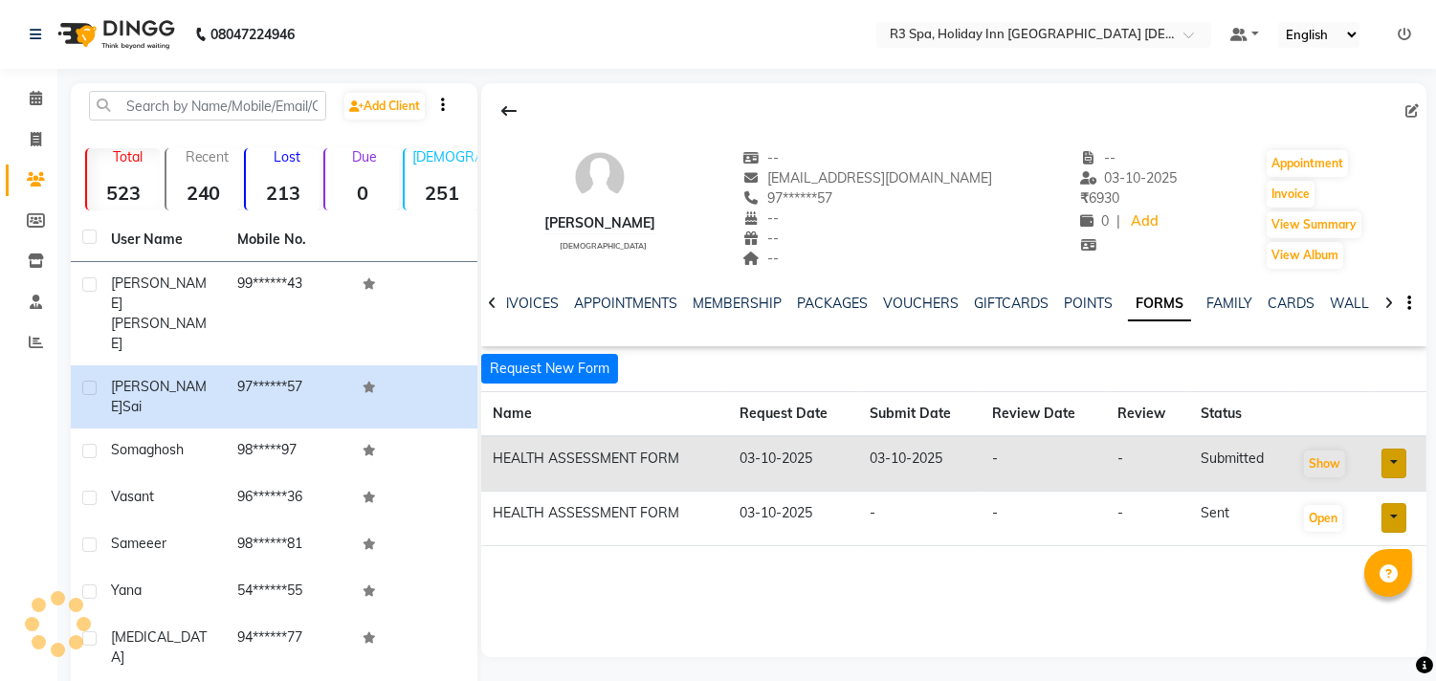
scroll to position [0, 169]
click at [1314, 513] on button "Open" at bounding box center [1323, 518] width 38 height 27
click at [1079, 303] on link "POINTS" at bounding box center [1094, 303] width 49 height 17
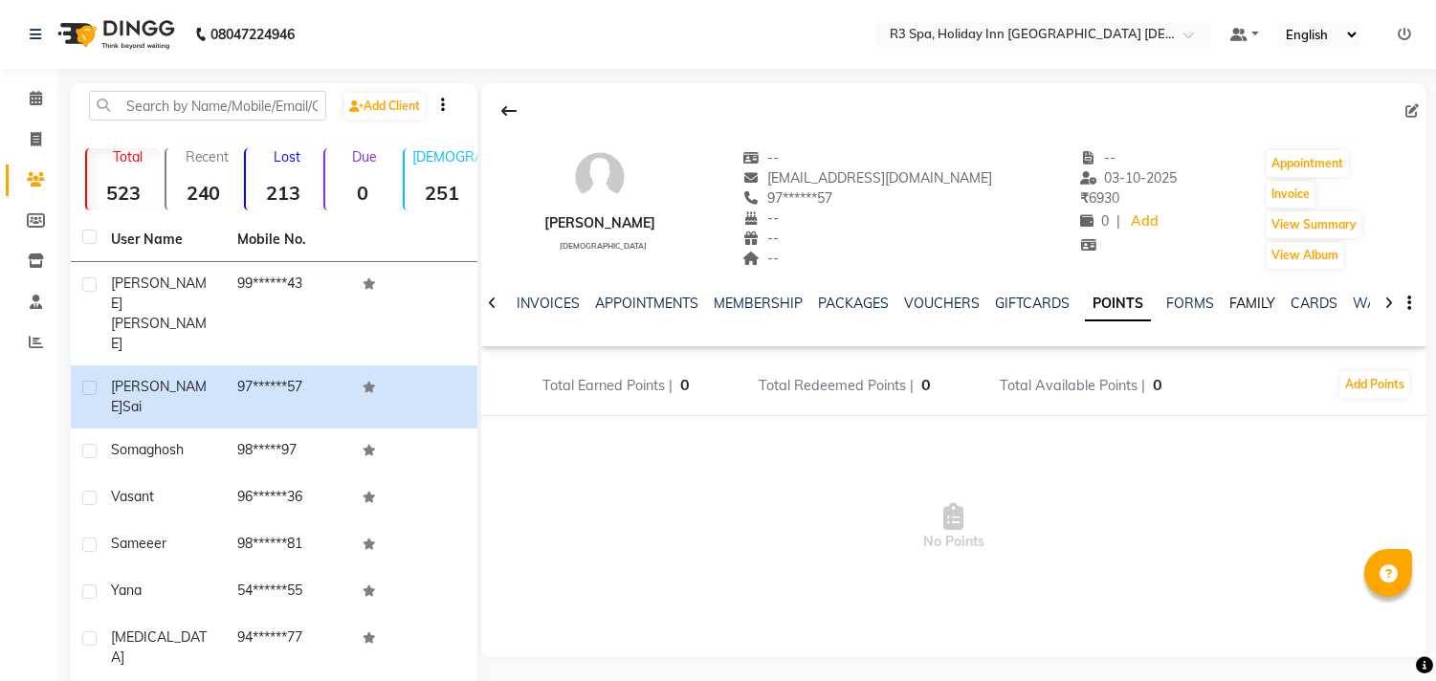
click at [1229, 298] on link "FAMILY" at bounding box center [1252, 303] width 46 height 17
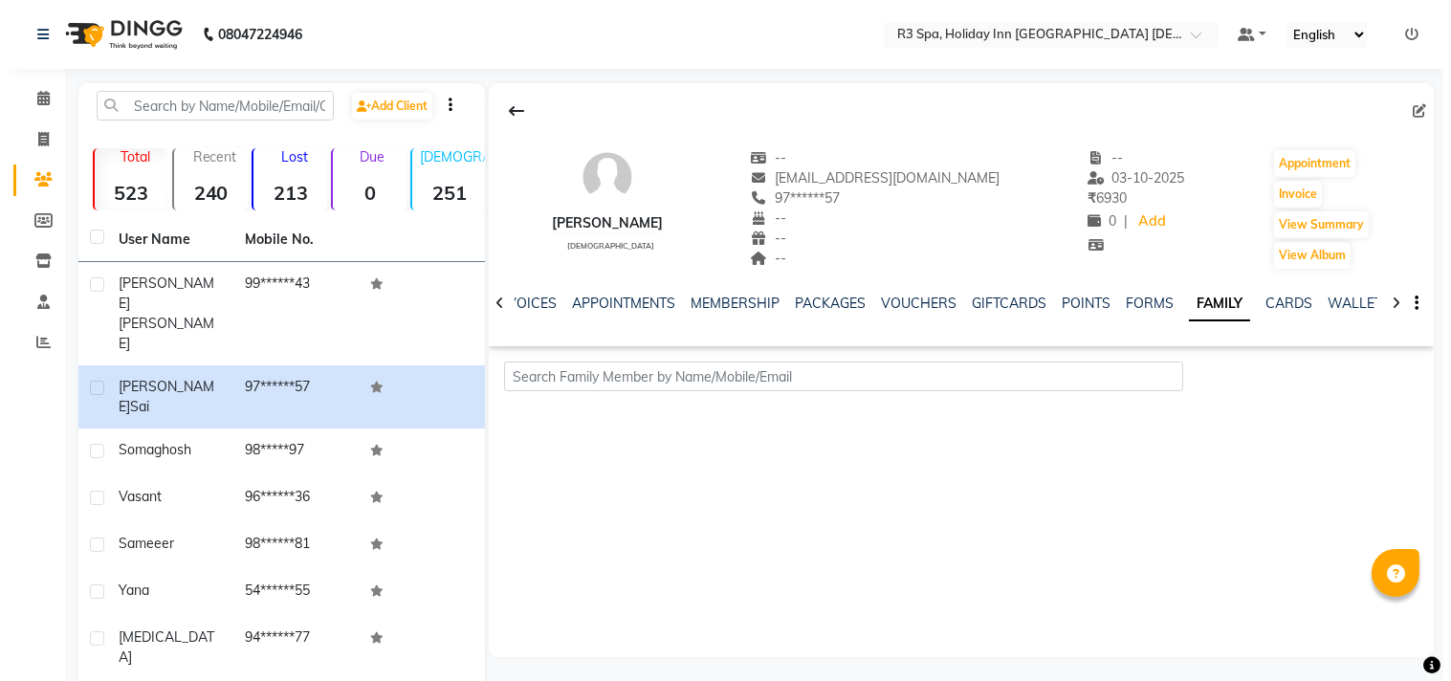
scroll to position [0, 165]
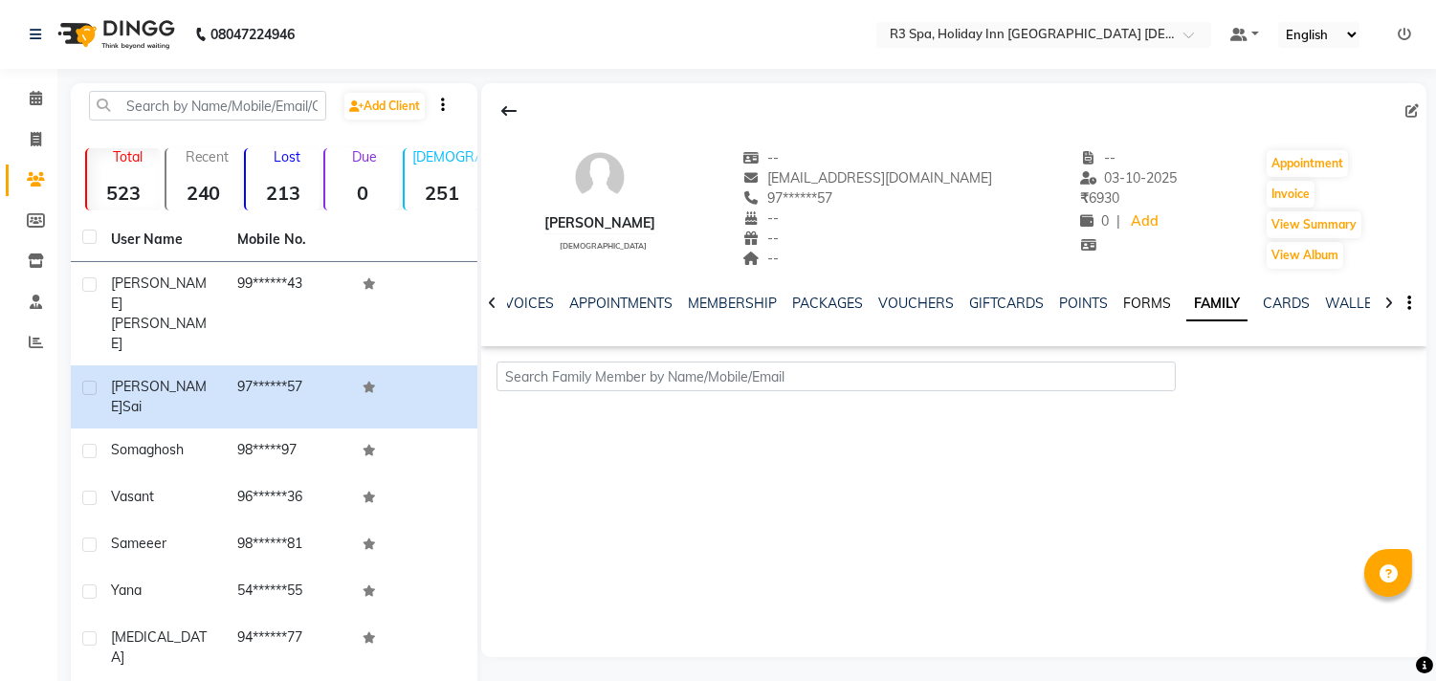
click at [1123, 298] on link "FORMS" at bounding box center [1147, 303] width 48 height 17
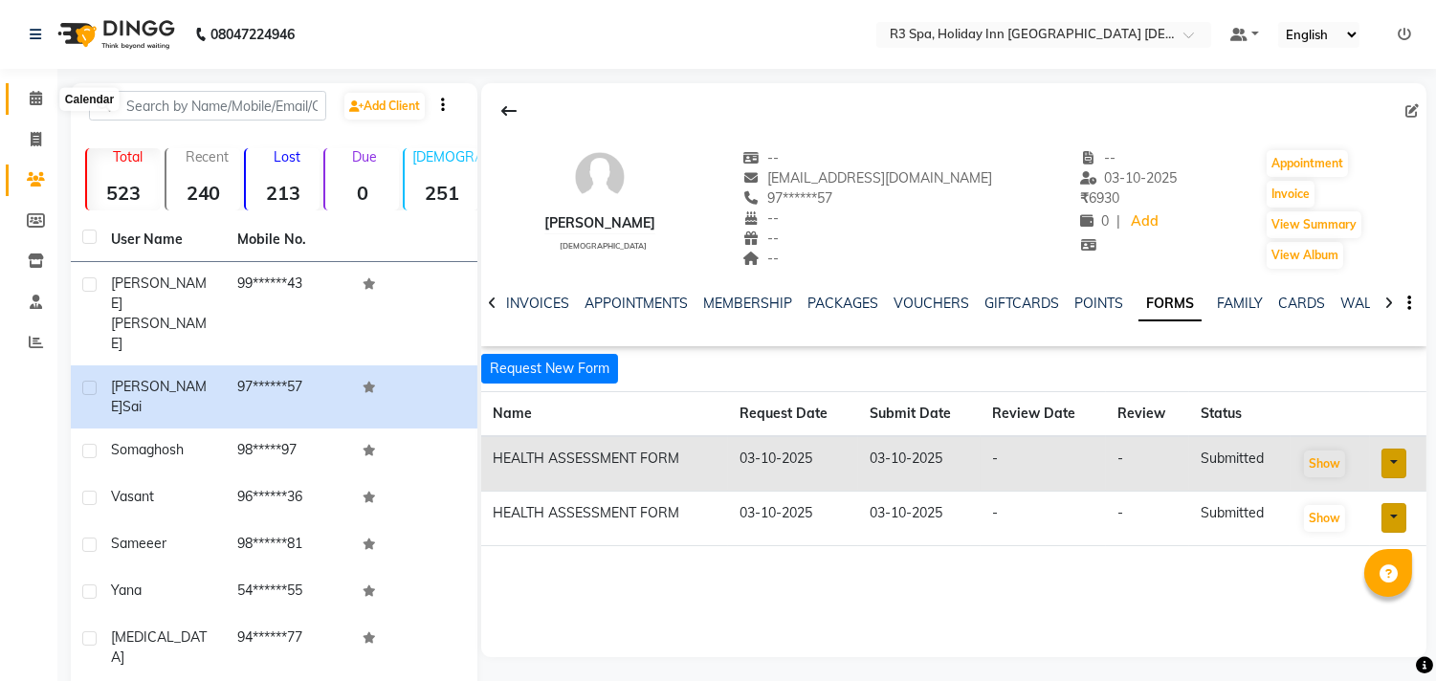
drag, startPoint x: 33, startPoint y: 94, endPoint x: 388, endPoint y: 16, distance: 363.3
click at [33, 94] on icon at bounding box center [36, 98] width 12 height 14
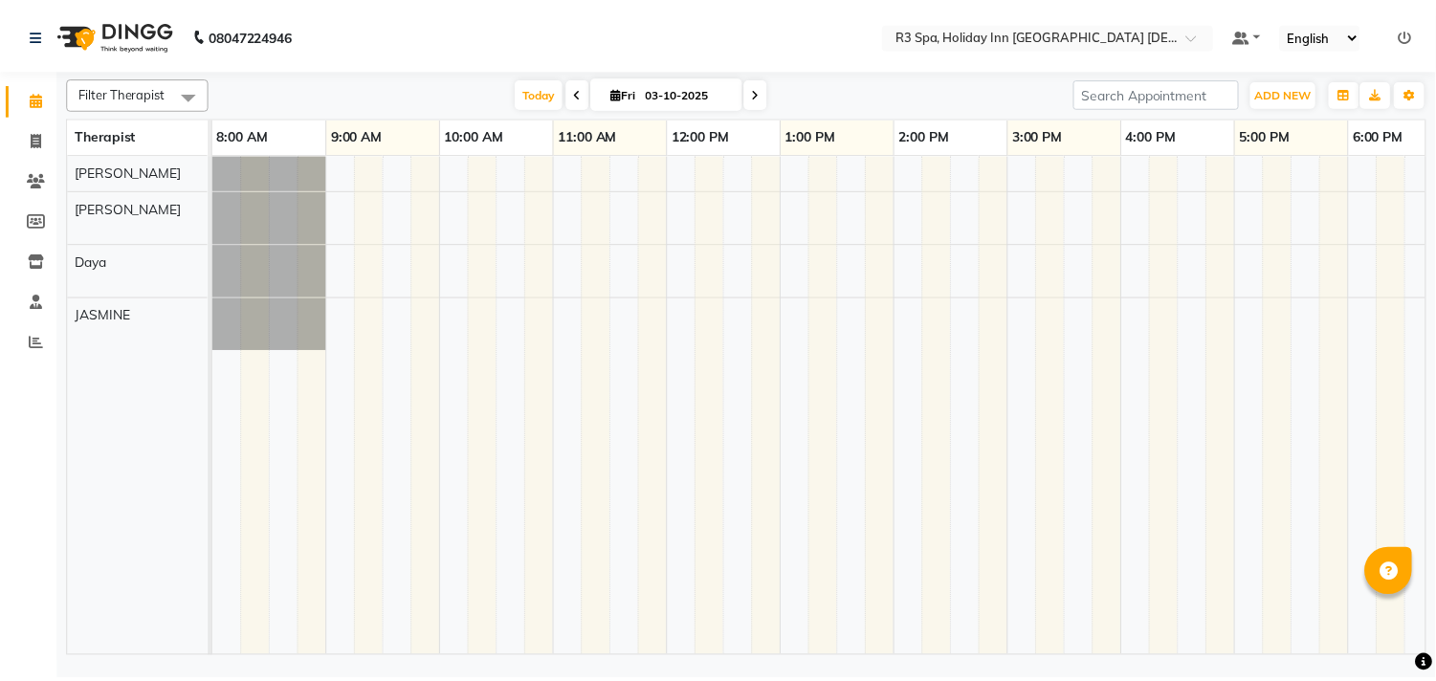
scroll to position [0, 609]
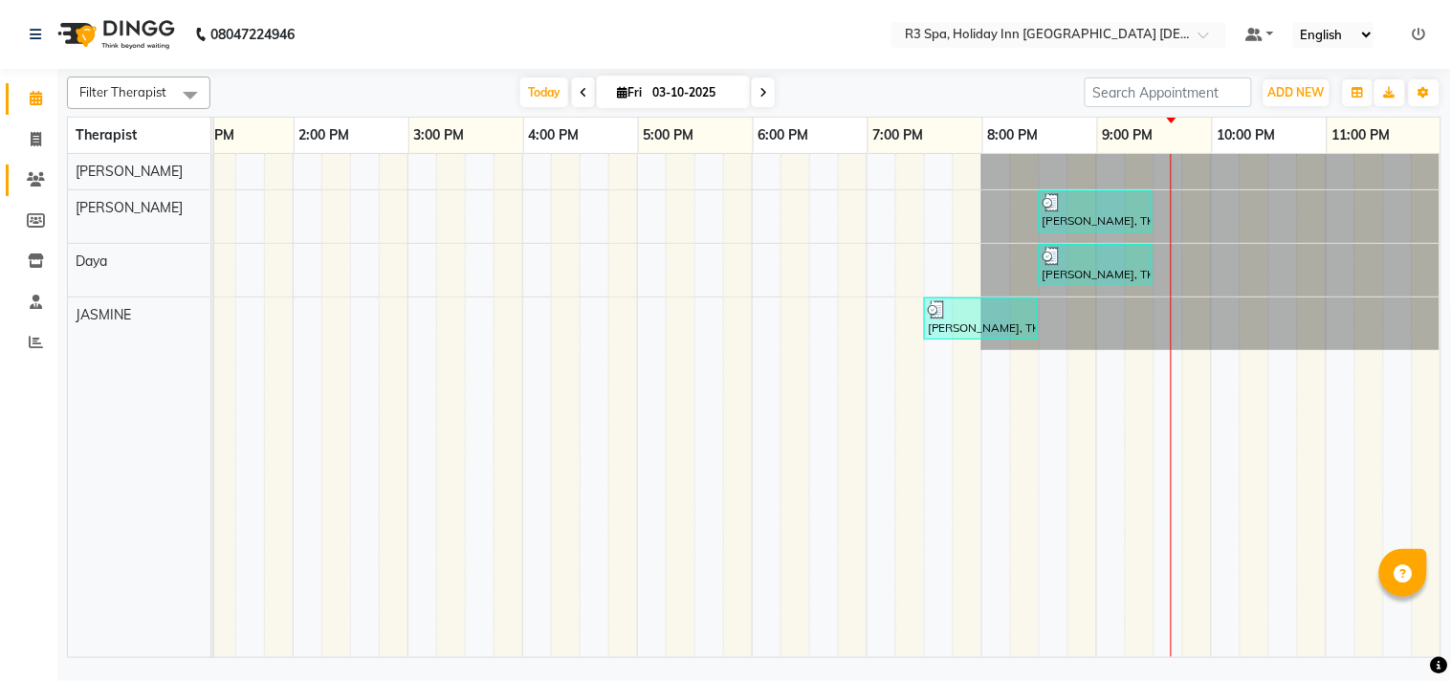
click at [33, 191] on link "Clients" at bounding box center [29, 181] width 46 height 32
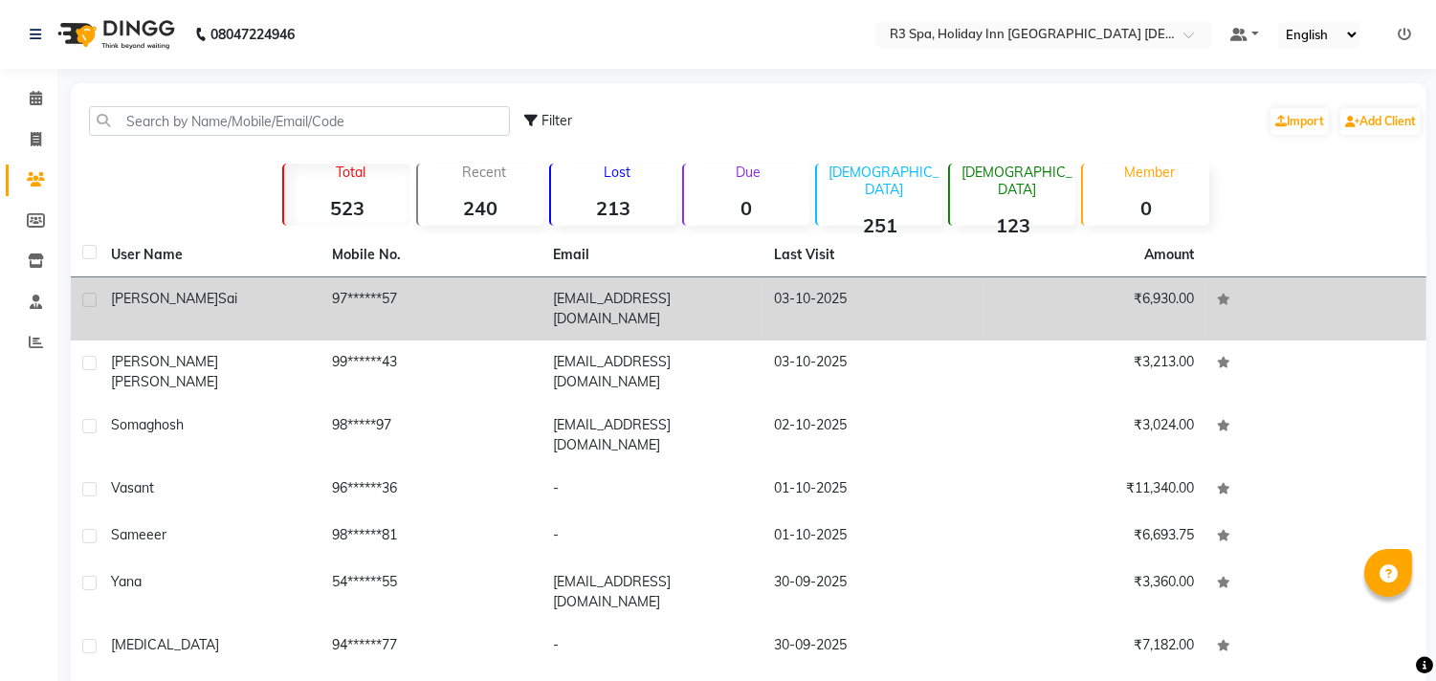
click at [740, 297] on td "[EMAIL_ADDRESS][DOMAIN_NAME]" at bounding box center [651, 308] width 221 height 63
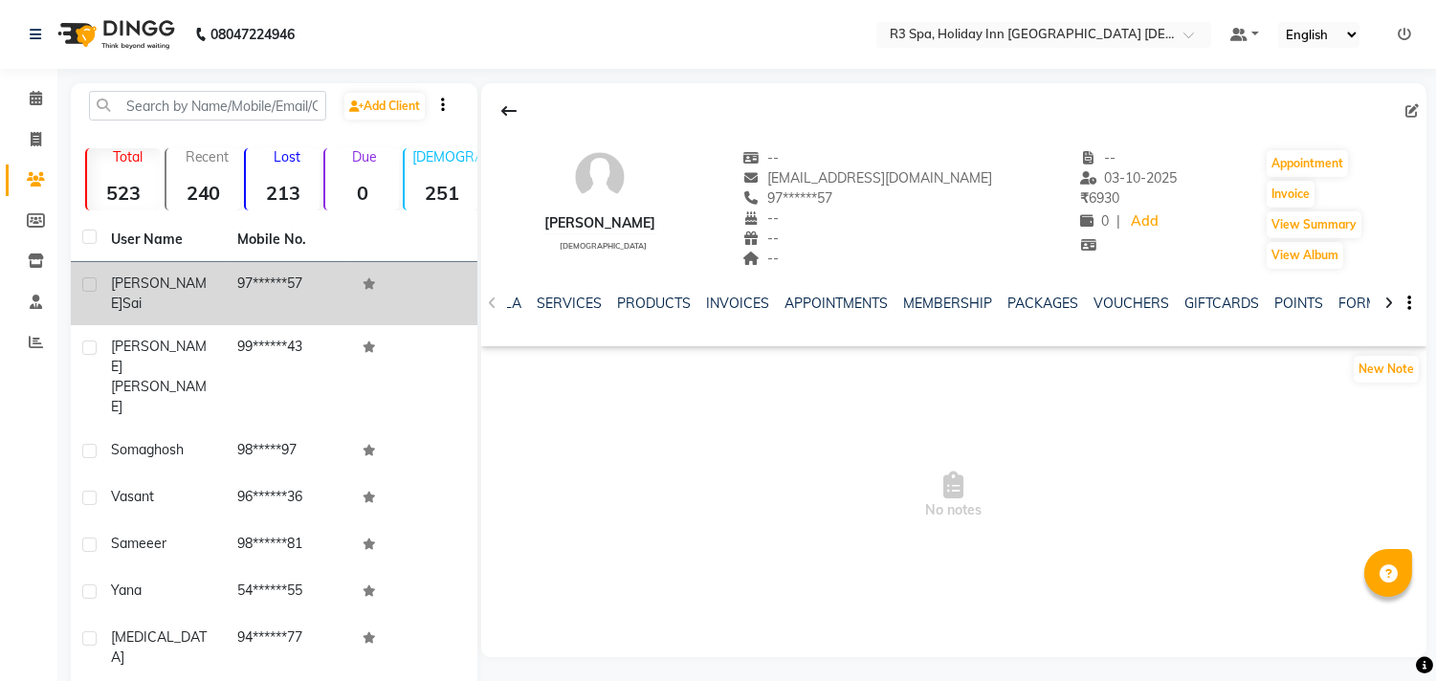
scroll to position [0, 352]
click at [1133, 298] on link "FORMS" at bounding box center [1145, 303] width 48 height 17
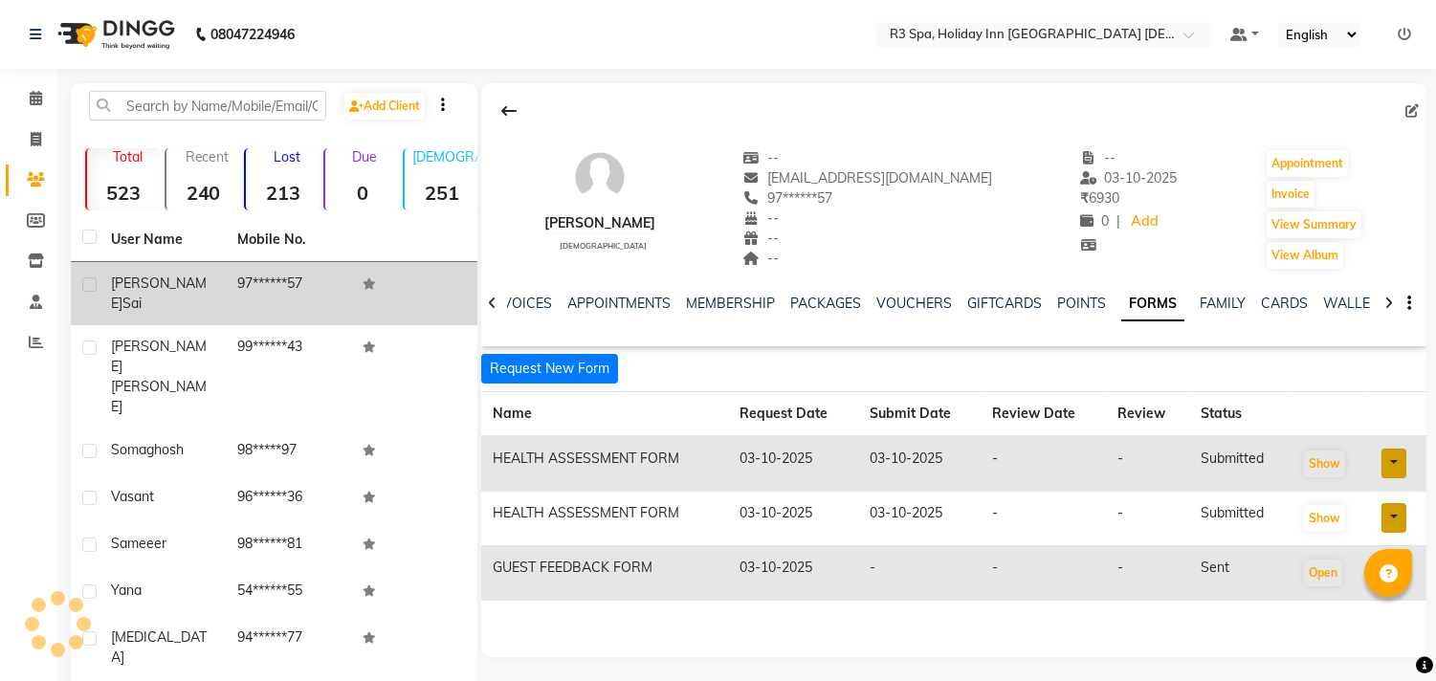
scroll to position [0, 180]
click at [1316, 571] on button "Open" at bounding box center [1323, 573] width 38 height 27
click at [556, 365] on button "Request New Form" at bounding box center [549, 369] width 137 height 30
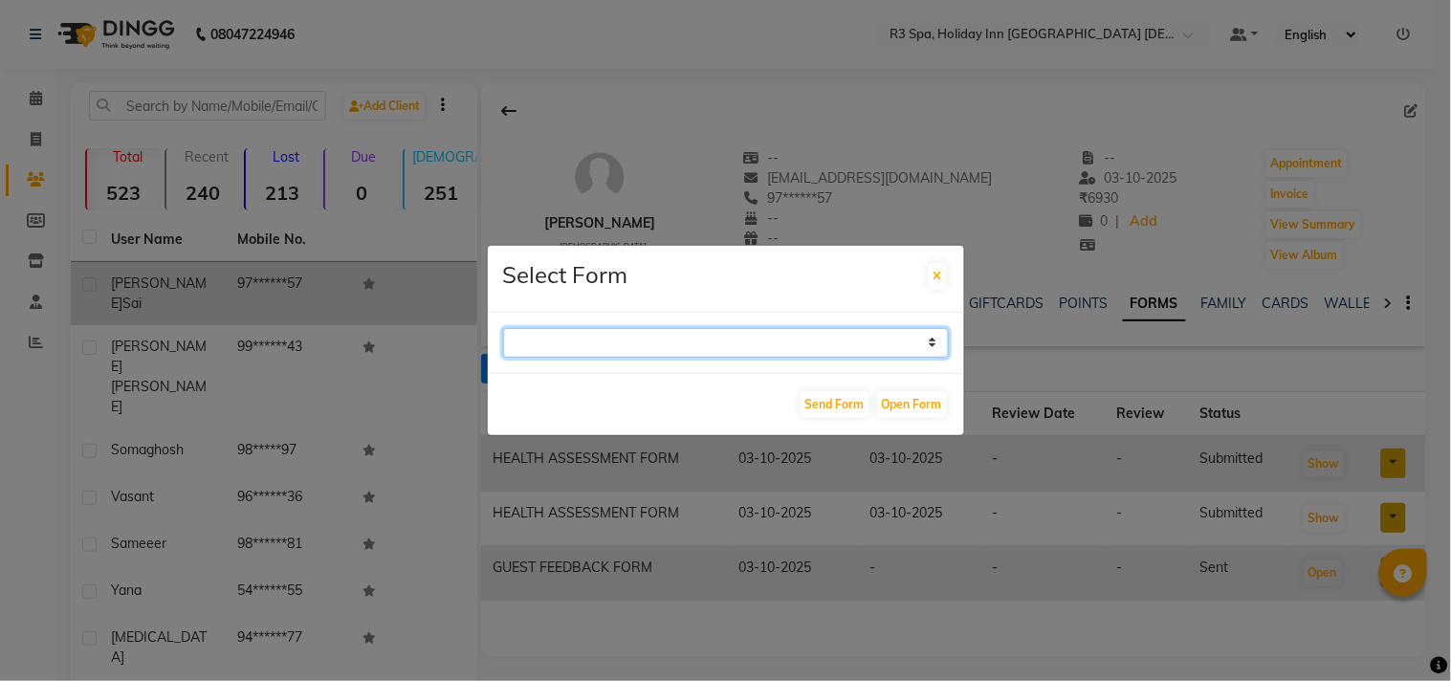
click at [938, 342] on select "GUEST FEEDBACK FORM HEALTH ASSESSMENT FORM" at bounding box center [726, 343] width 446 height 30
select select "205"
click at [503, 328] on select "GUEST FEEDBACK FORM HEALTH ASSESSMENT FORM" at bounding box center [726, 343] width 446 height 30
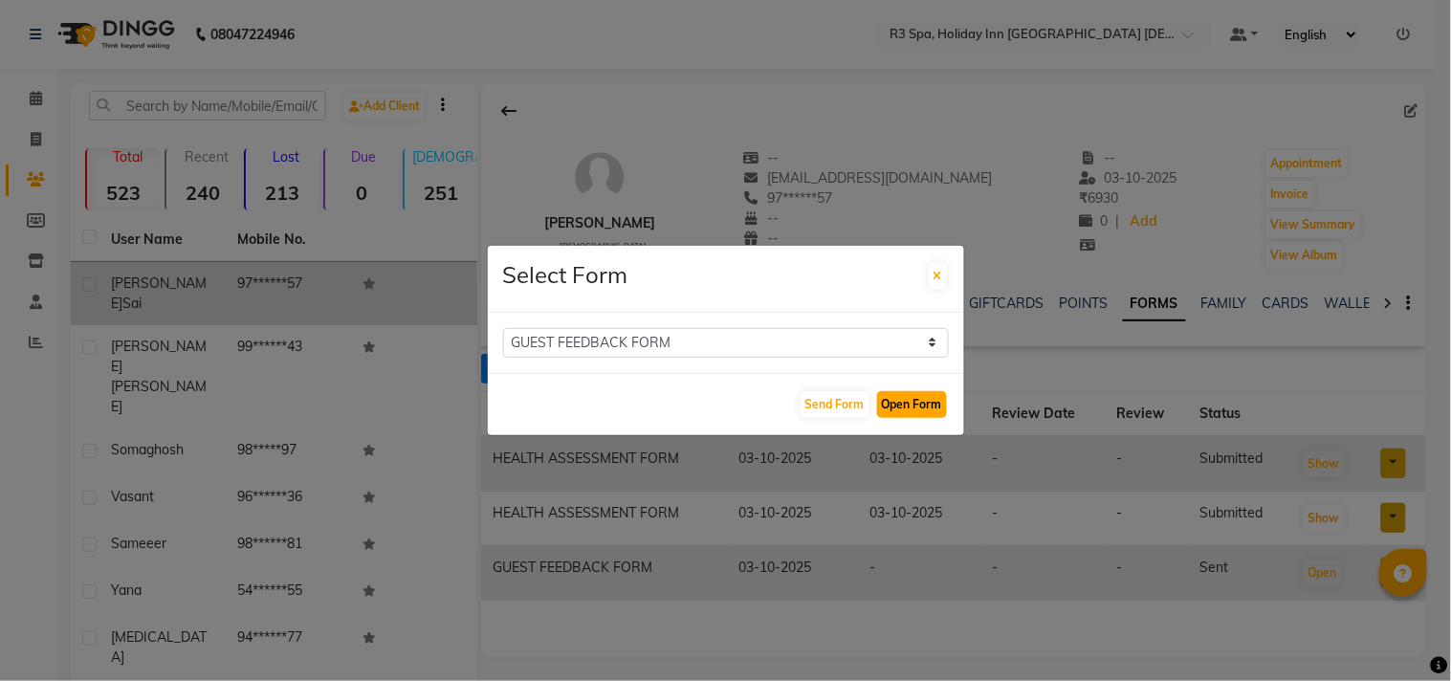
click at [926, 403] on button "Open Form" at bounding box center [912, 404] width 70 height 27
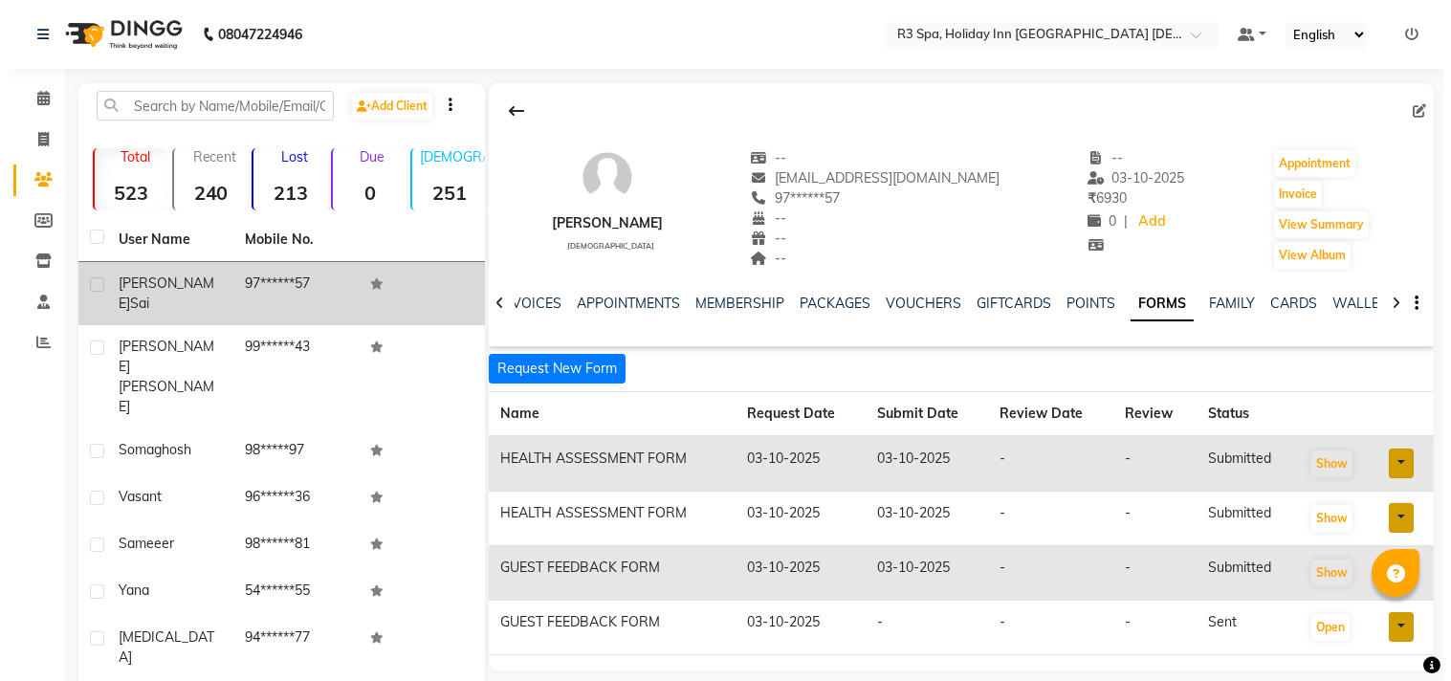
scroll to position [0, 169]
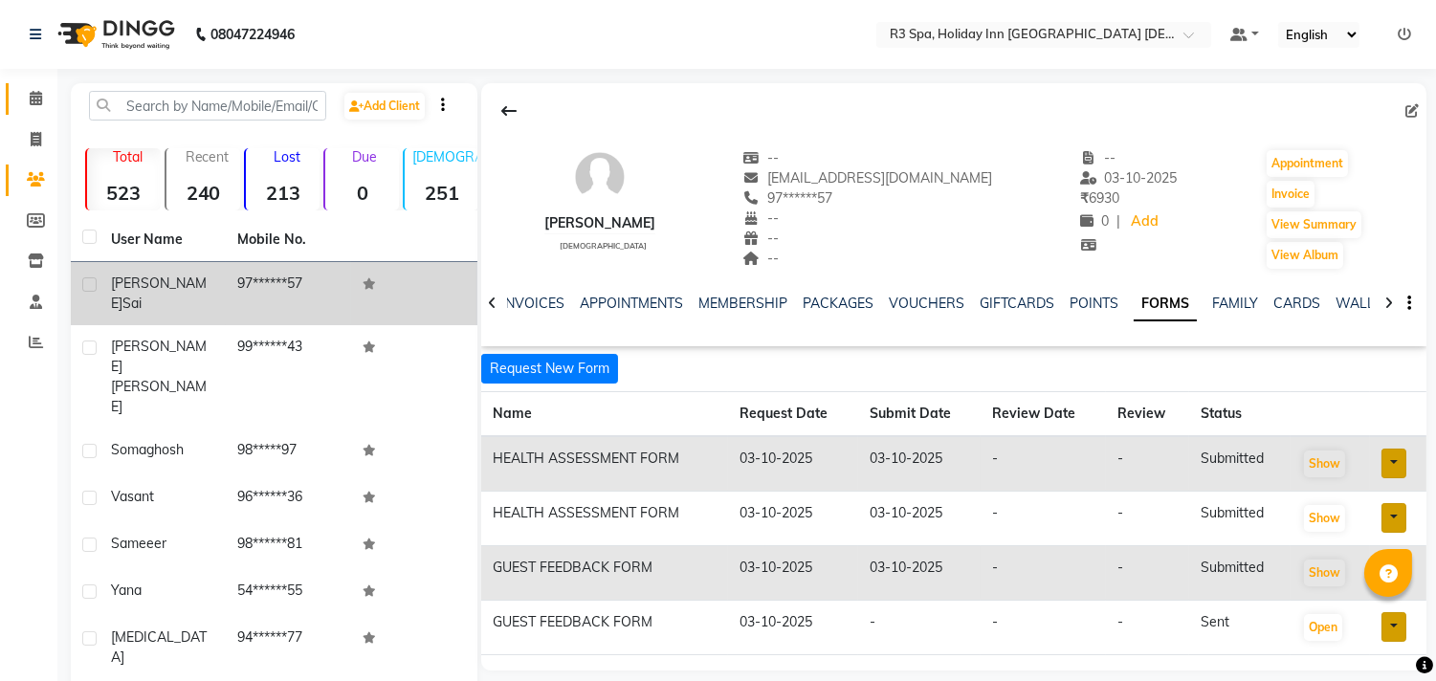
click at [39, 98] on icon at bounding box center [36, 98] width 12 height 14
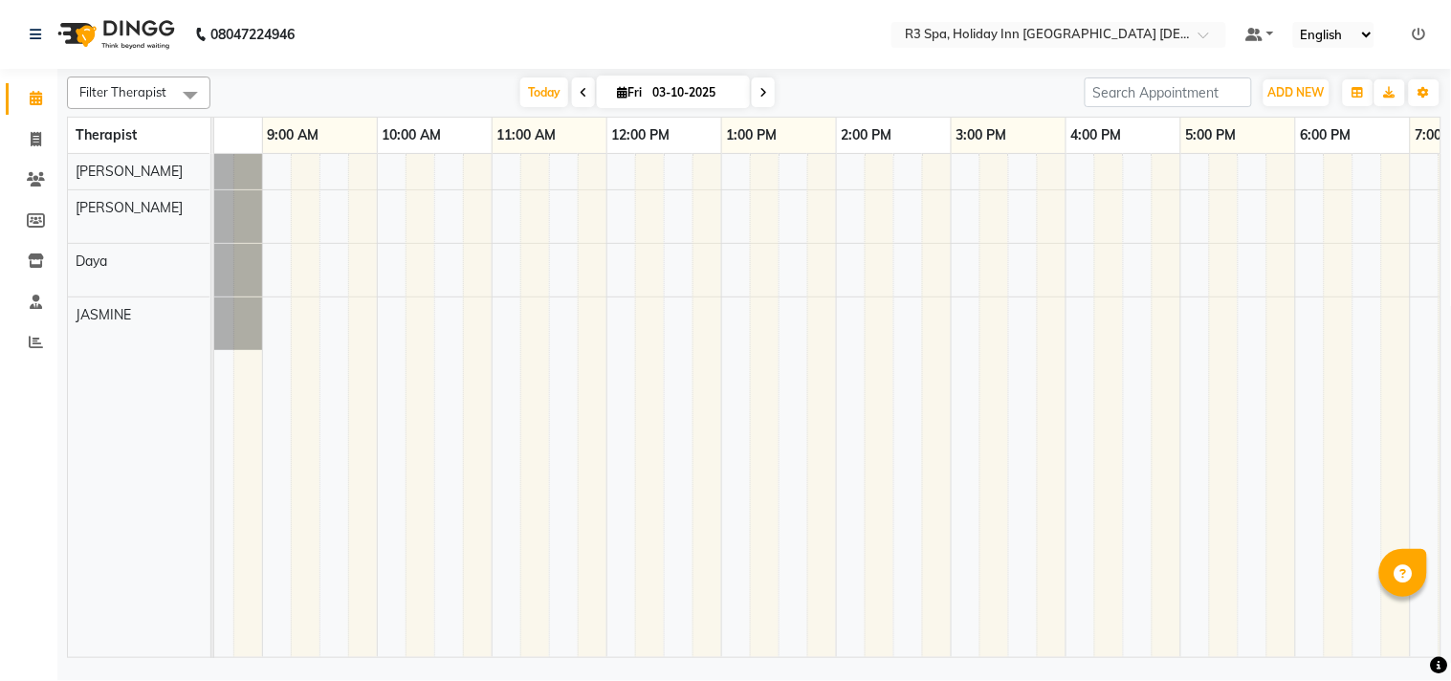
scroll to position [0, 609]
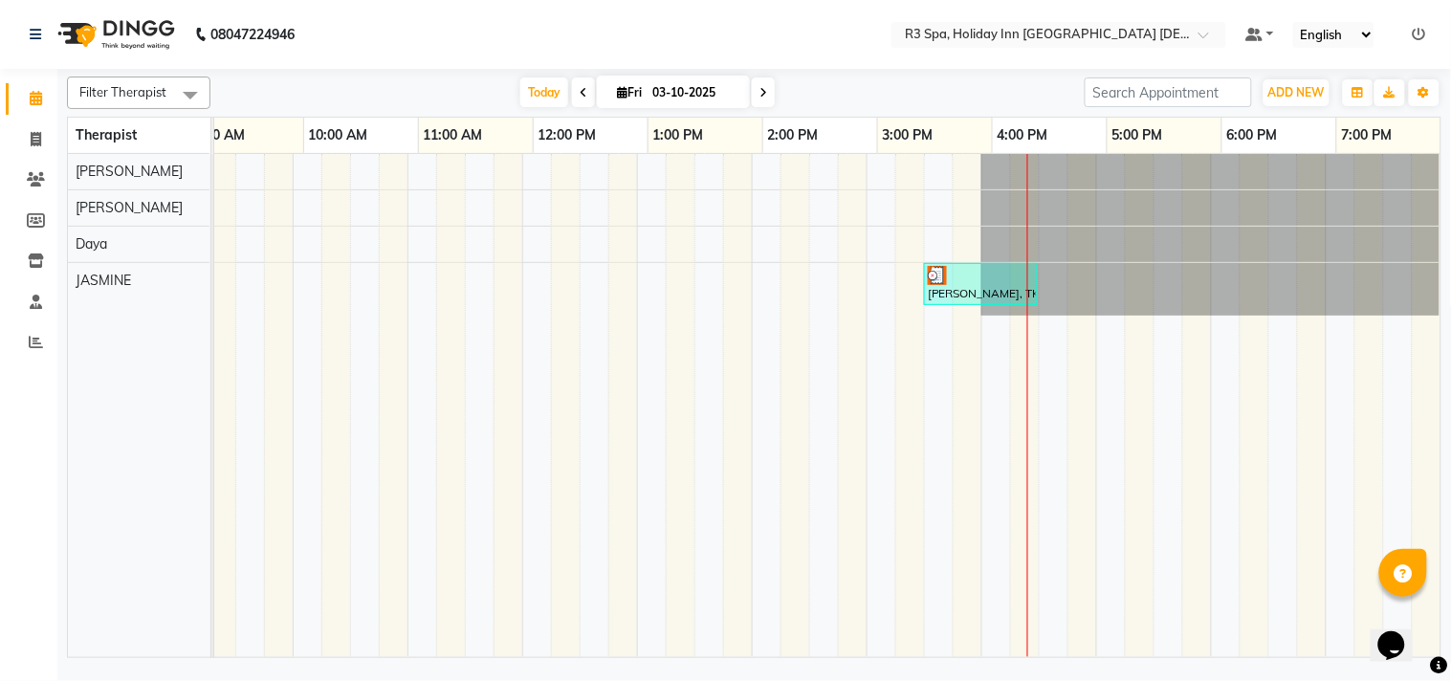
scroll to position [0, 609]
click at [27, 174] on icon at bounding box center [36, 179] width 18 height 14
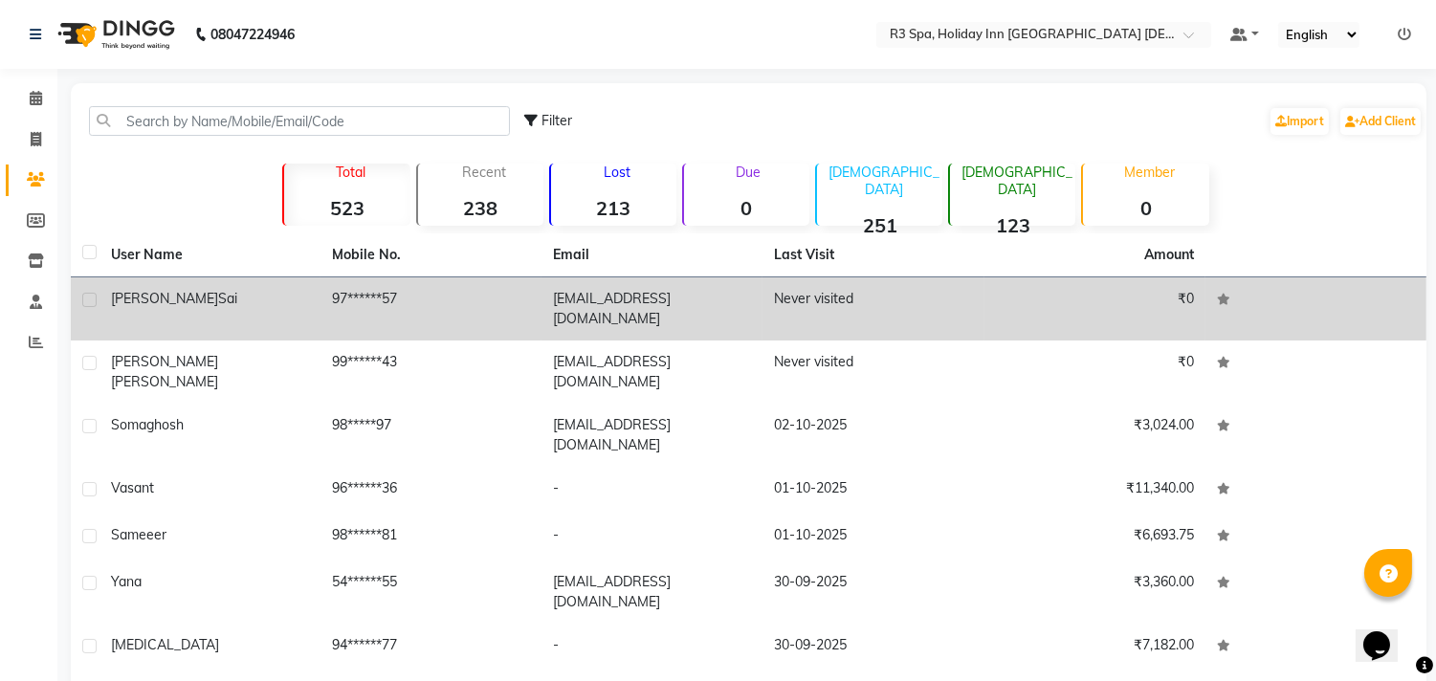
click at [434, 291] on td "97******57" at bounding box center [430, 308] width 221 height 63
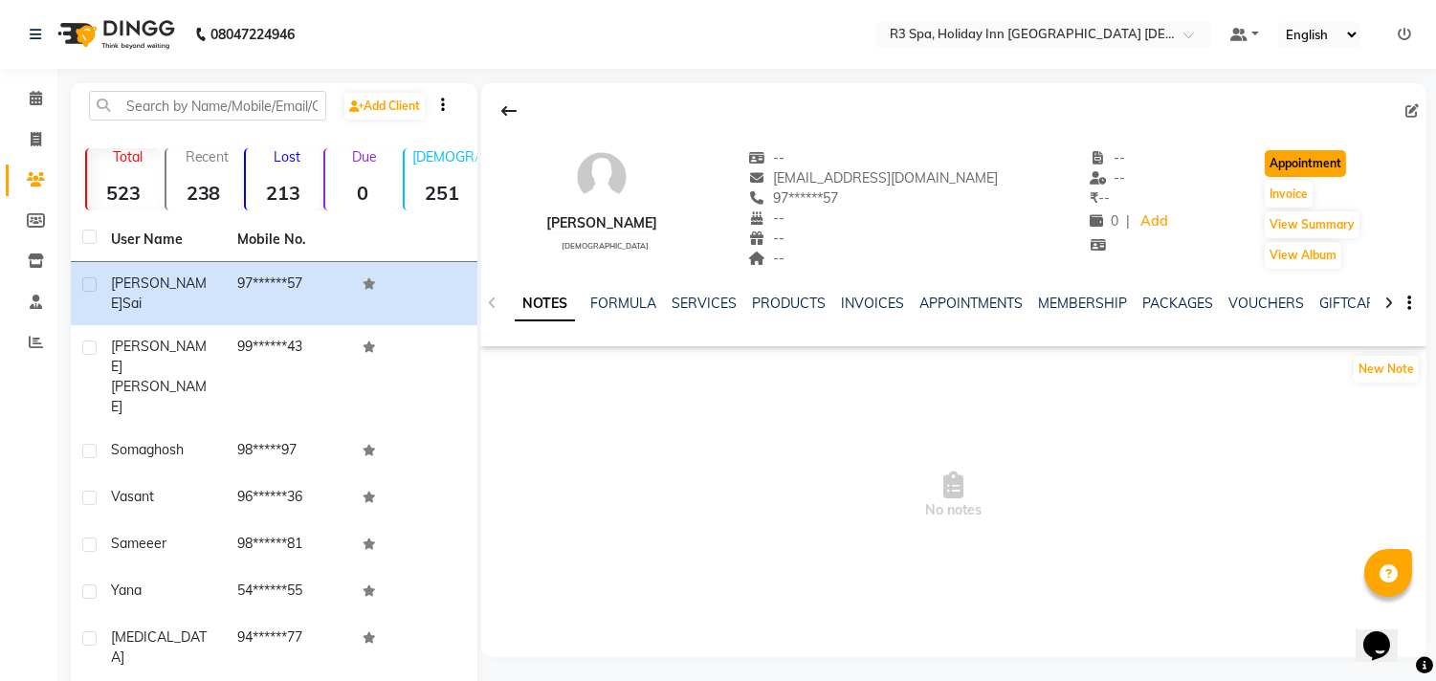
click at [1275, 166] on button "Appointment" at bounding box center [1305, 163] width 81 height 27
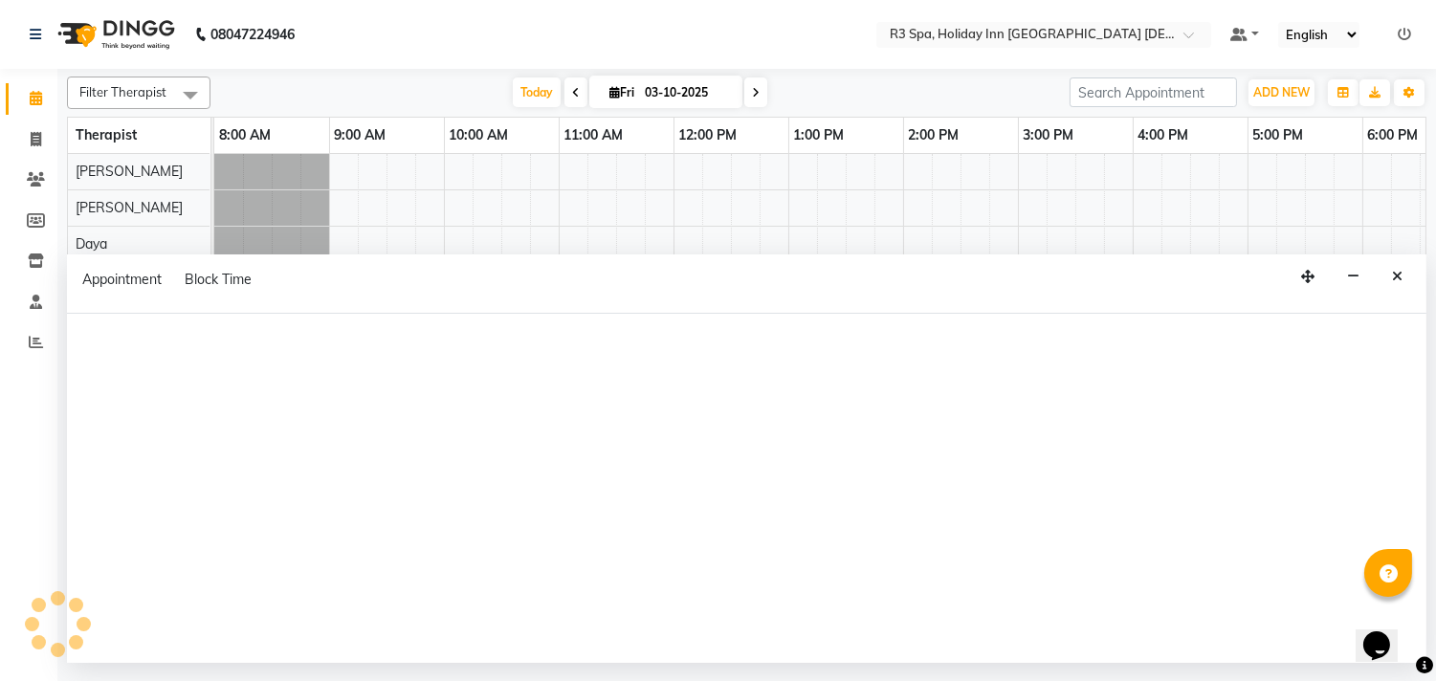
select select "tentative"
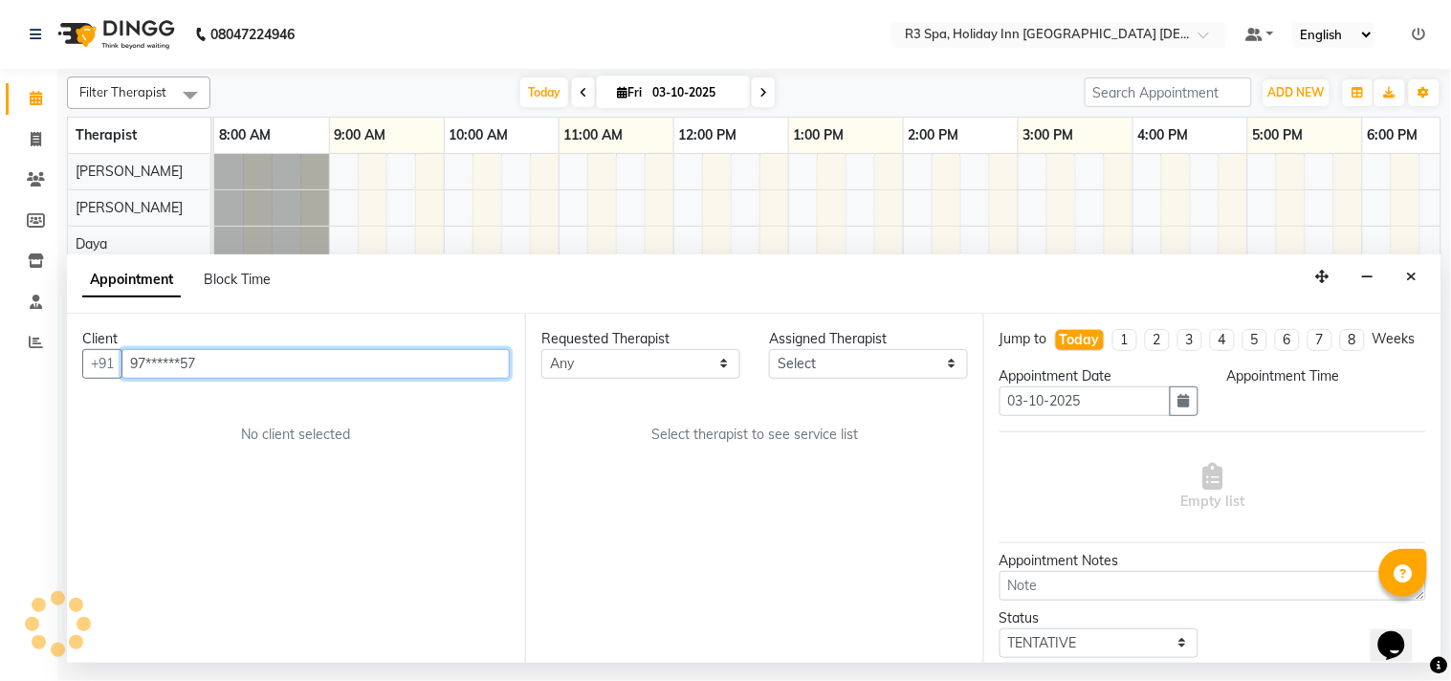
select select "540"
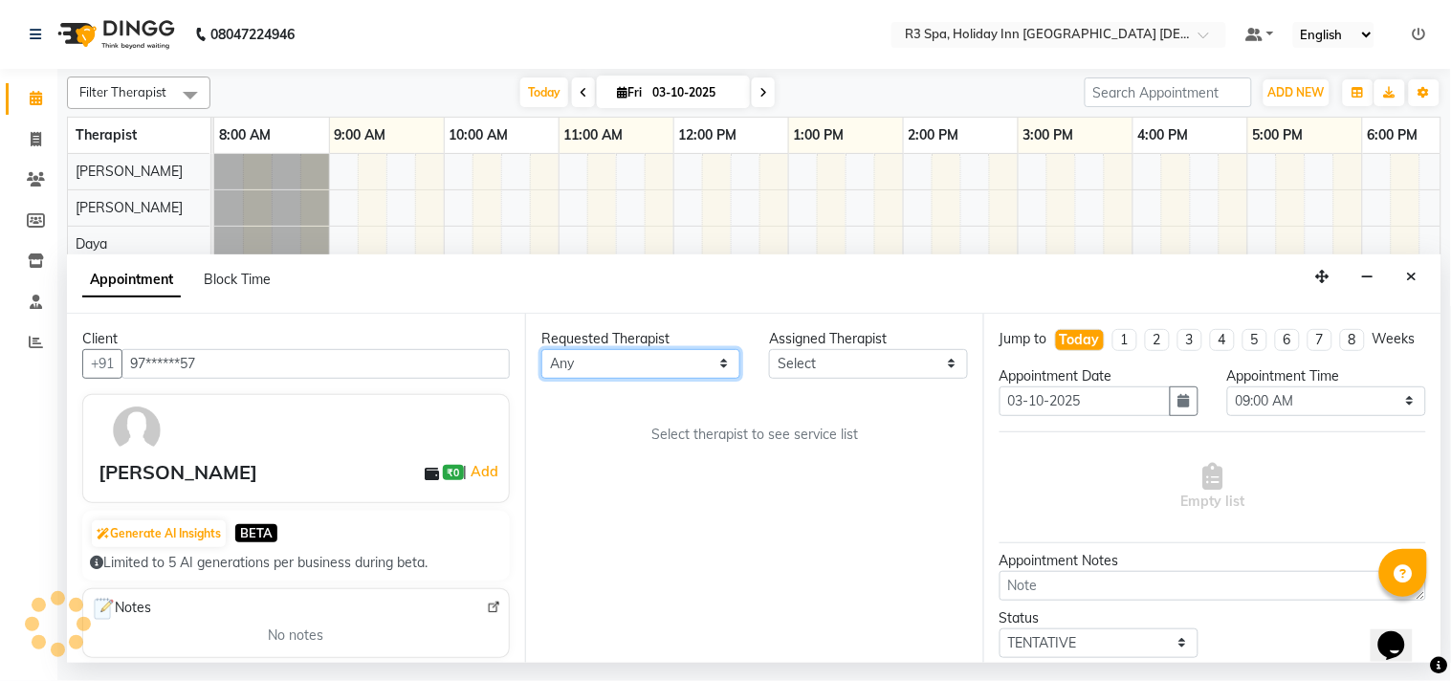
scroll to position [0, 609]
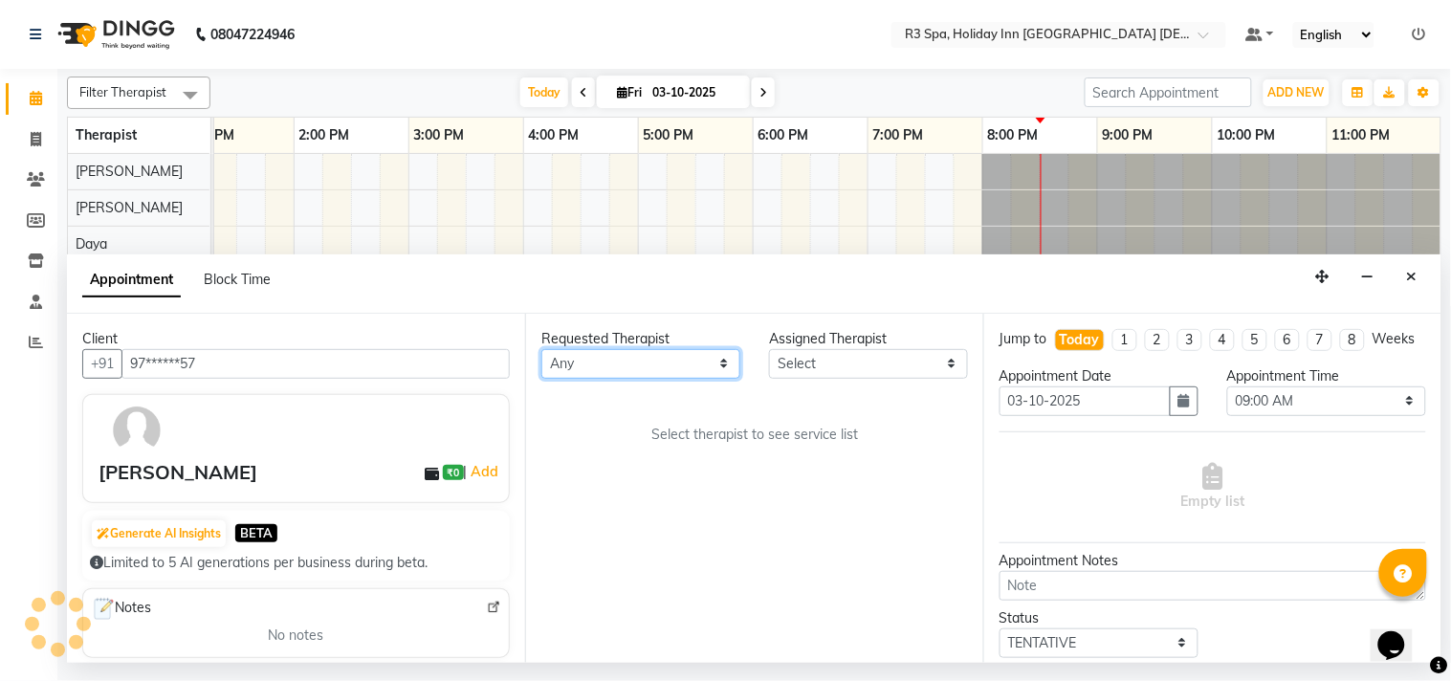
click at [644, 360] on select "Any [PERSON_NAME] [PERSON_NAME]" at bounding box center [640, 364] width 199 height 30
select select "71358"
click at [541, 349] on select "Any [PERSON_NAME] [PERSON_NAME]" at bounding box center [640, 364] width 199 height 30
select select "71358"
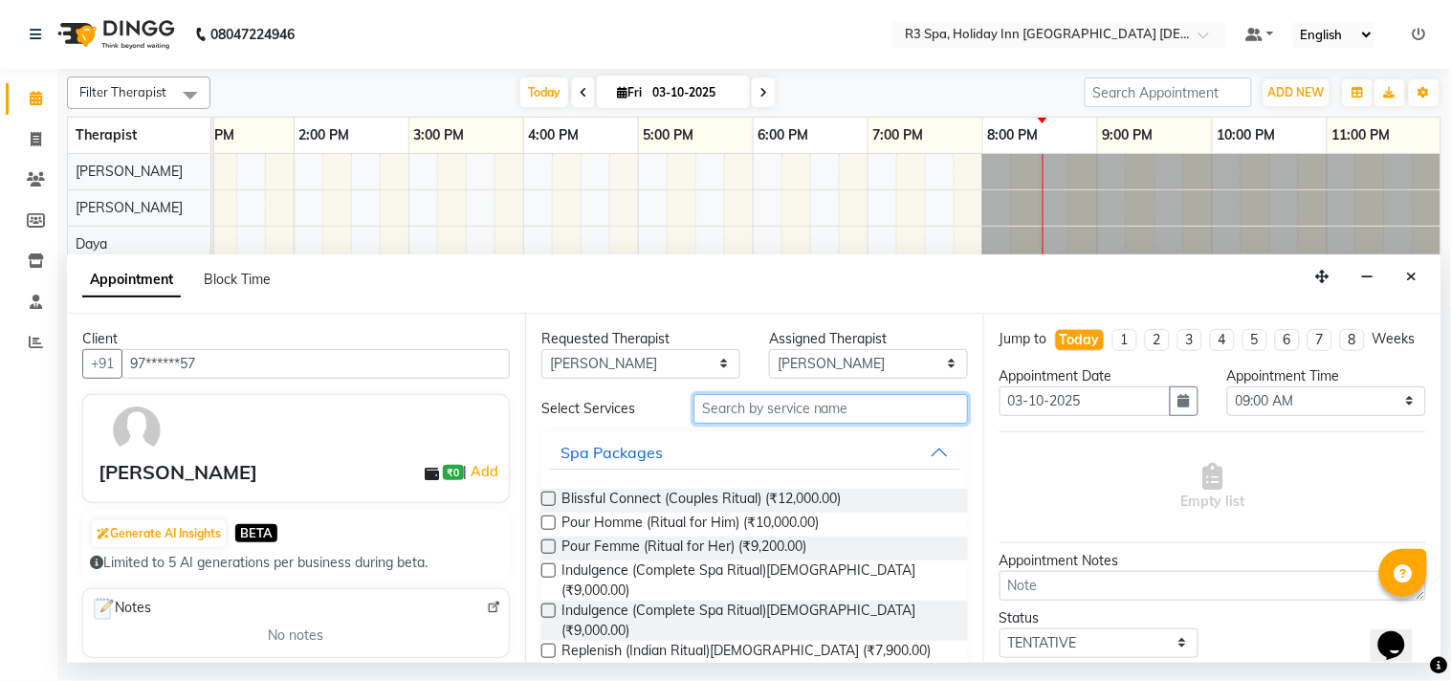
click at [754, 407] on input "text" at bounding box center [831, 409] width 275 height 30
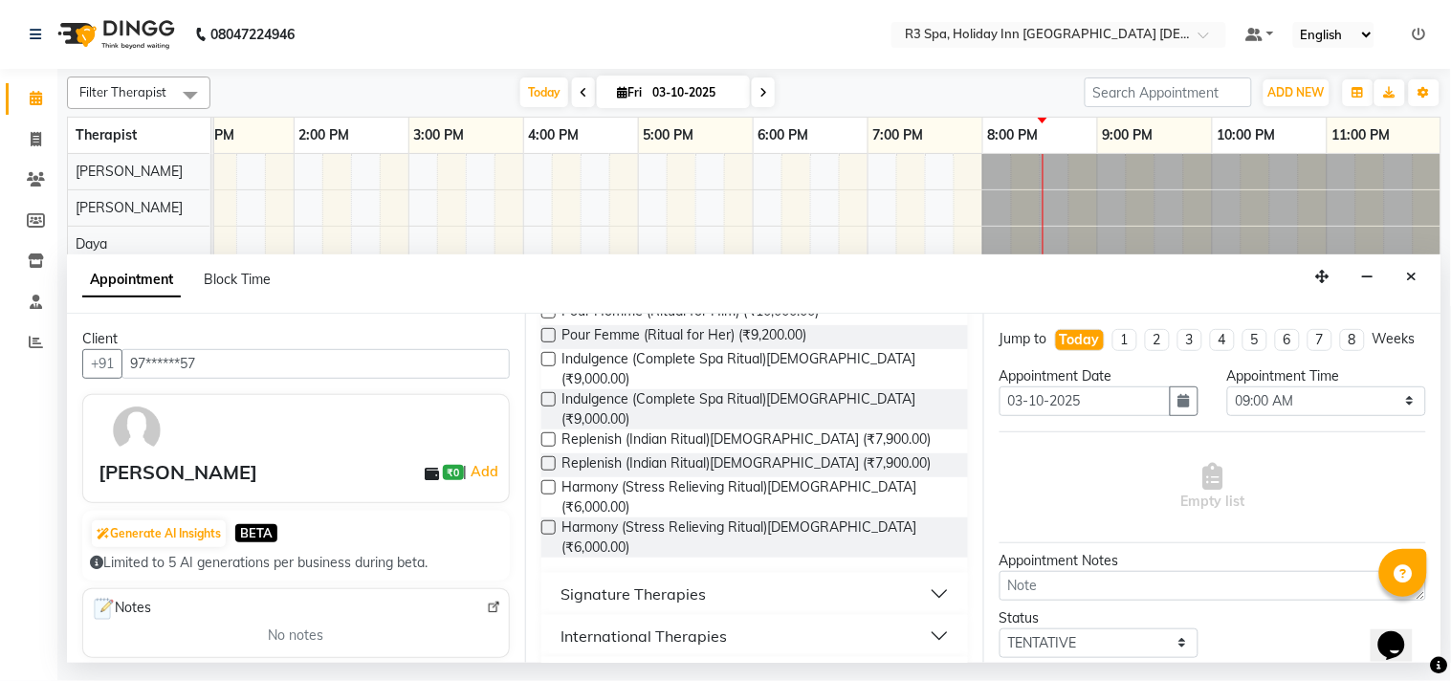
scroll to position [212, 0]
click at [681, 624] on div "International Therapies" at bounding box center [644, 635] width 166 height 23
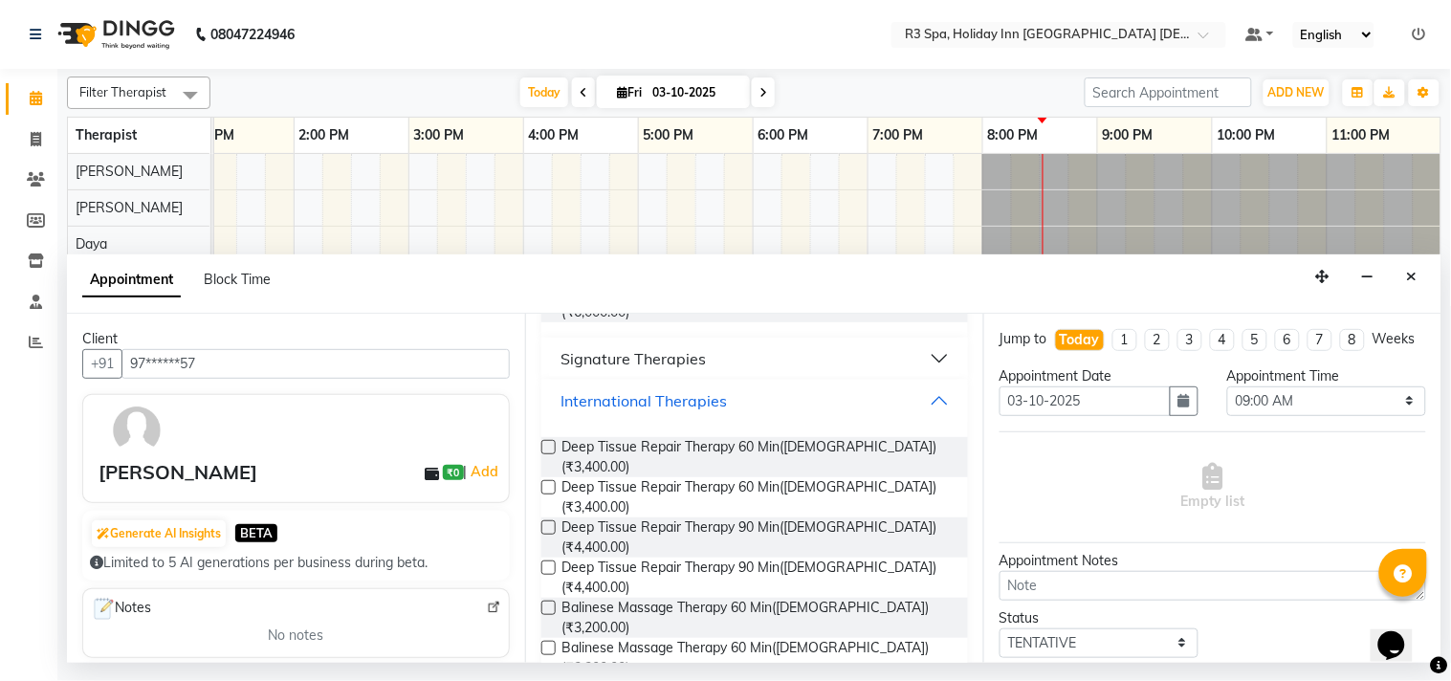
scroll to position [319, 0]
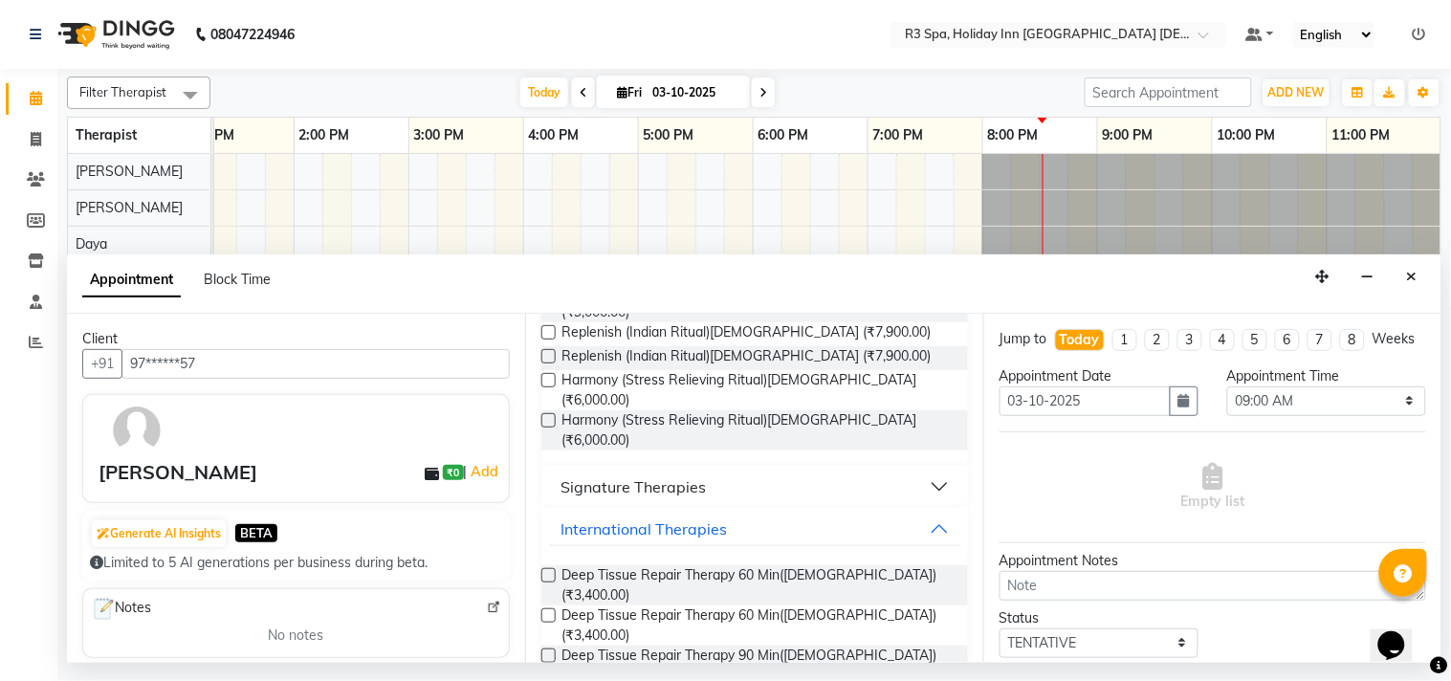
click at [545, 568] on label at bounding box center [548, 575] width 14 height 14
click at [545, 571] on input "checkbox" at bounding box center [547, 577] width 12 height 12
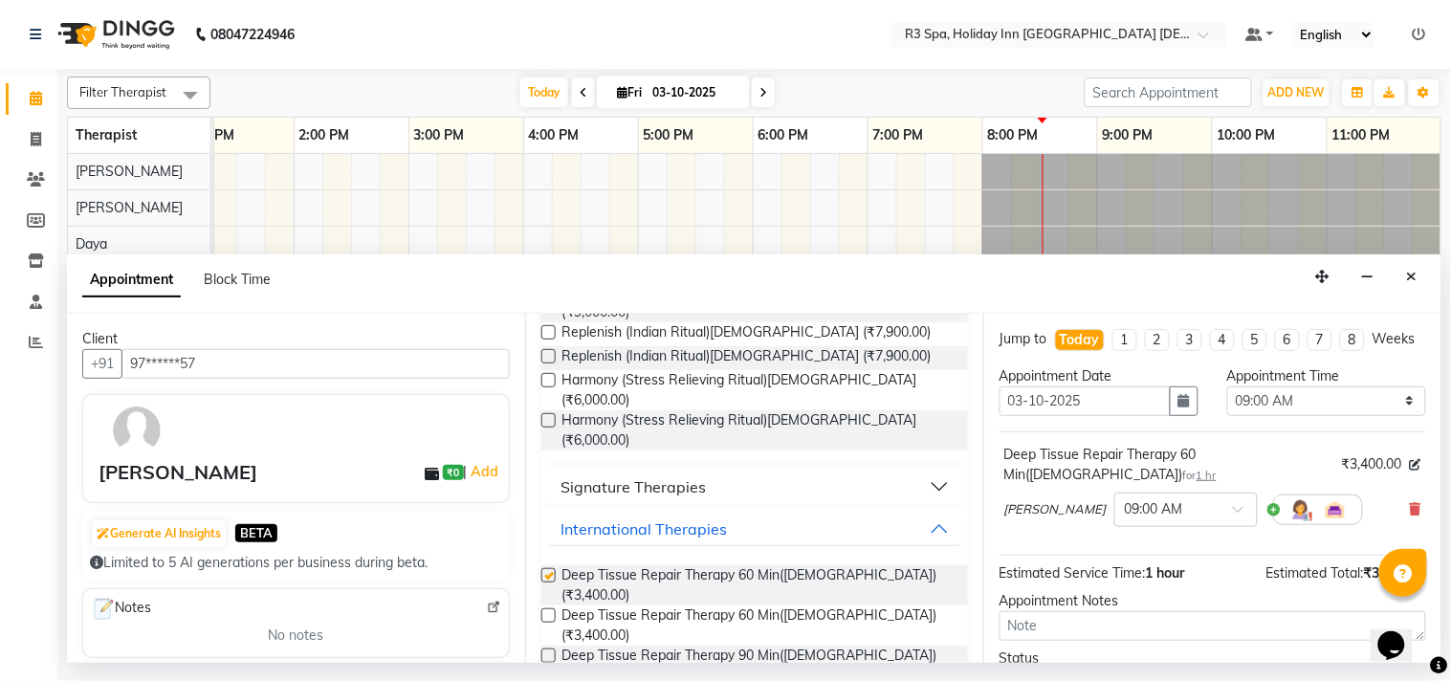
checkbox input "false"
click at [1163, 500] on div at bounding box center [1186, 508] width 142 height 20
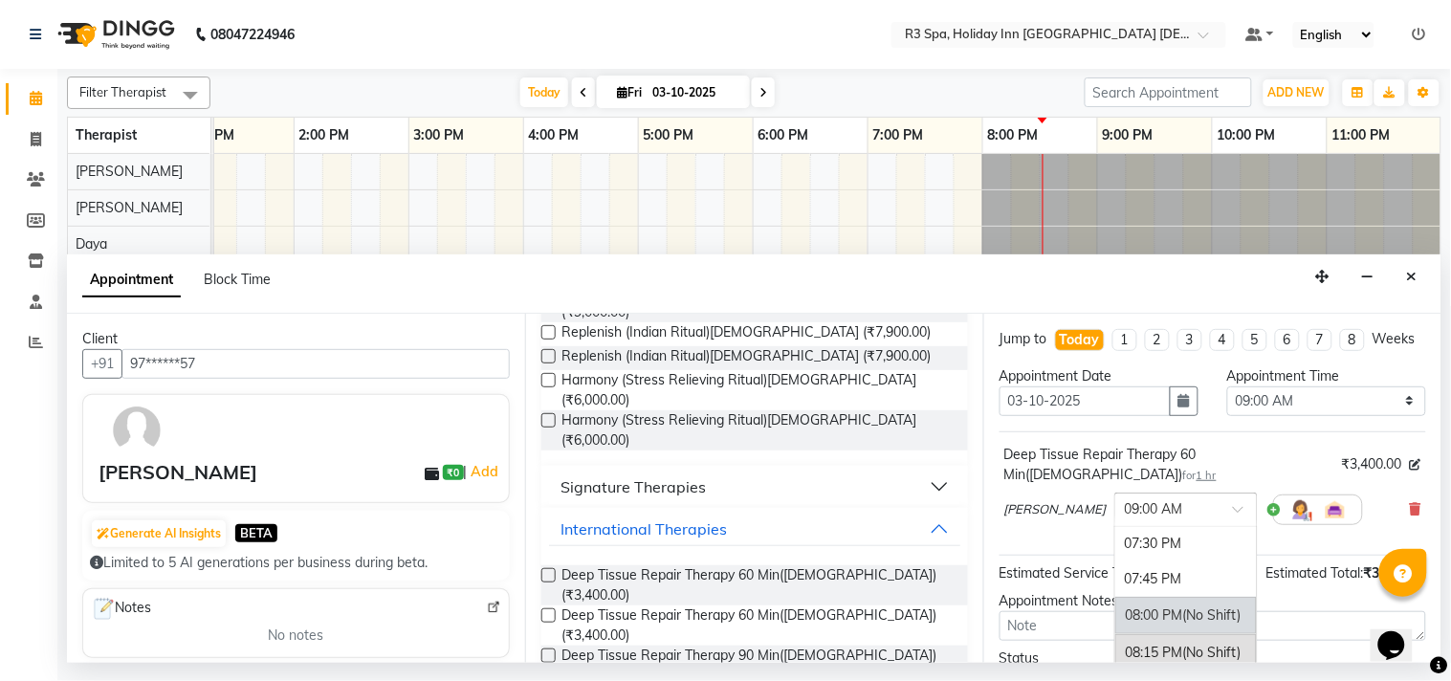
scroll to position [1594, 0]
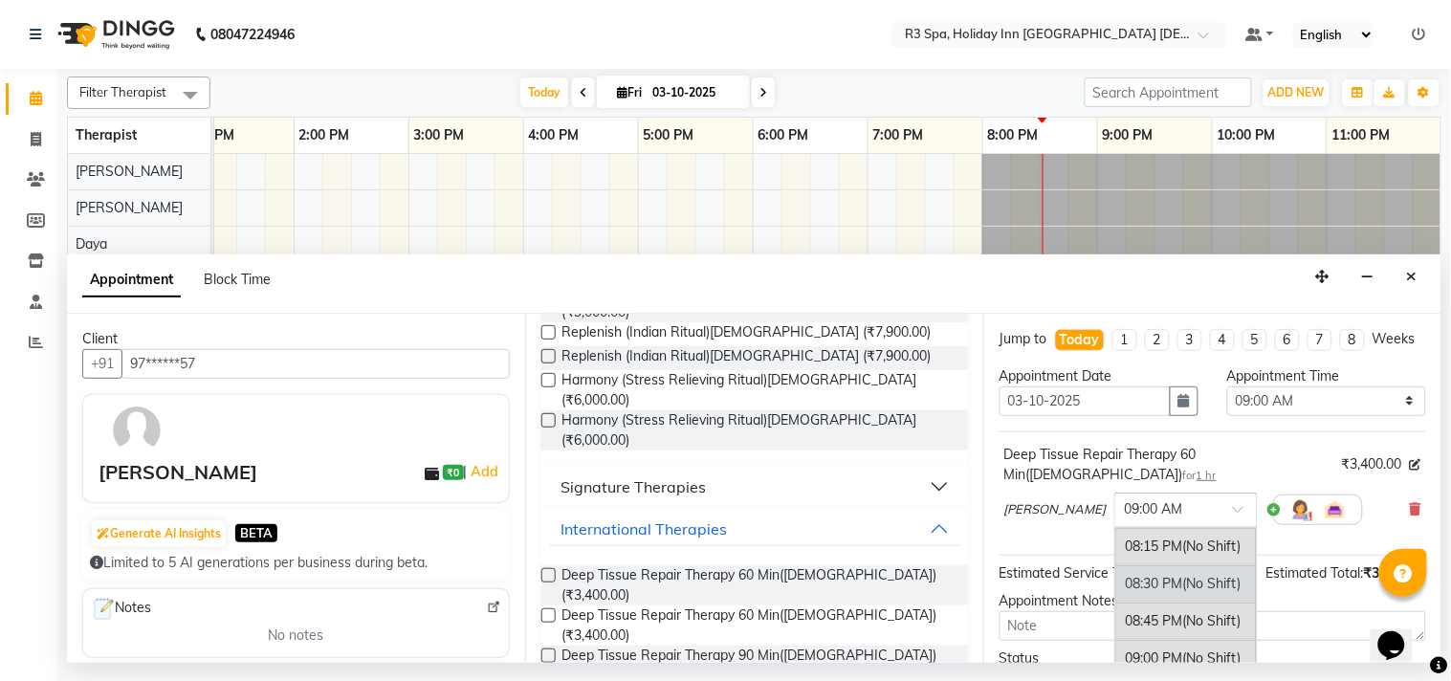
click at [1115, 581] on div "08:30 PM (No Shift)" at bounding box center [1186, 583] width 142 height 37
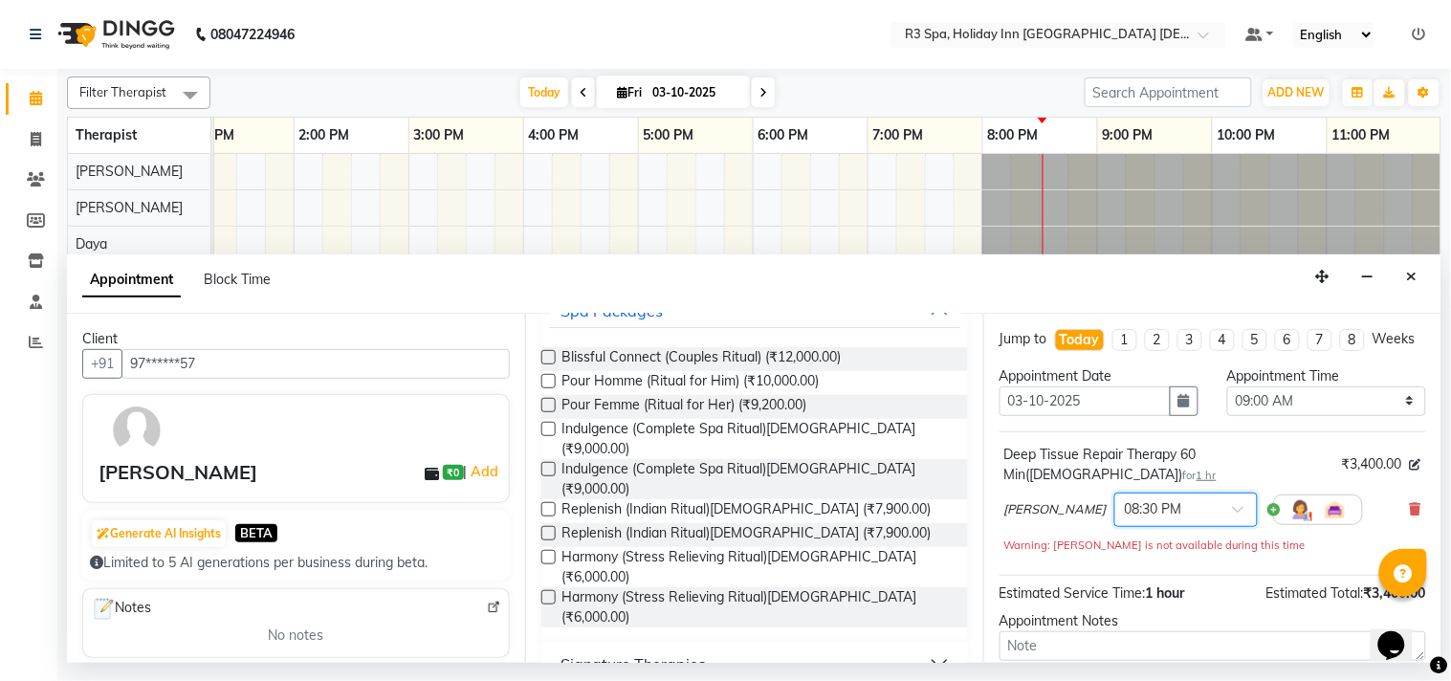
scroll to position [0, 0]
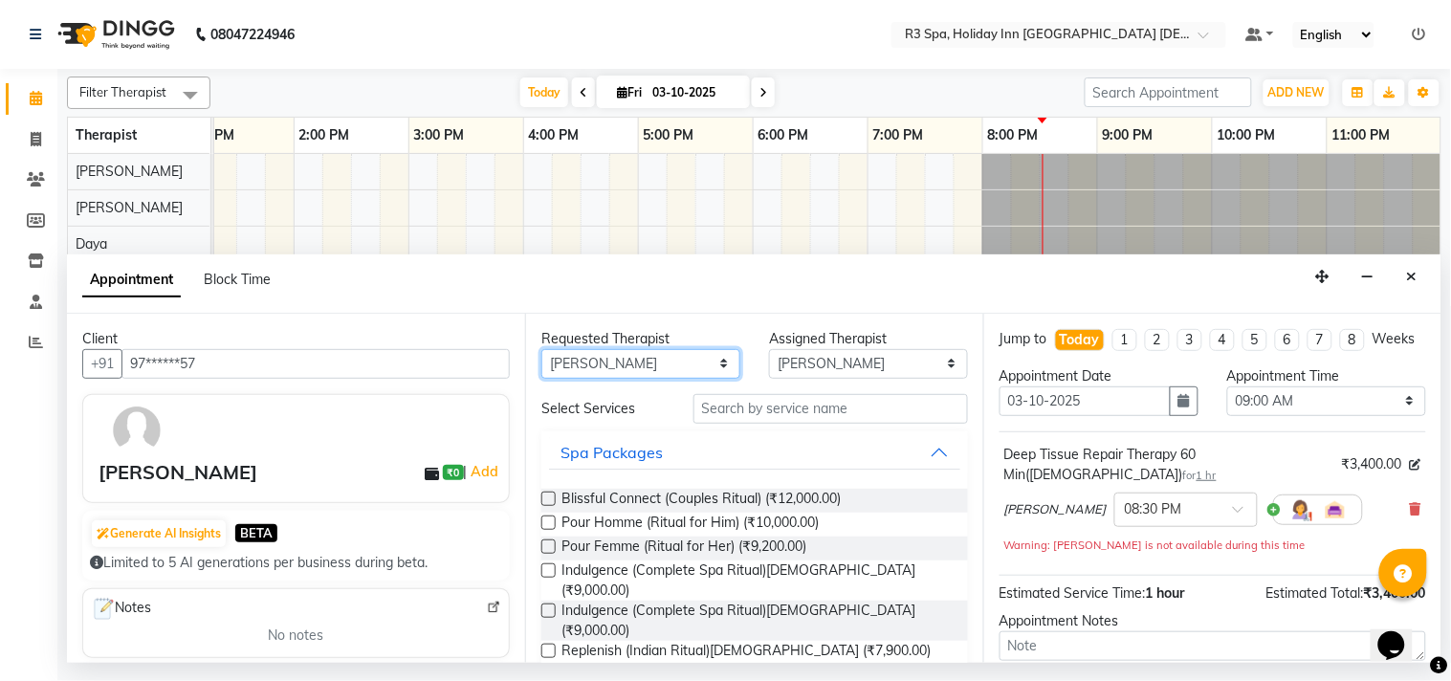
click at [623, 357] on select "Any [PERSON_NAME] [PERSON_NAME]" at bounding box center [640, 364] width 199 height 30
select select "71368"
click at [541, 349] on select "Any [PERSON_NAME] [PERSON_NAME]" at bounding box center [640, 364] width 199 height 30
select select "71368"
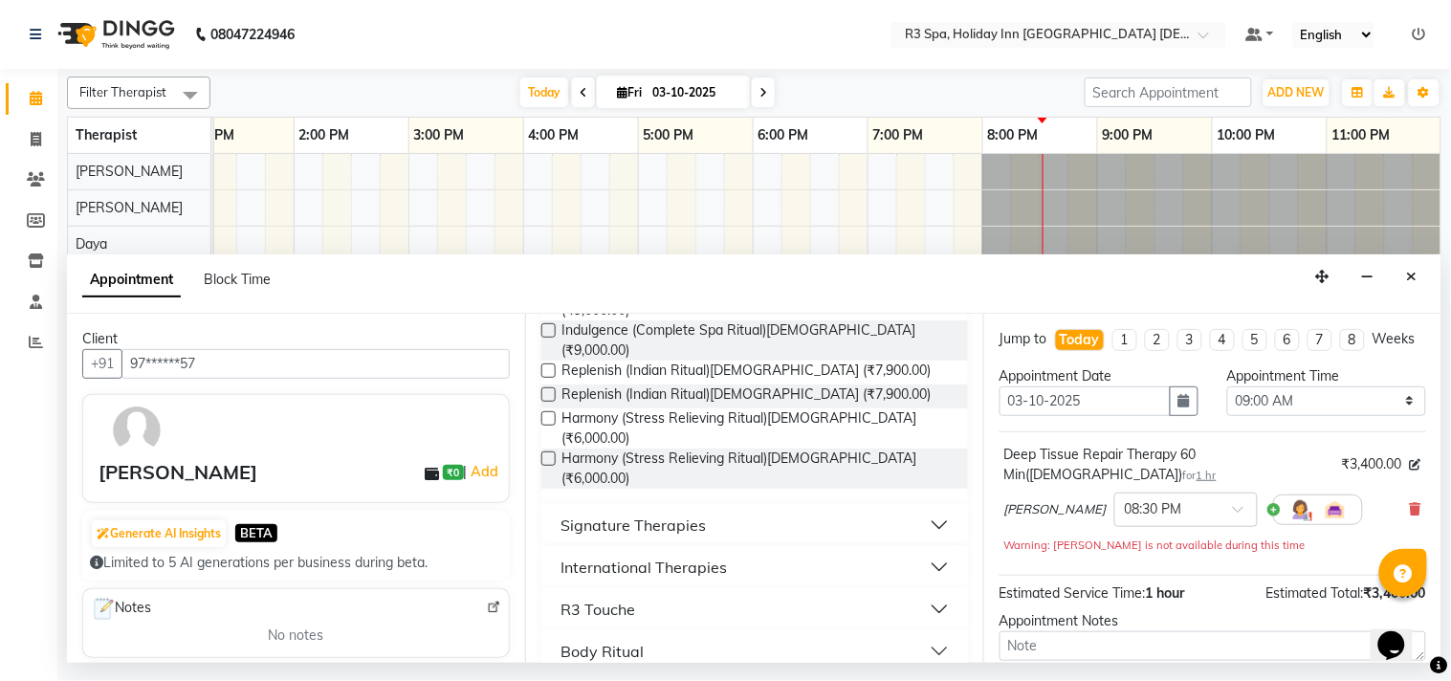
scroll to position [281, 0]
click at [642, 555] on div "International Therapies" at bounding box center [644, 566] width 166 height 23
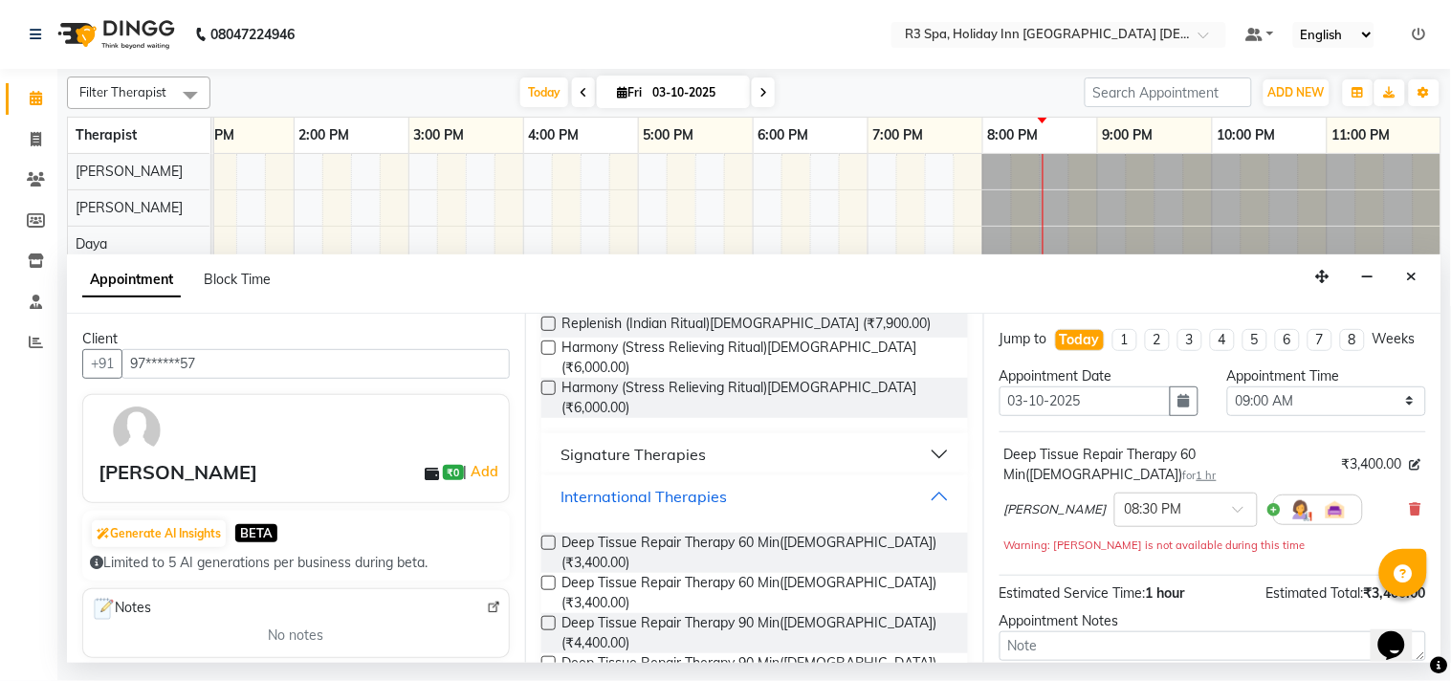
scroll to position [387, 0]
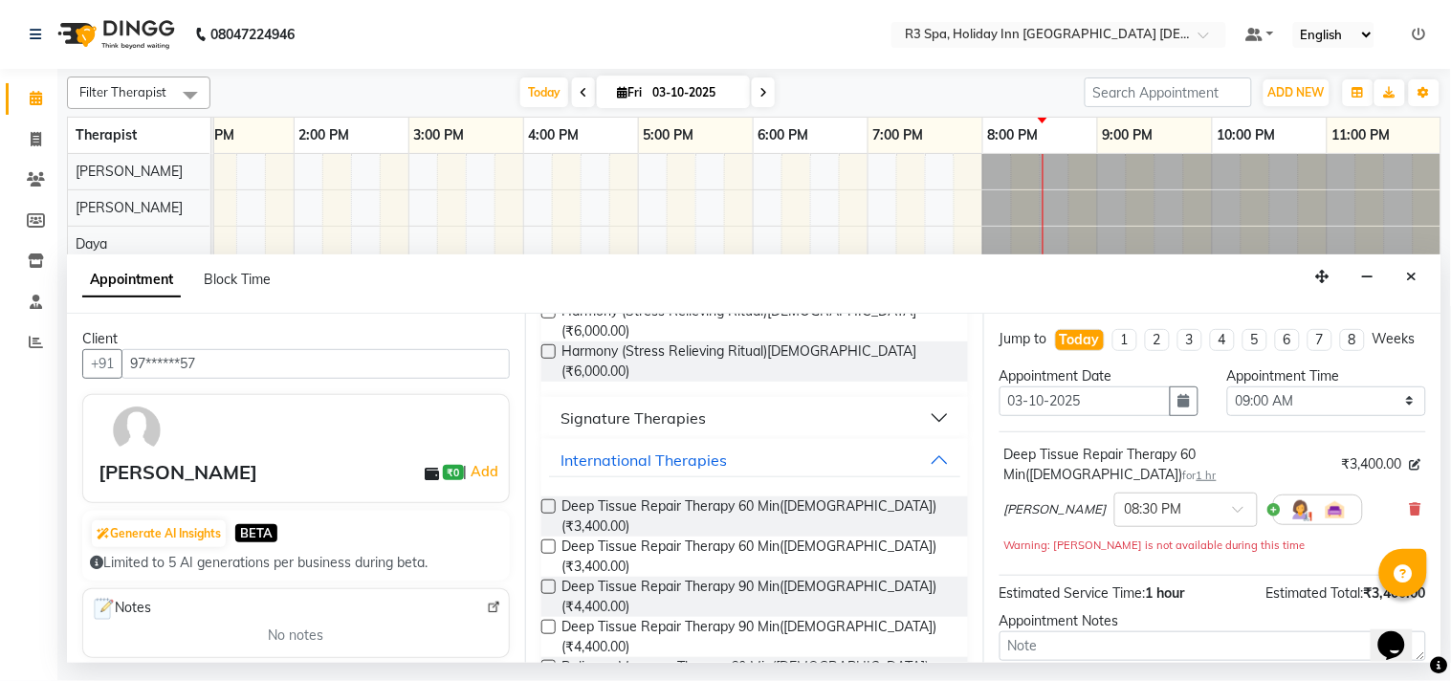
click at [548, 660] on label at bounding box center [548, 667] width 14 height 14
click at [548, 663] on input "checkbox" at bounding box center [547, 669] width 12 height 12
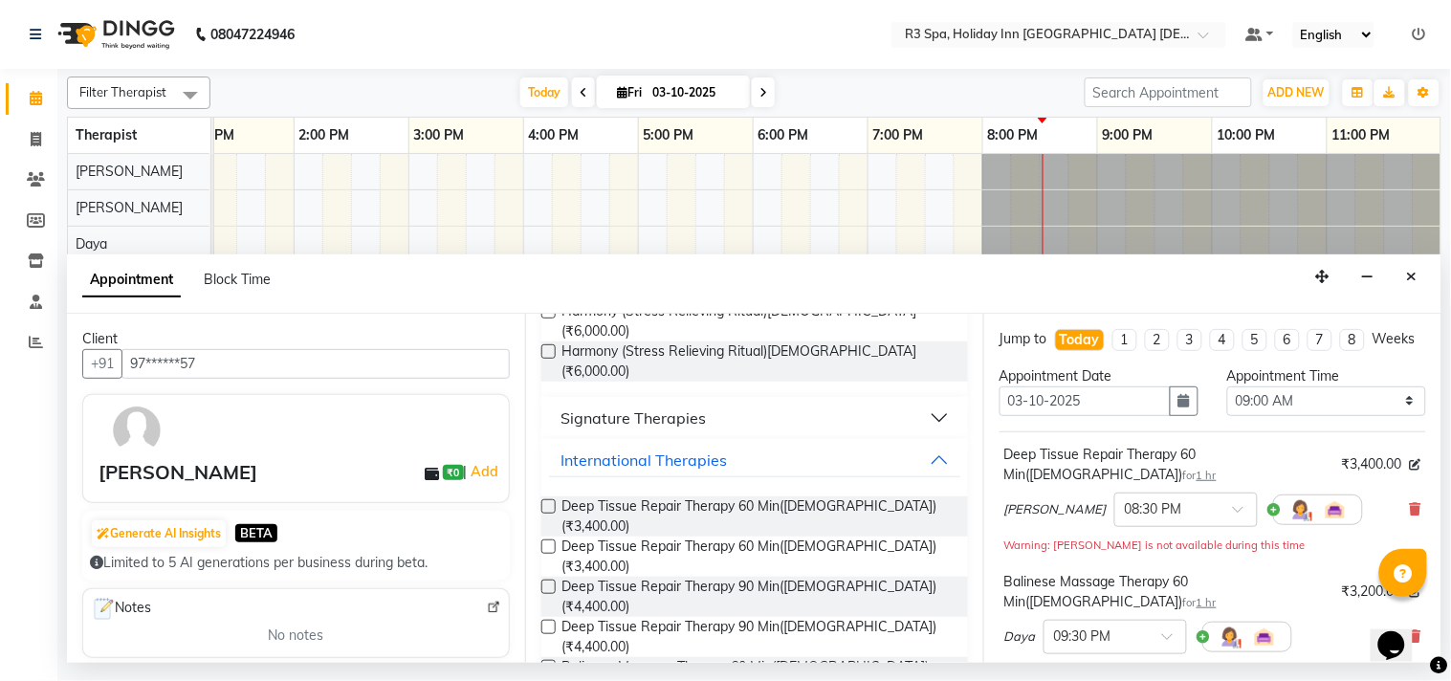
checkbox input "false"
click at [1156, 626] on div at bounding box center [1116, 636] width 142 height 20
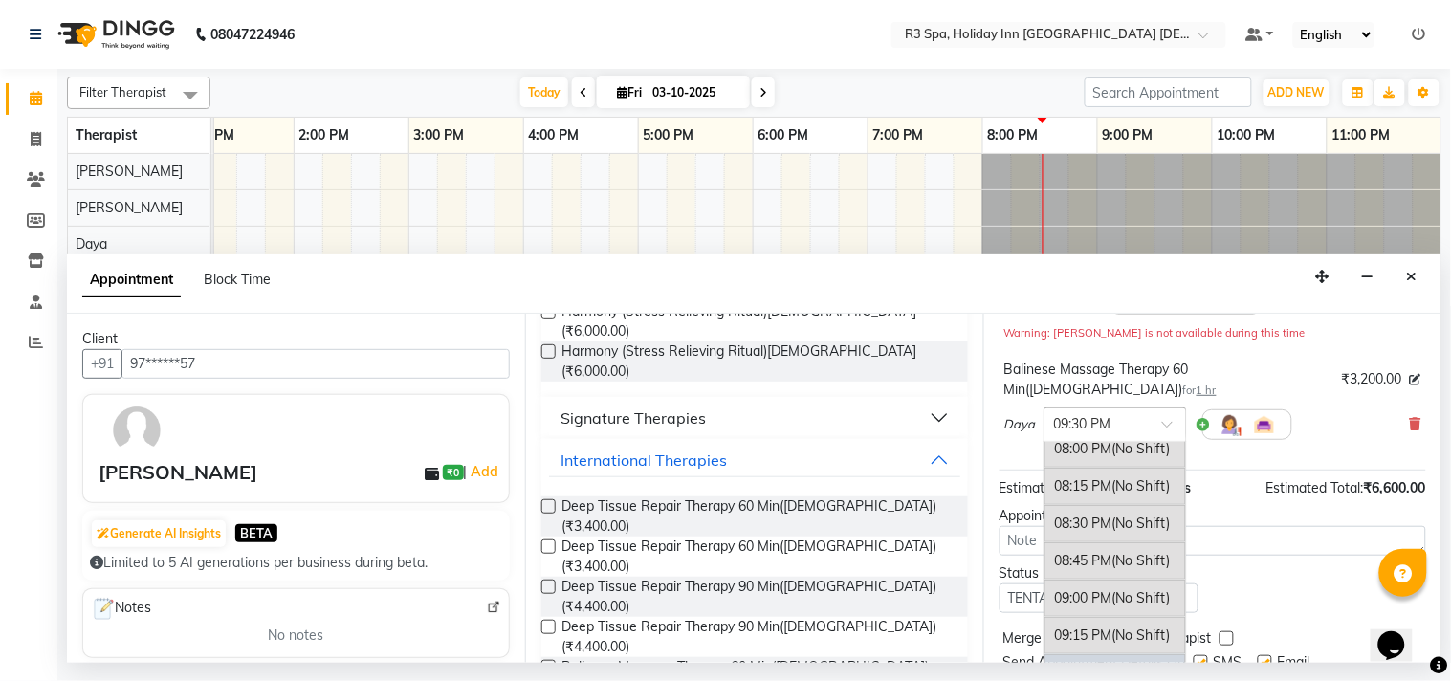
scroll to position [1567, 0]
click at [1104, 507] on div "08:30 PM (No Shift)" at bounding box center [1116, 525] width 142 height 37
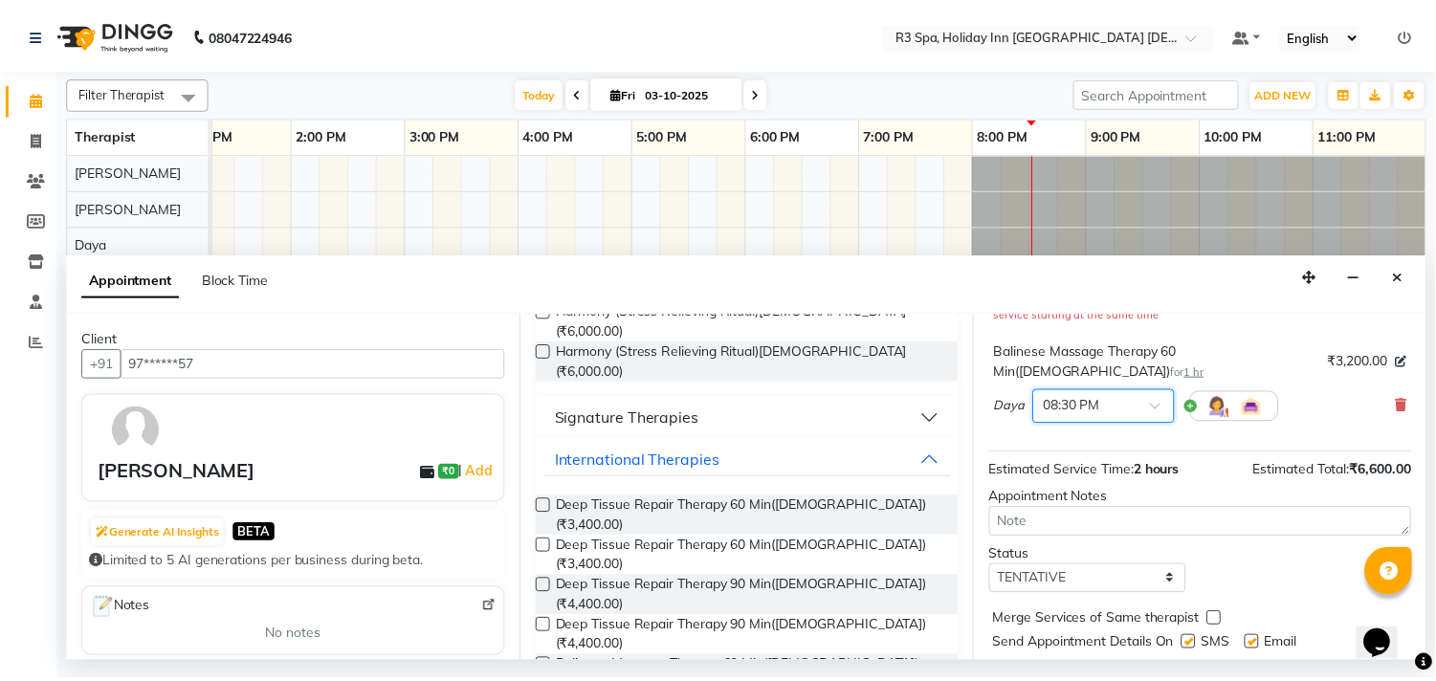
scroll to position [280, 0]
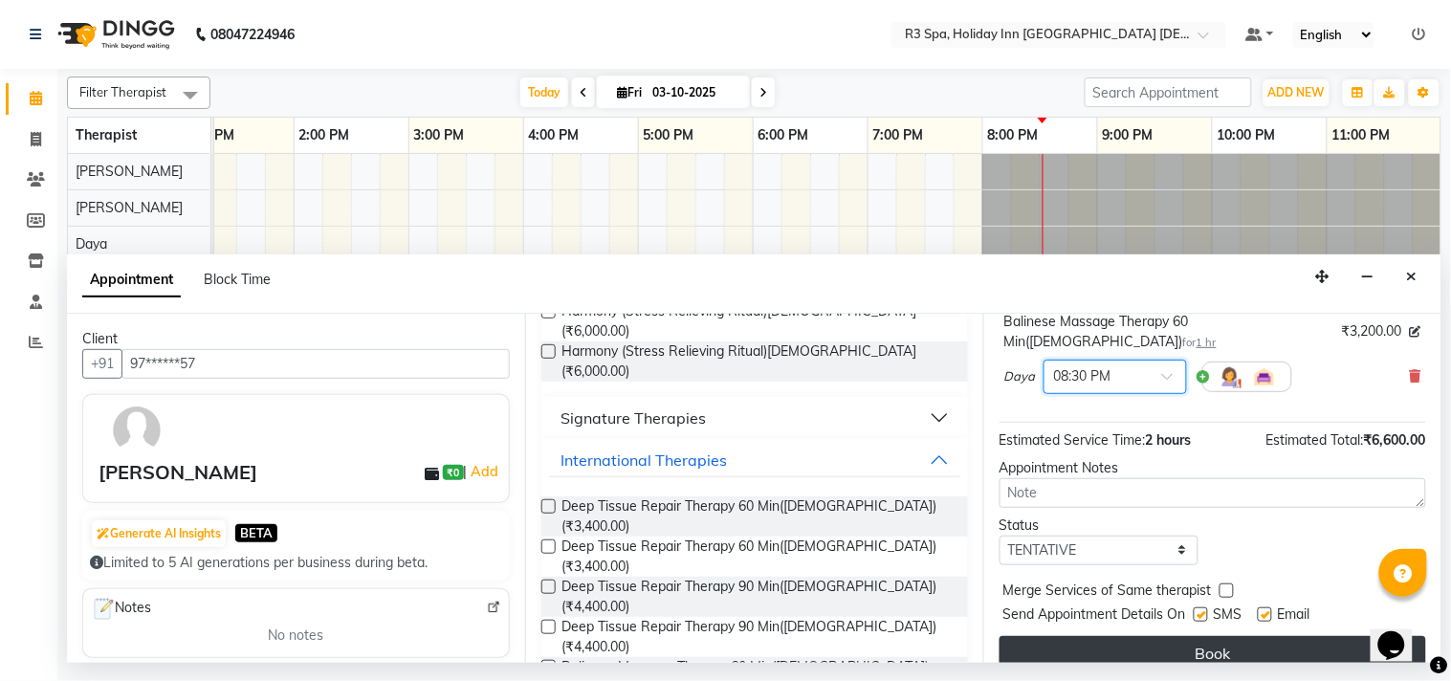
click at [1227, 636] on button "Book" at bounding box center [1213, 653] width 427 height 34
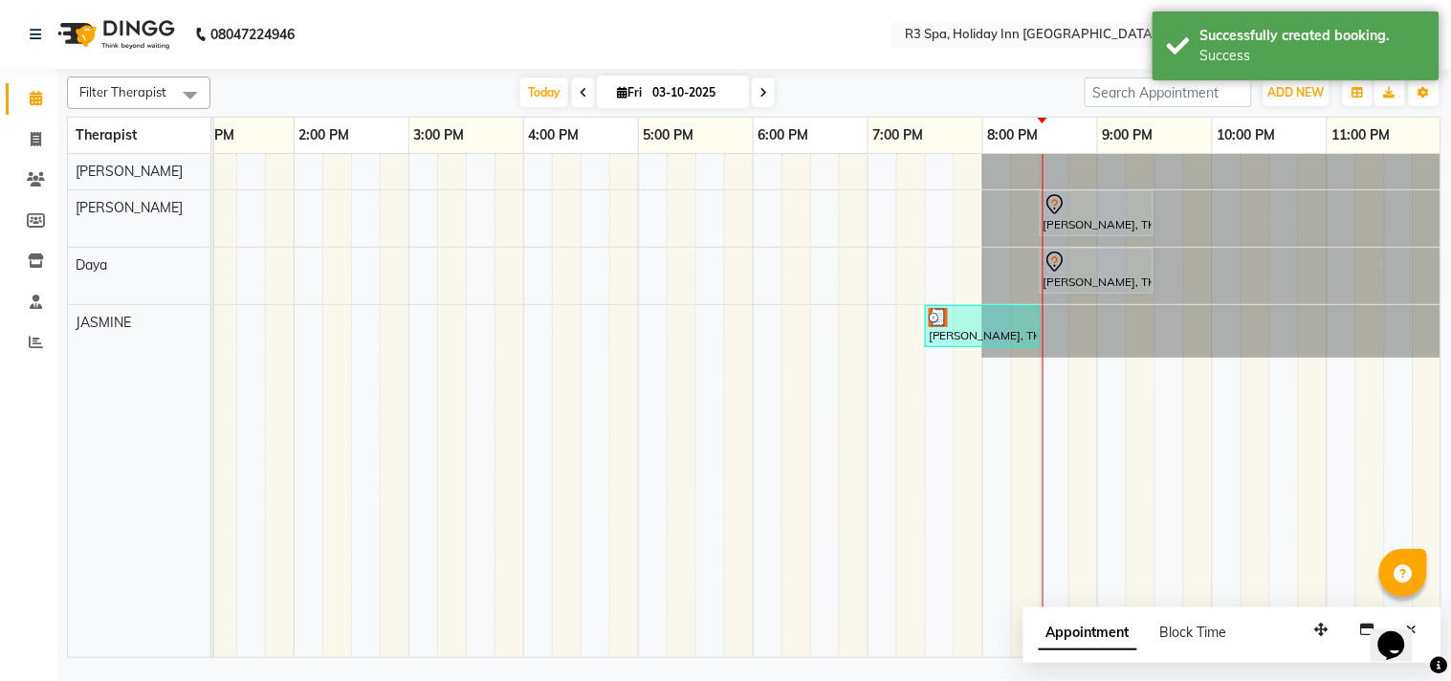
click at [1083, 212] on div at bounding box center [1097, 204] width 106 height 23
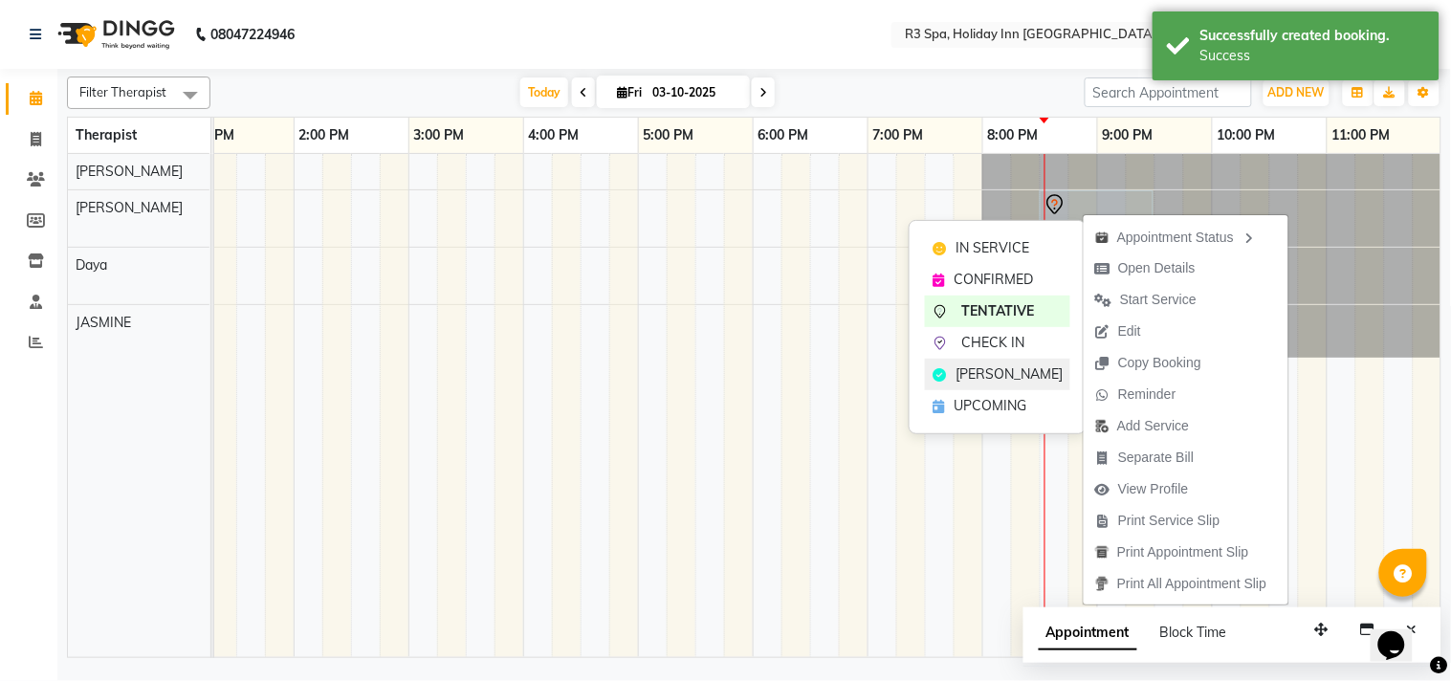
click at [983, 371] on span "[PERSON_NAME]" at bounding box center [1009, 374] width 107 height 20
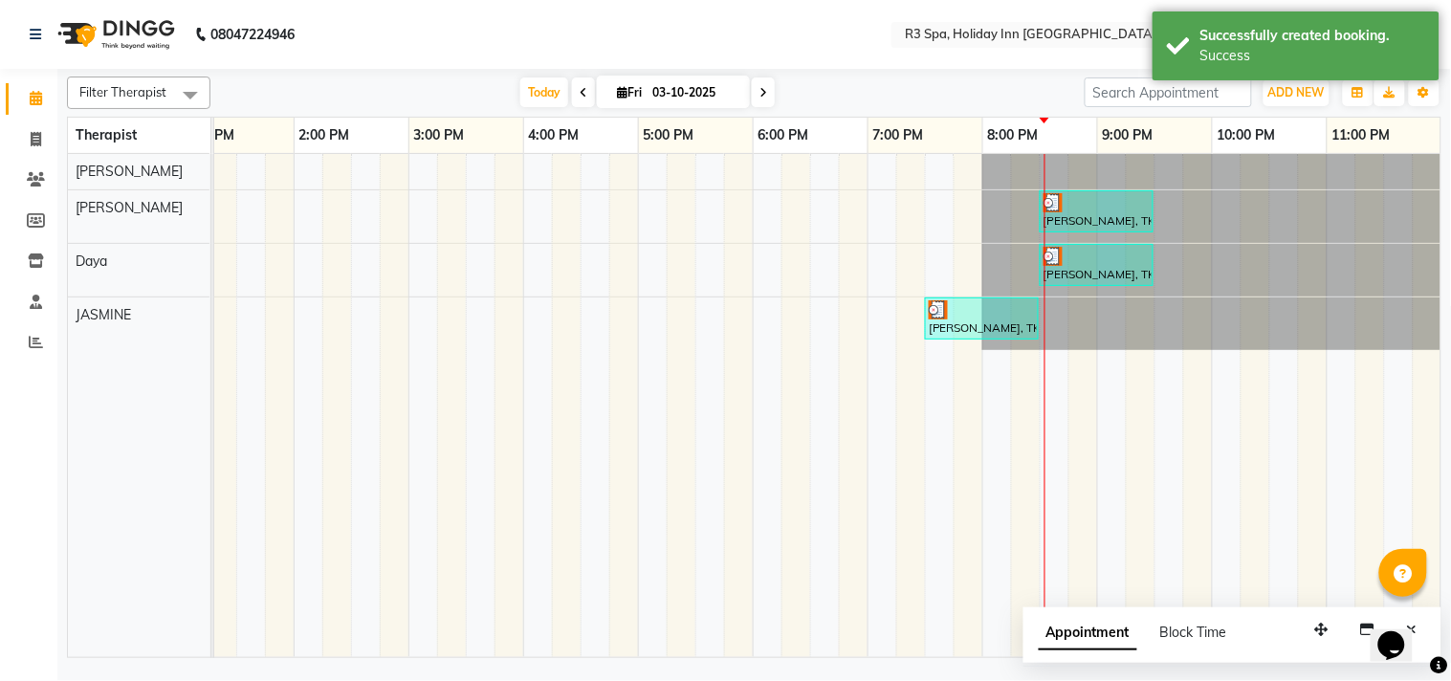
click at [1115, 196] on div at bounding box center [1097, 202] width 106 height 19
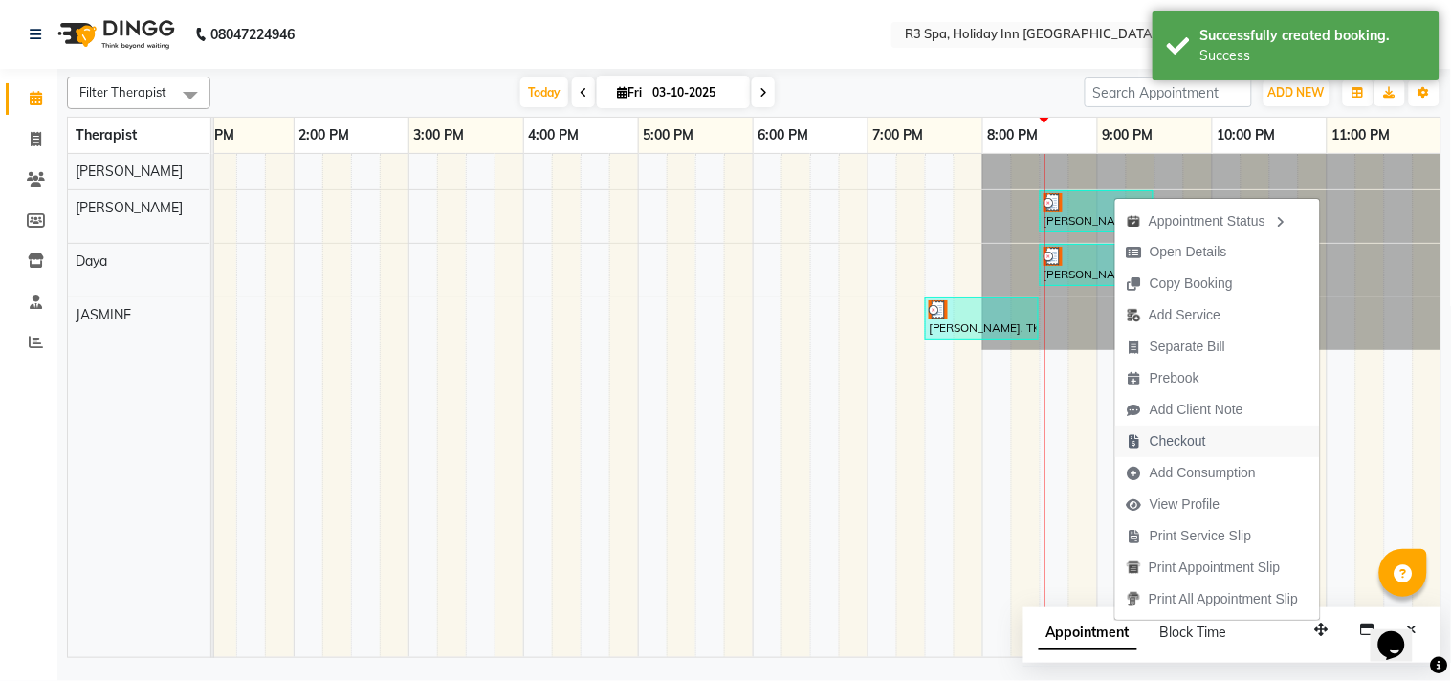
click at [1179, 446] on span "Checkout" at bounding box center [1178, 441] width 56 height 20
select select "7921"
select select "service"
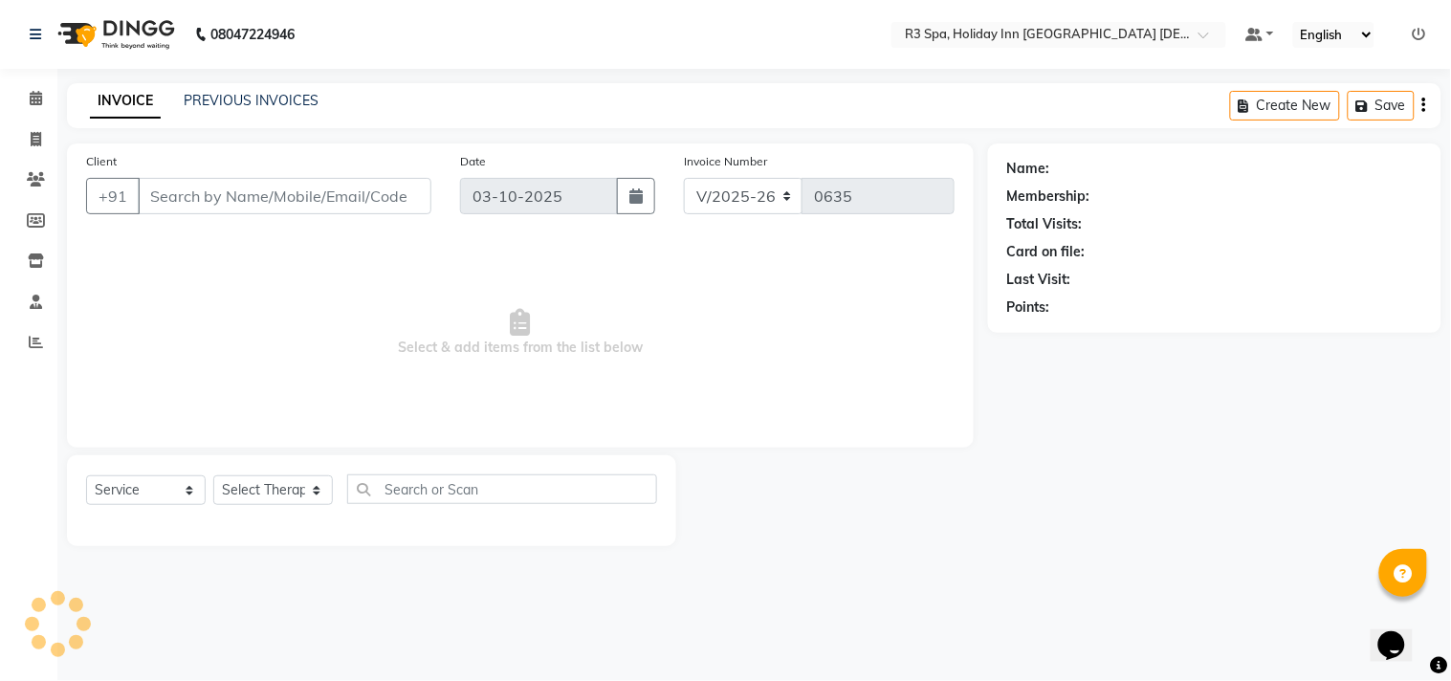
type input "97******57"
select select "71368"
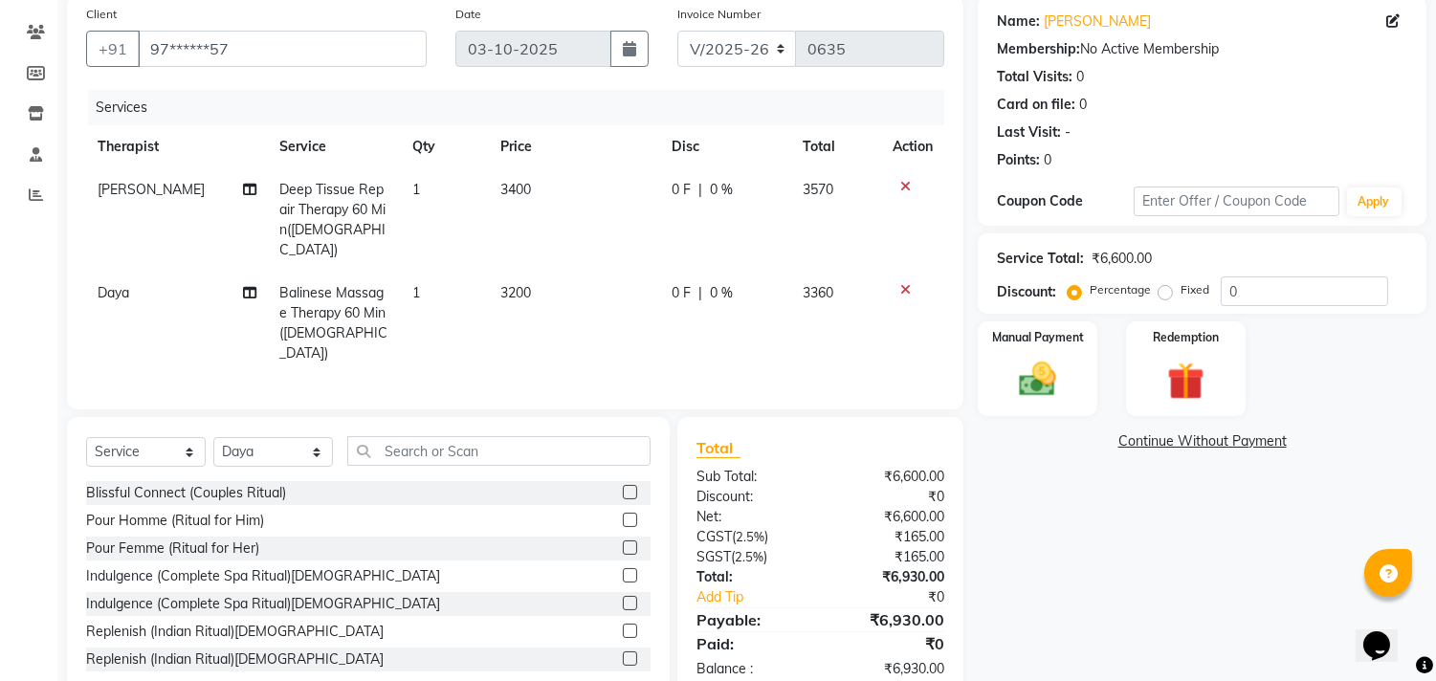
scroll to position [169, 0]
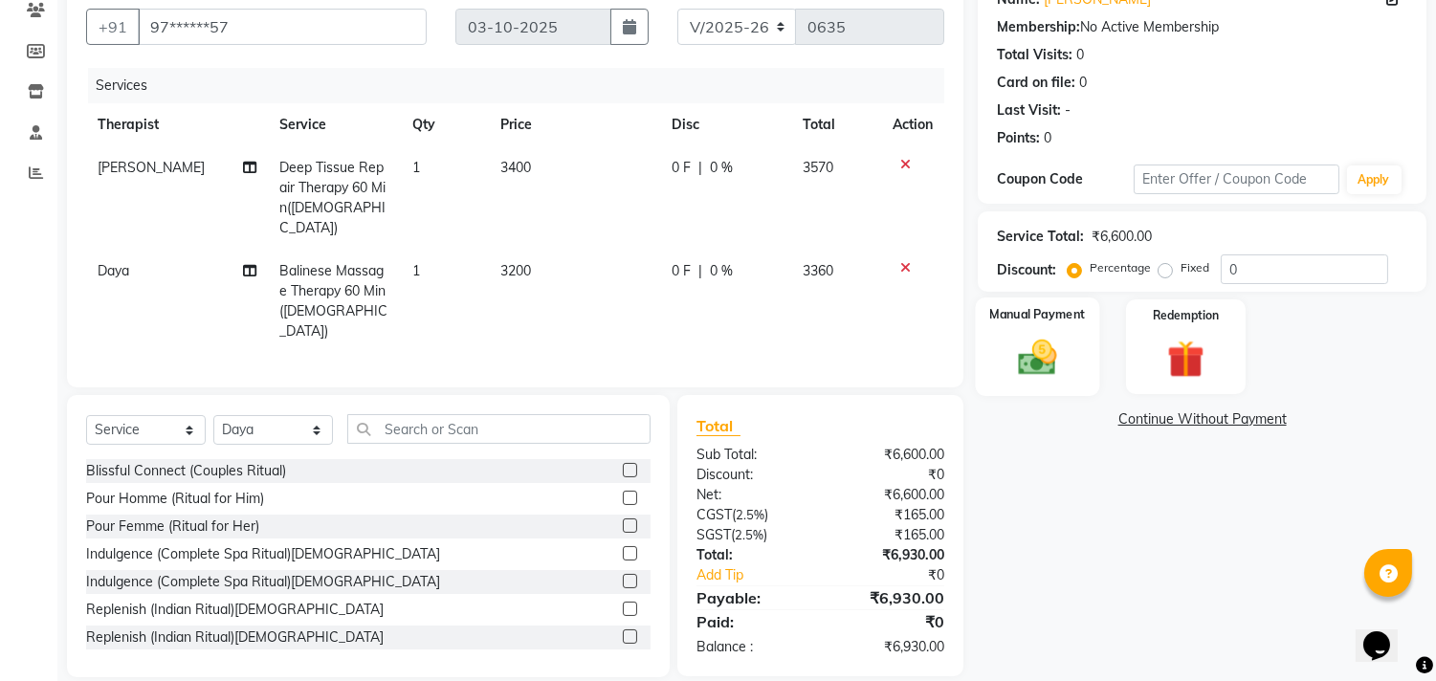
click at [1038, 351] on img at bounding box center [1037, 358] width 63 height 45
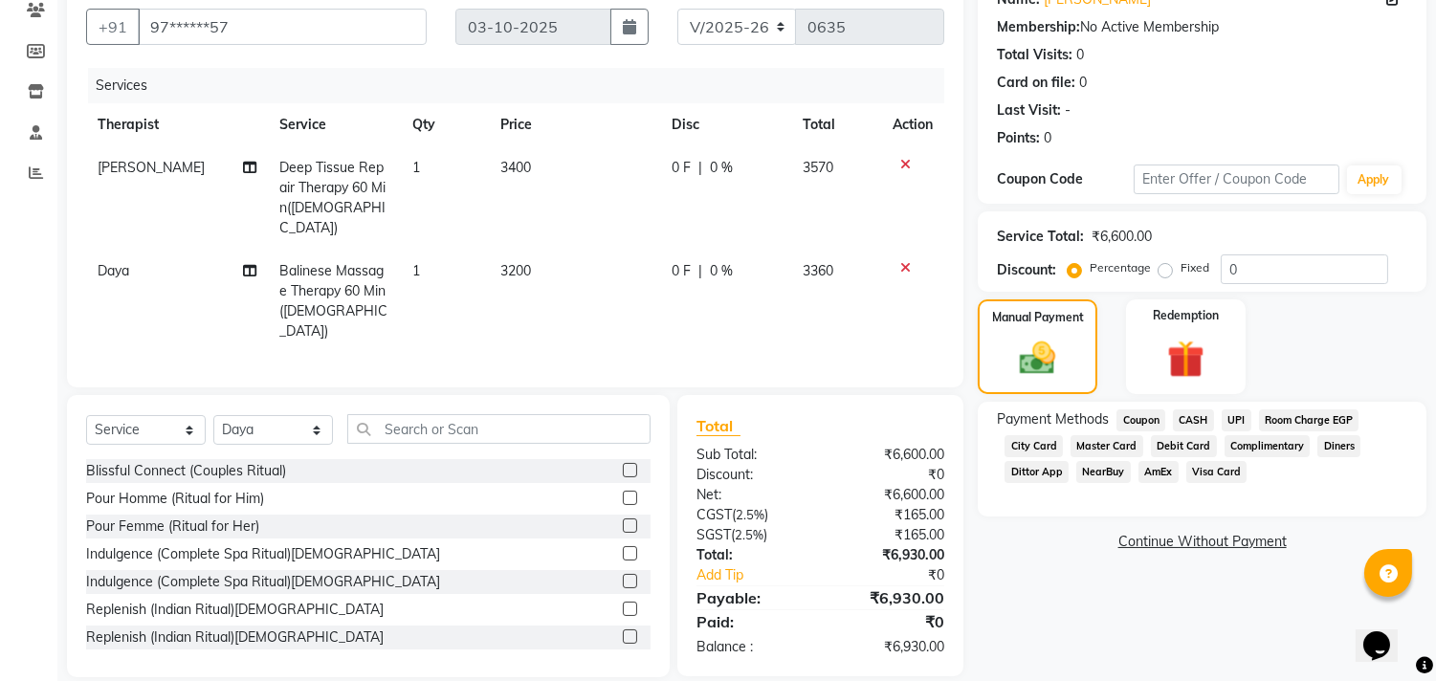
click at [1230, 414] on span "UPI" at bounding box center [1237, 420] width 30 height 22
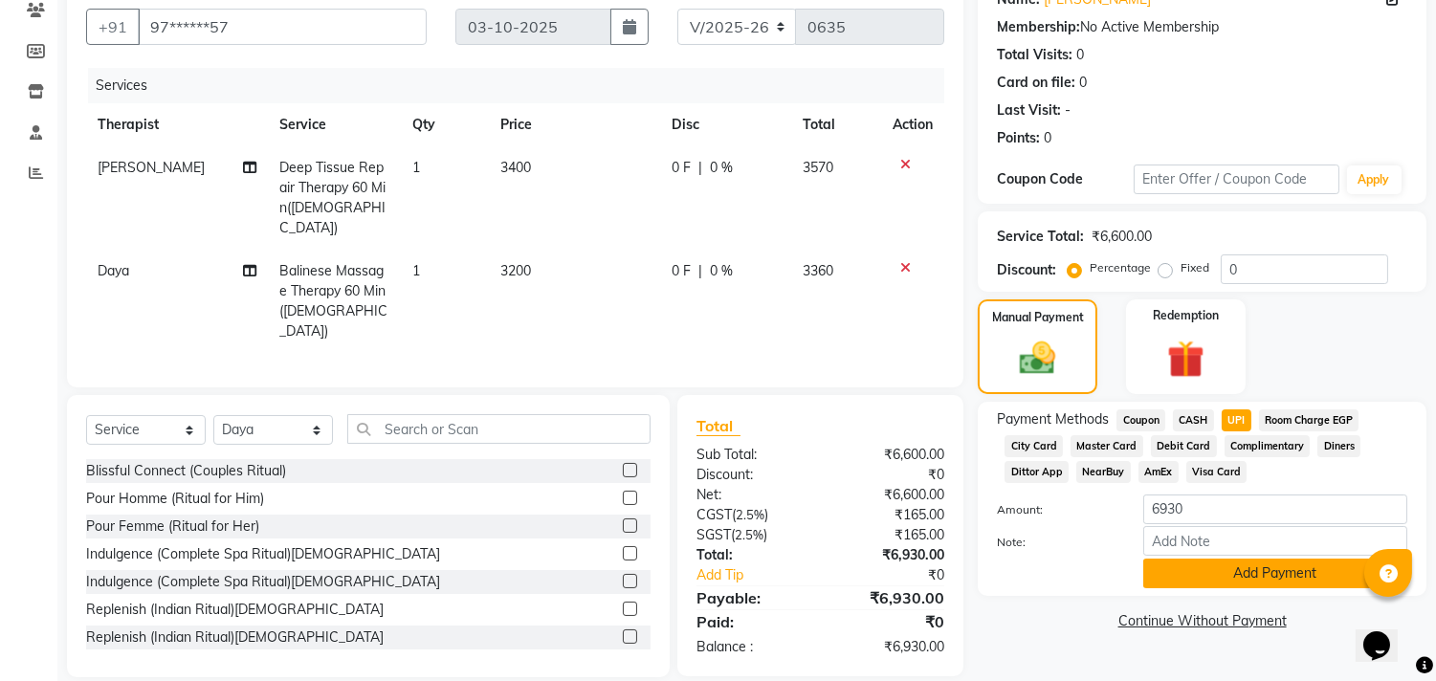
click at [1229, 581] on button "Add Payment" at bounding box center [1275, 574] width 264 height 30
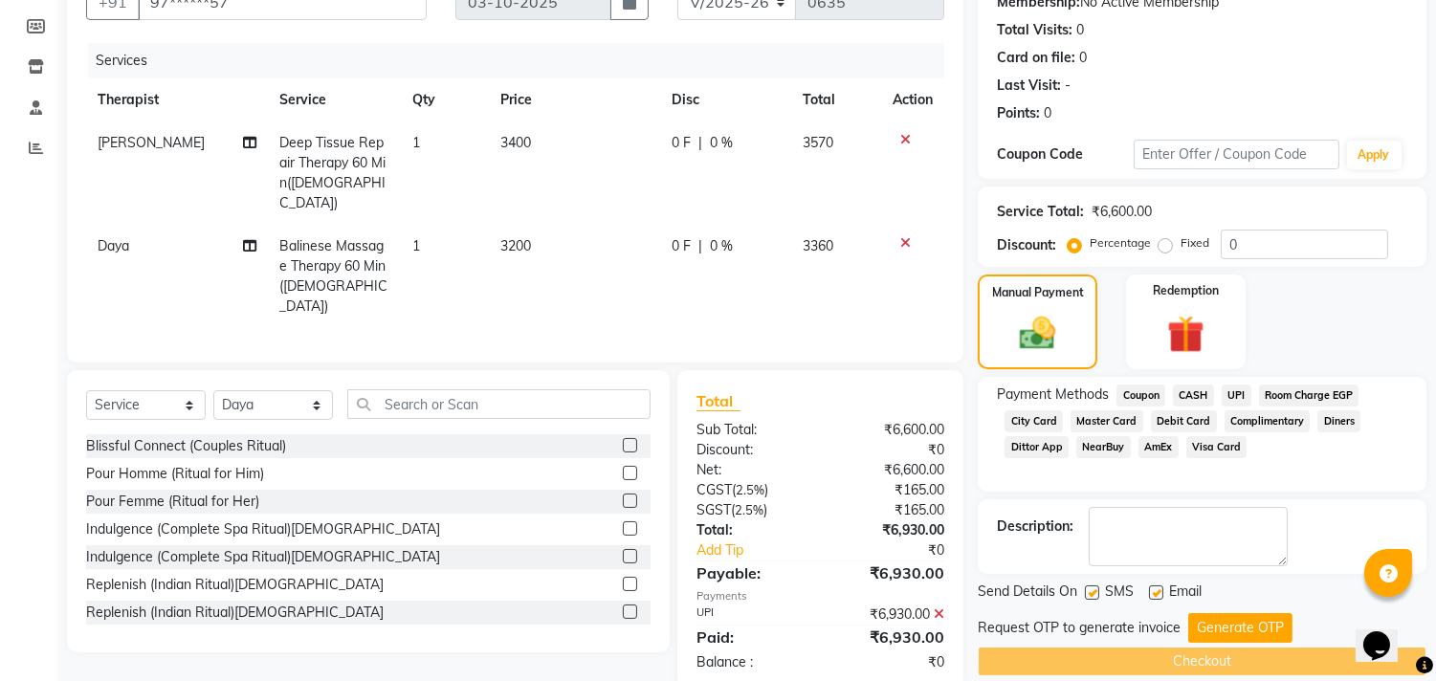
scroll to position [217, 0]
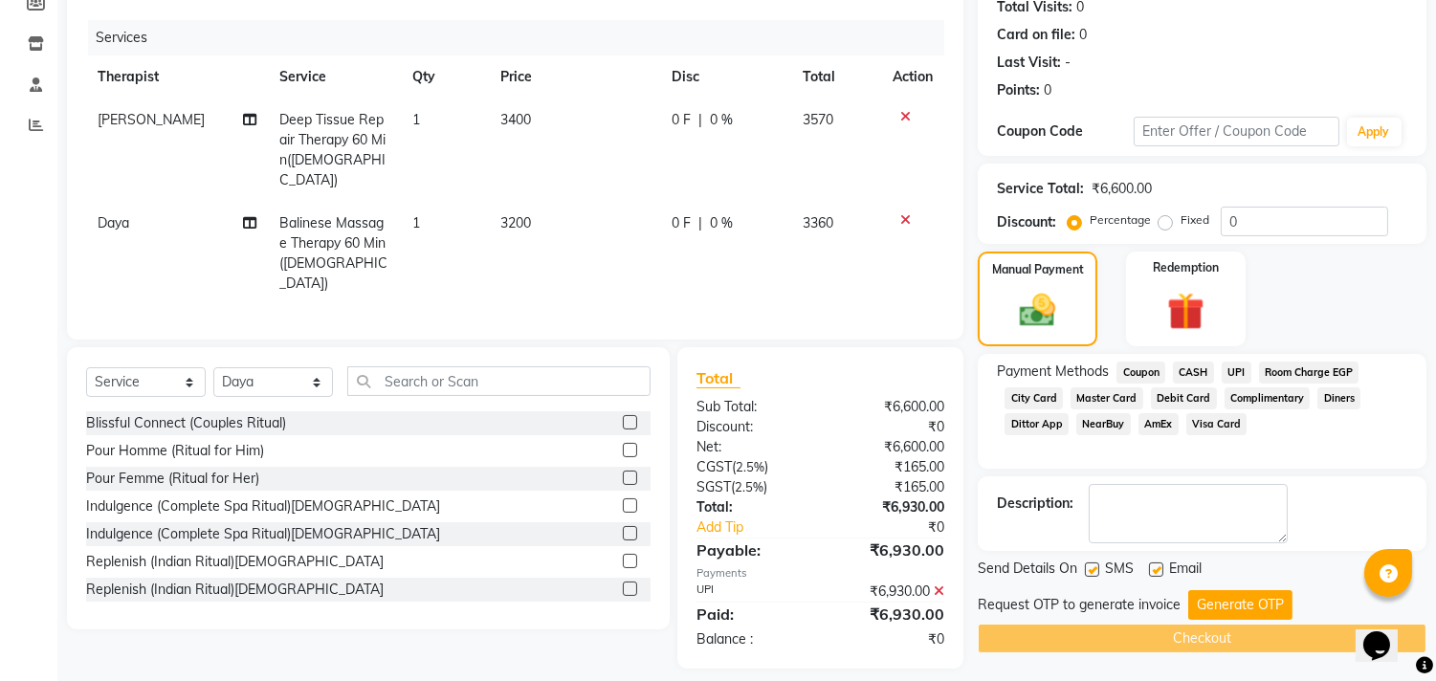
click at [1230, 609] on button "Generate OTP" at bounding box center [1240, 605] width 104 height 30
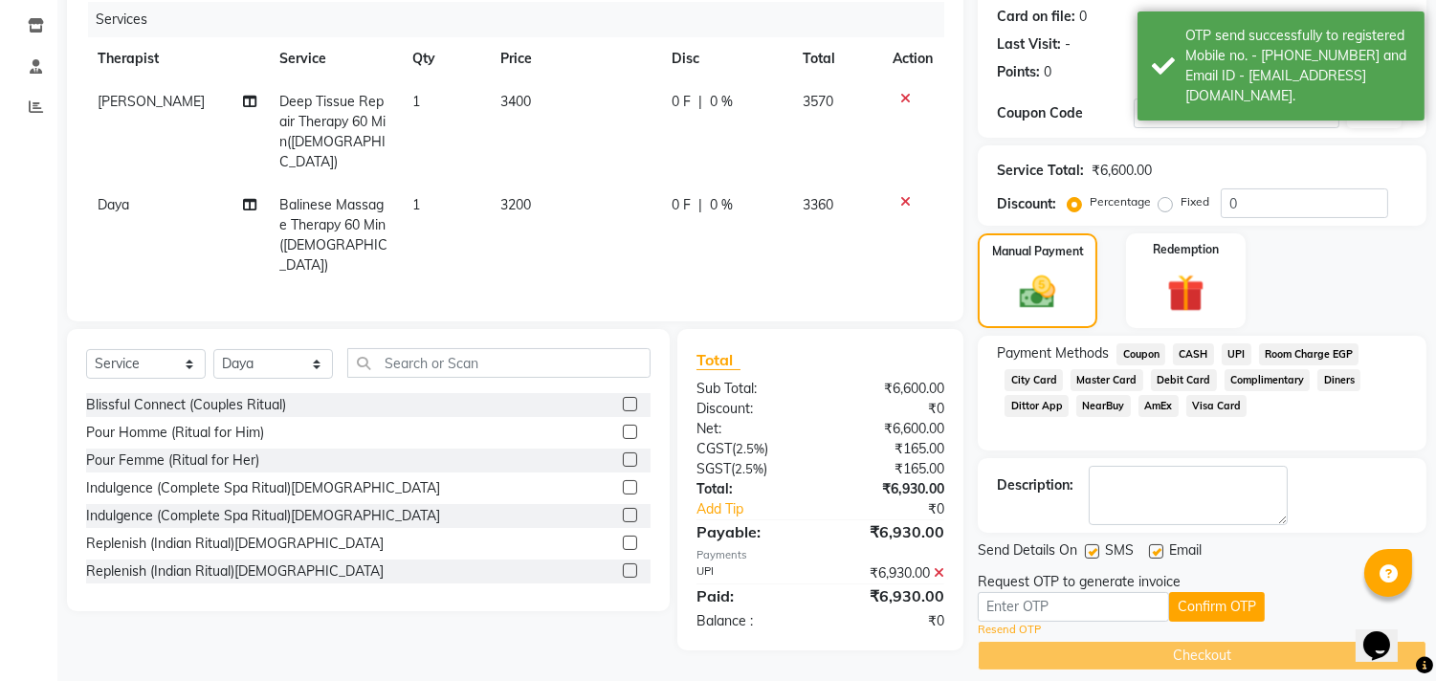
scroll to position [254, 0]
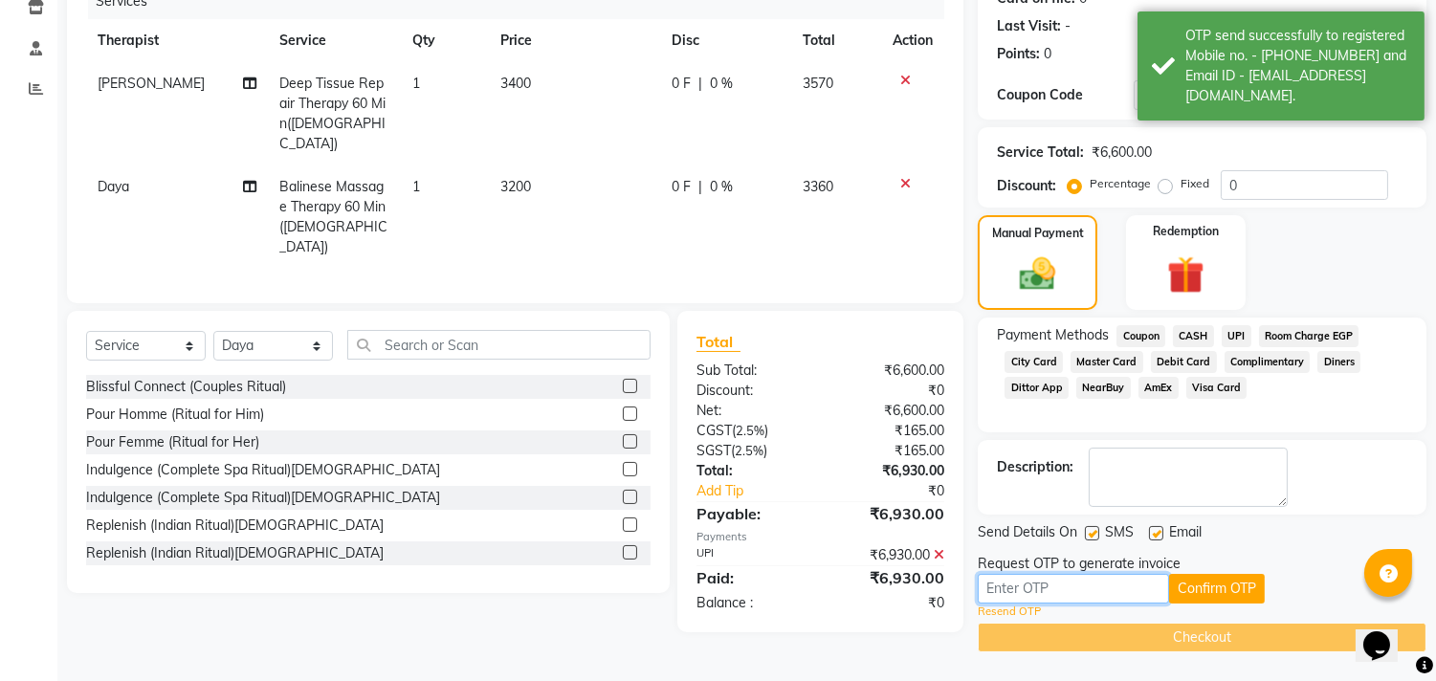
click at [1093, 588] on input "text" at bounding box center [1073, 589] width 191 height 30
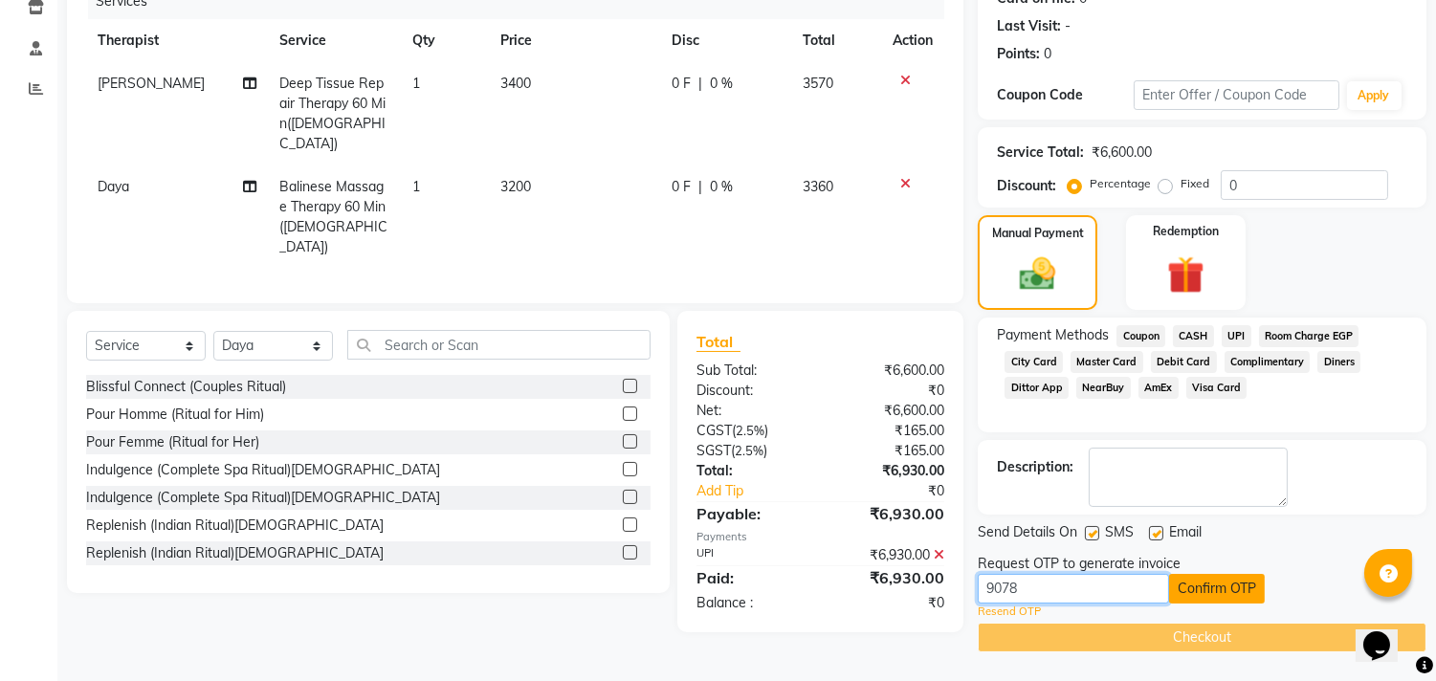
type input "9078"
click at [1238, 577] on button "Confirm OTP" at bounding box center [1217, 589] width 96 height 30
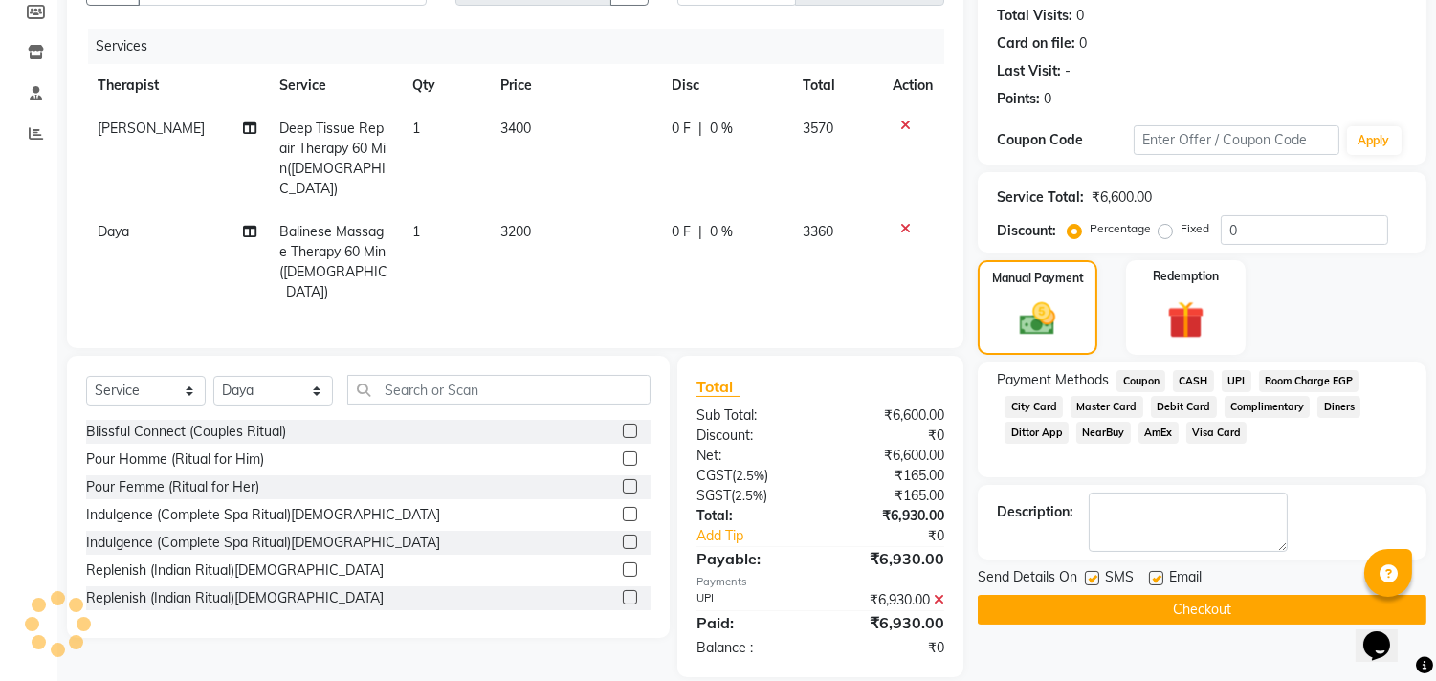
click at [1139, 608] on button "Checkout" at bounding box center [1202, 610] width 449 height 30
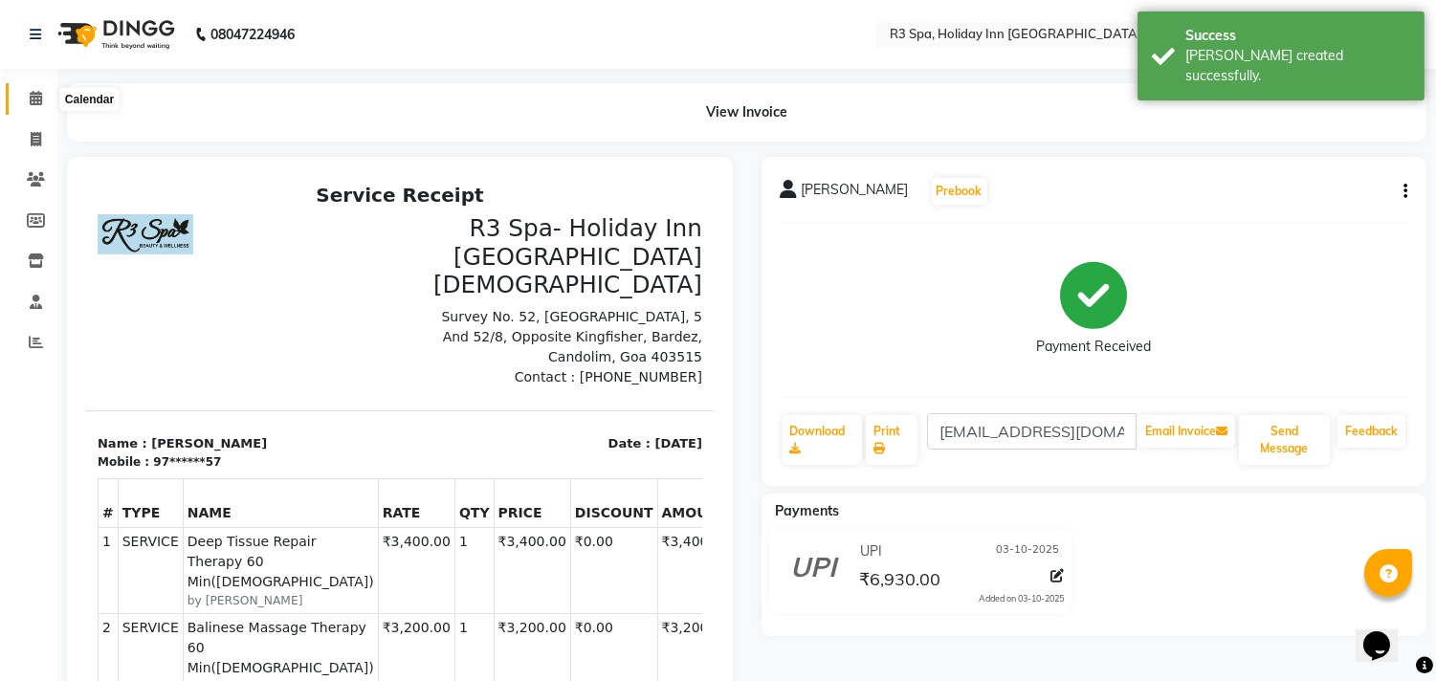
click at [30, 97] on icon at bounding box center [36, 98] width 12 height 14
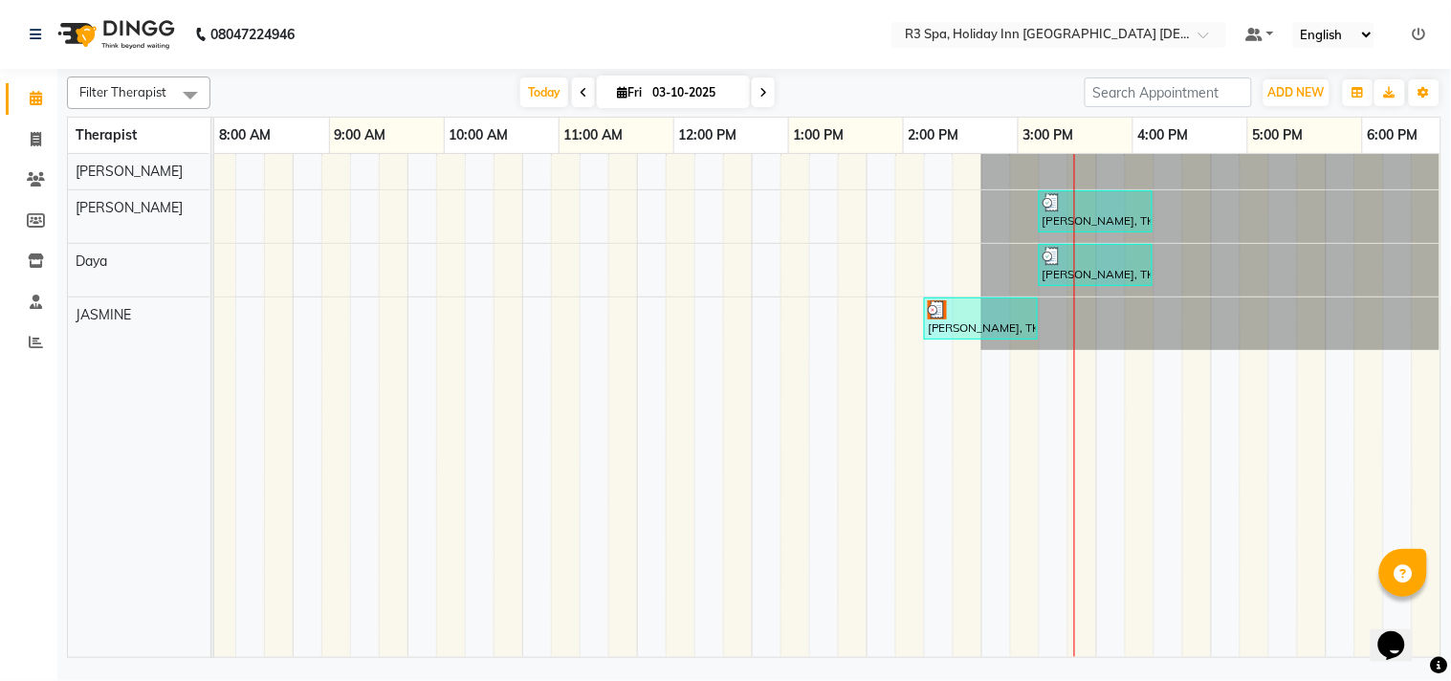
scroll to position [0, 609]
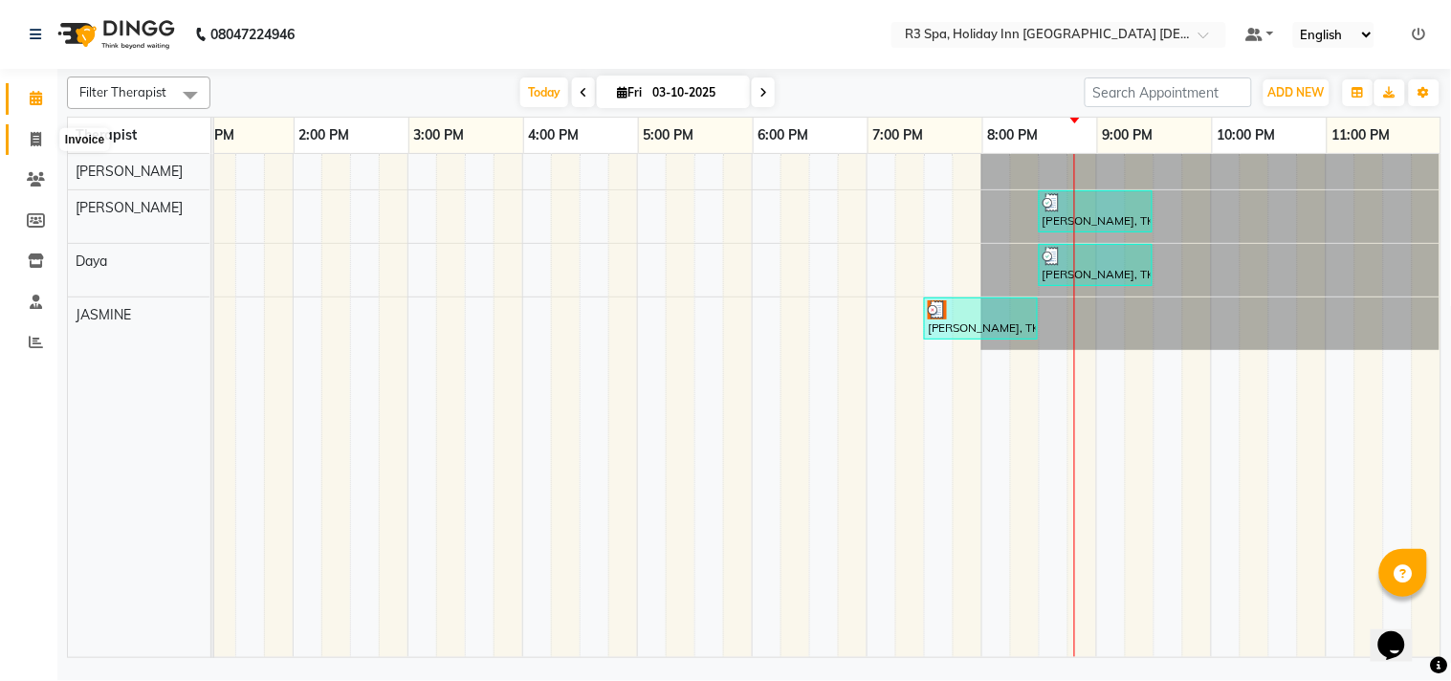
click at [39, 135] on icon at bounding box center [36, 139] width 11 height 14
select select "service"
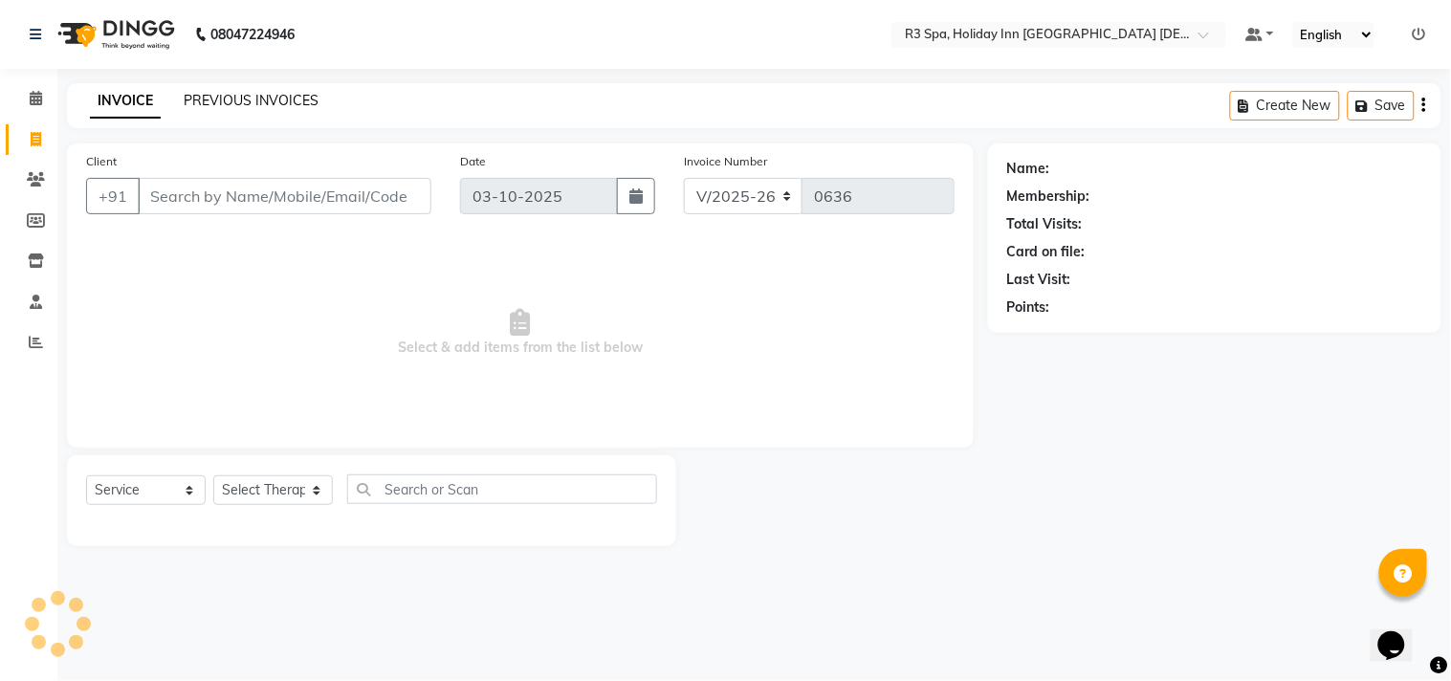
click at [261, 92] on link "PREVIOUS INVOICES" at bounding box center [251, 100] width 135 height 17
